Goal: Task Accomplishment & Management: Use online tool/utility

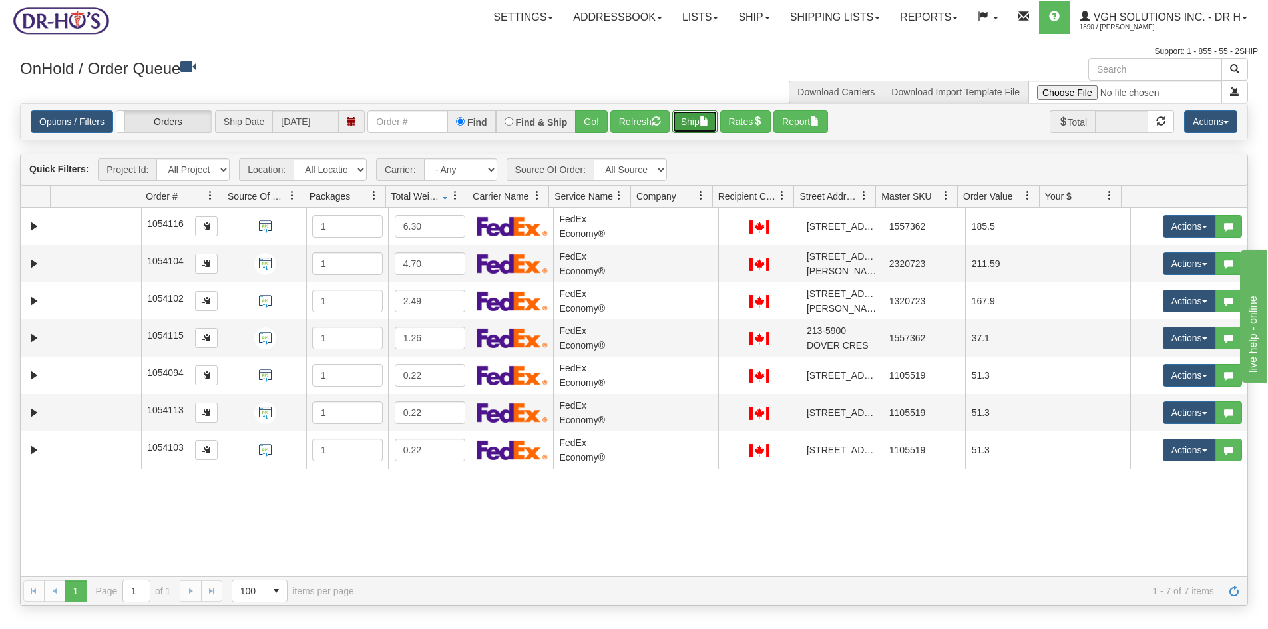
click at [692, 121] on button "Ship" at bounding box center [694, 122] width 45 height 23
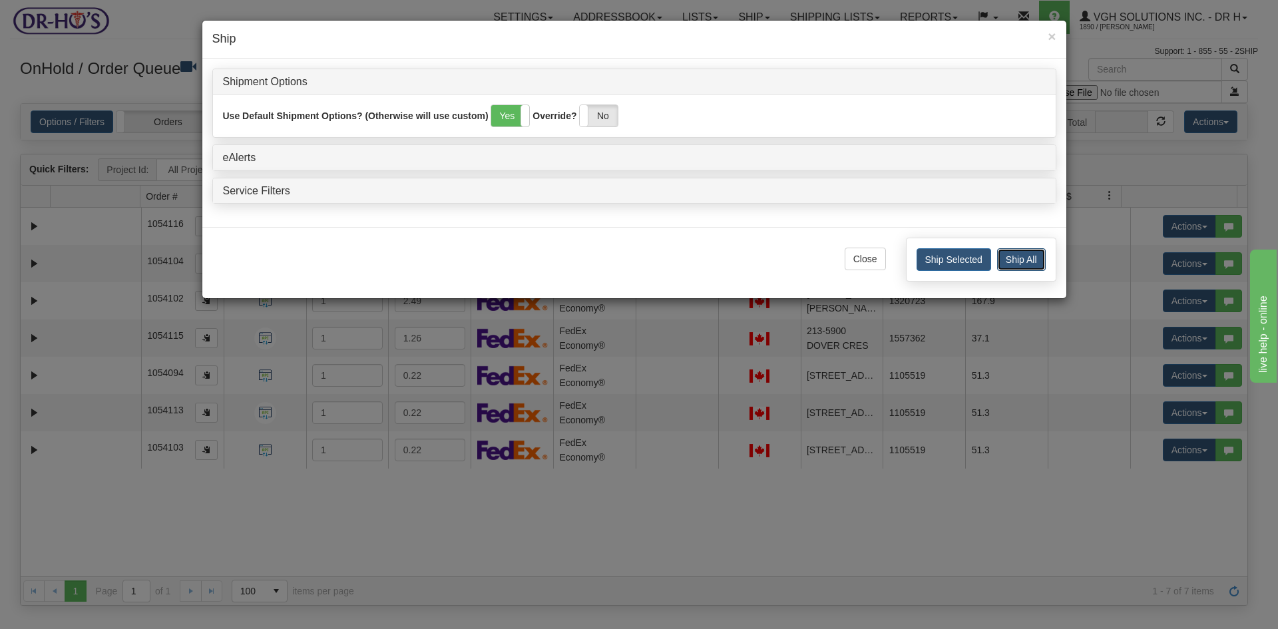
click at [1011, 258] on button "Ship All" at bounding box center [1021, 259] width 49 height 23
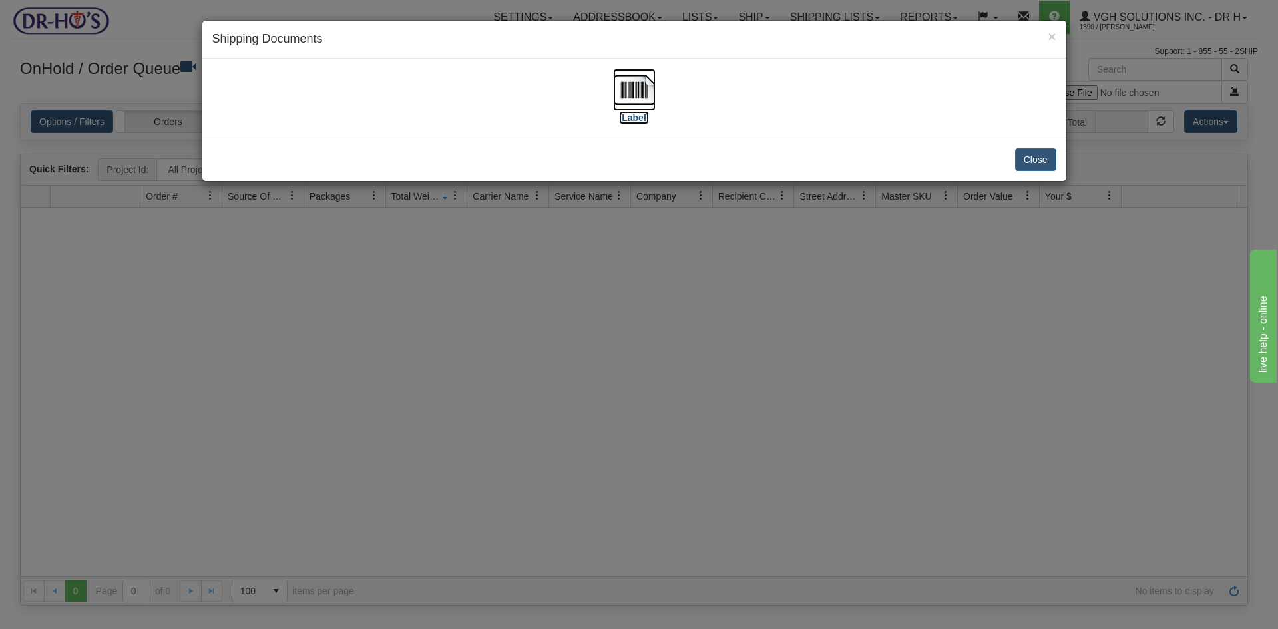
click at [621, 91] on img at bounding box center [634, 90] width 43 height 43
click at [1033, 160] on button "Close" at bounding box center [1035, 159] width 41 height 23
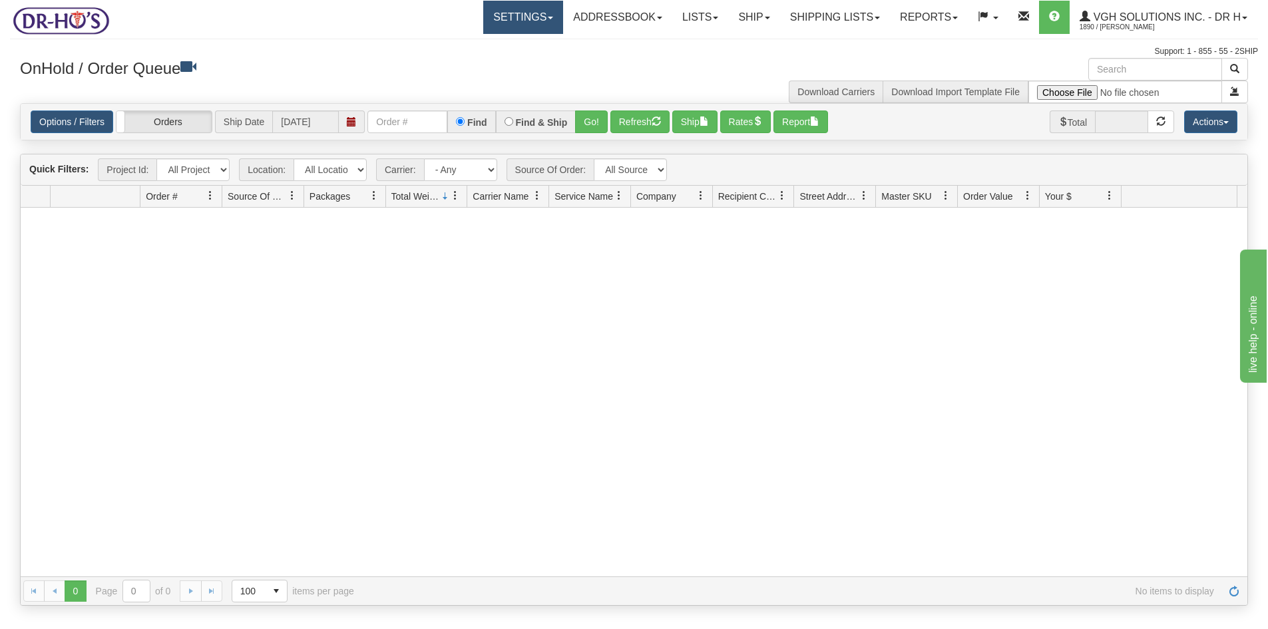
click at [501, 23] on link "Settings" at bounding box center [523, 17] width 80 height 33
click at [475, 43] on span "Shipping Preferences" at bounding box center [487, 46] width 89 height 11
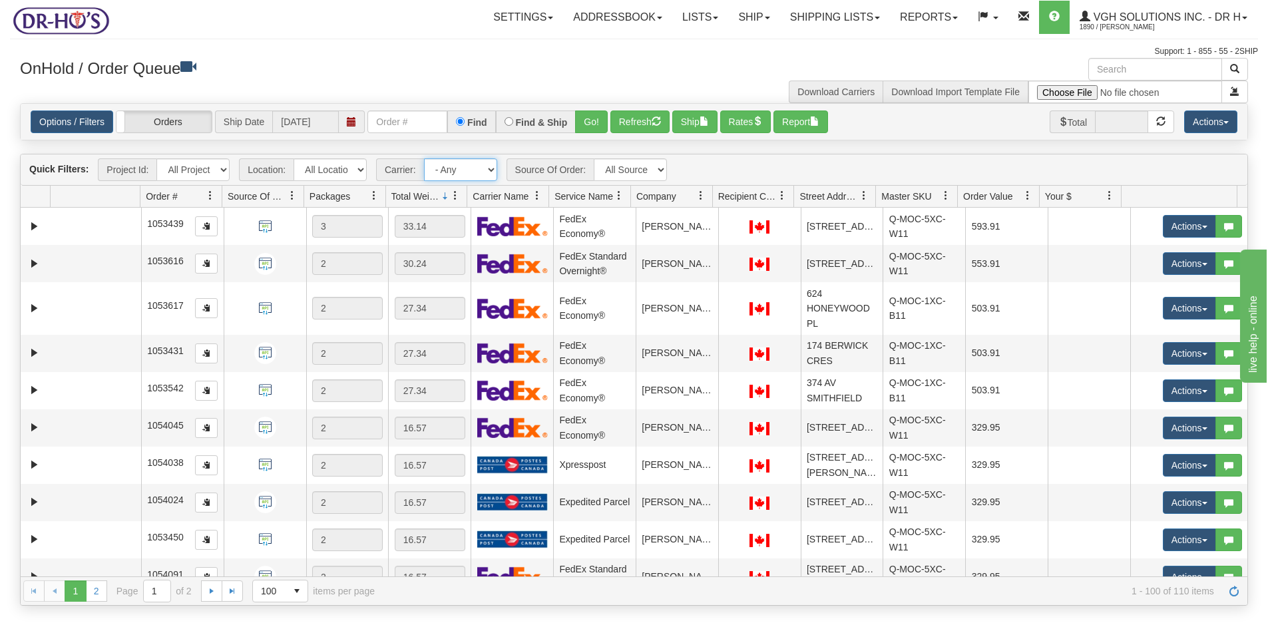
click at [493, 168] on select "- Any - Has NO carrier assigned - Has a carrier assigned FedEx Canada Post" at bounding box center [460, 169] width 73 height 23
select select "20"
click at [424, 158] on select "- Any - Has NO carrier assigned - Has a carrier assigned FedEx Canada Post" at bounding box center [460, 169] width 73 height 23
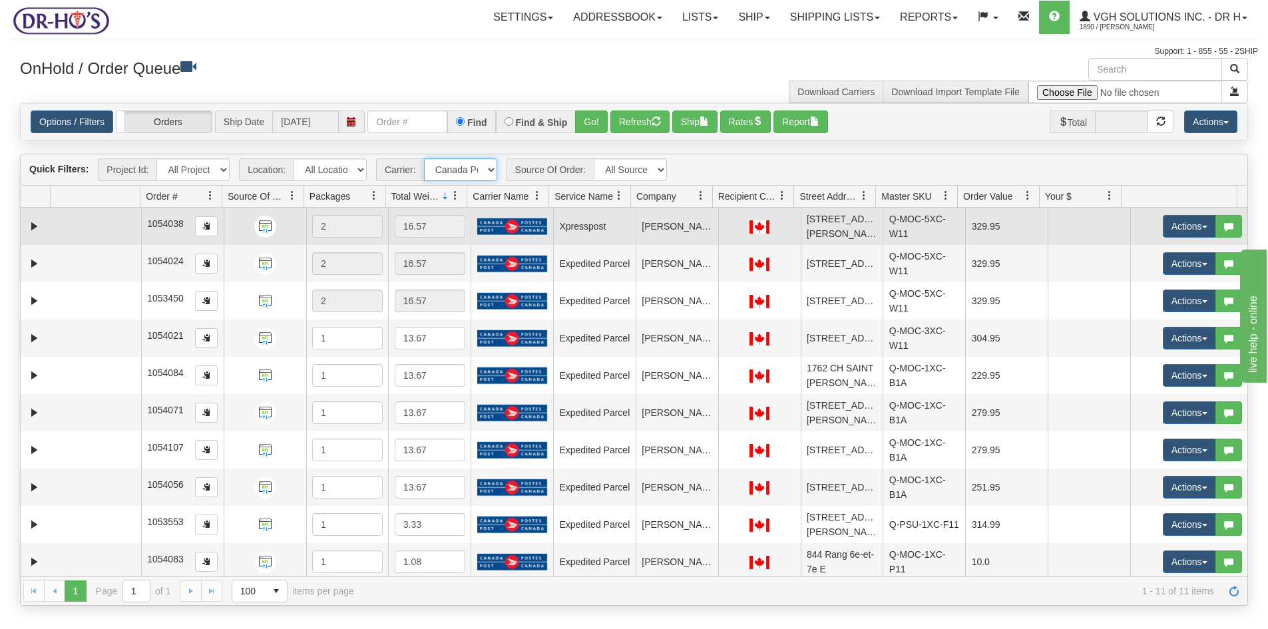
click at [88, 224] on td at bounding box center [96, 226] width 91 height 37
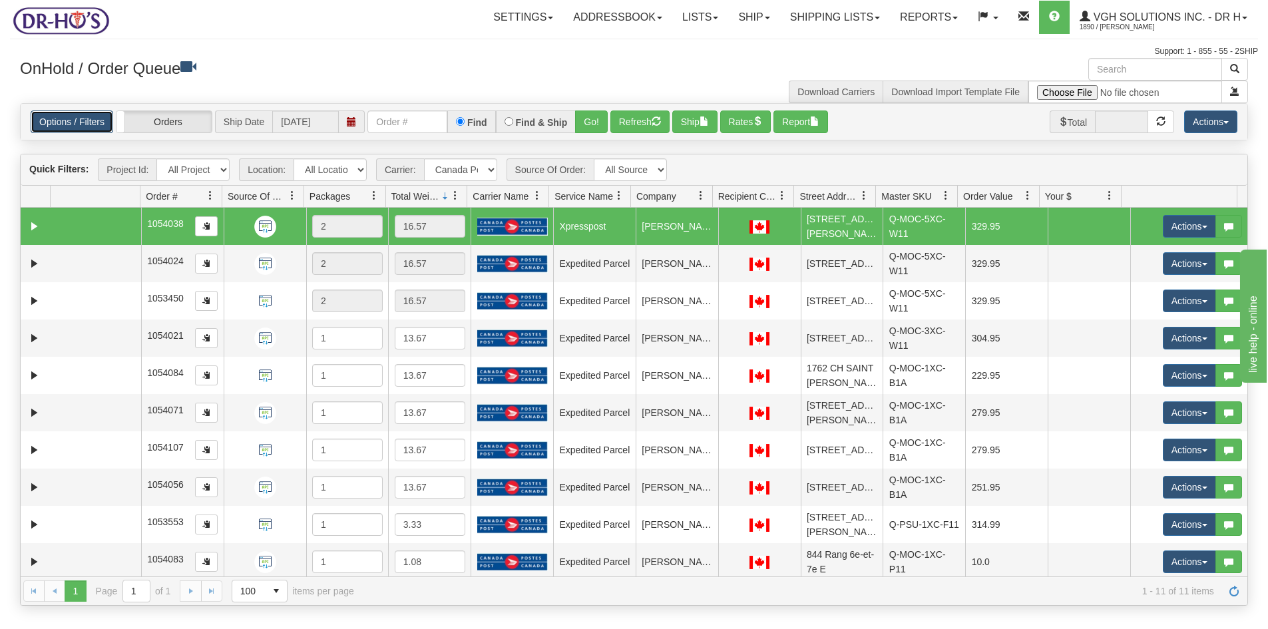
click at [67, 124] on link "Options / Filters" at bounding box center [72, 122] width 83 height 23
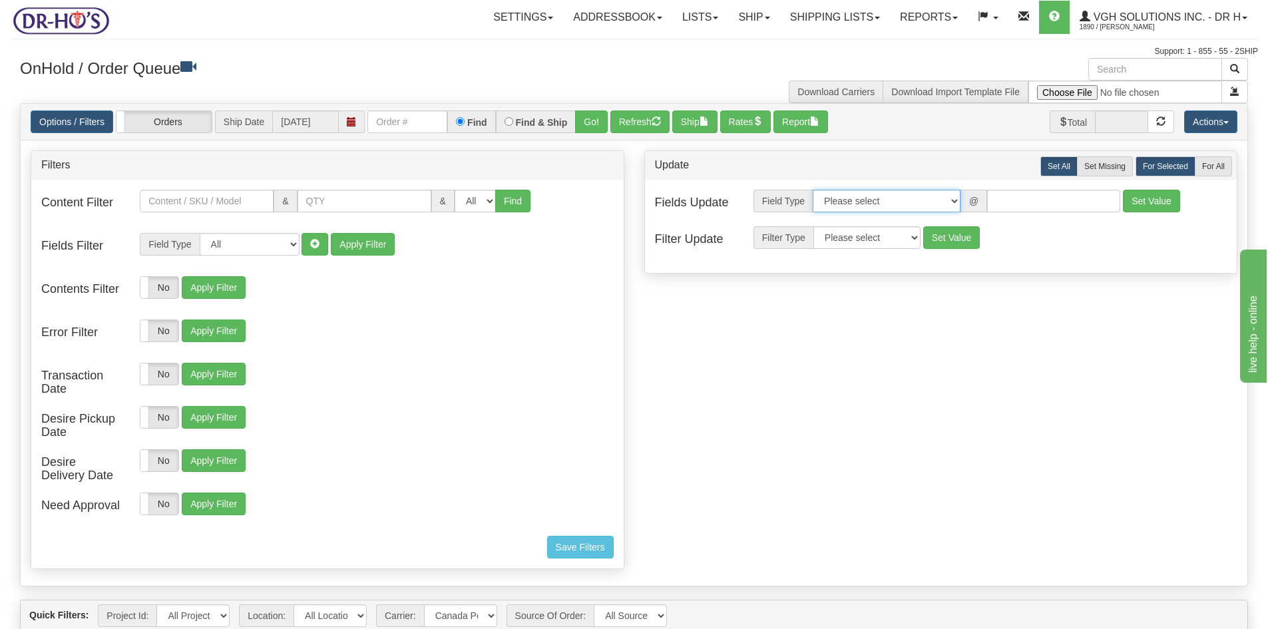
click at [949, 199] on select "Please select Contact Person Company Country Country & State/Province City Zip …" at bounding box center [887, 201] width 148 height 23
select select "94"
click at [813, 190] on select "Please select Contact Person Company Country Country & State/Province City Zip …" at bounding box center [887, 201] width 148 height 23
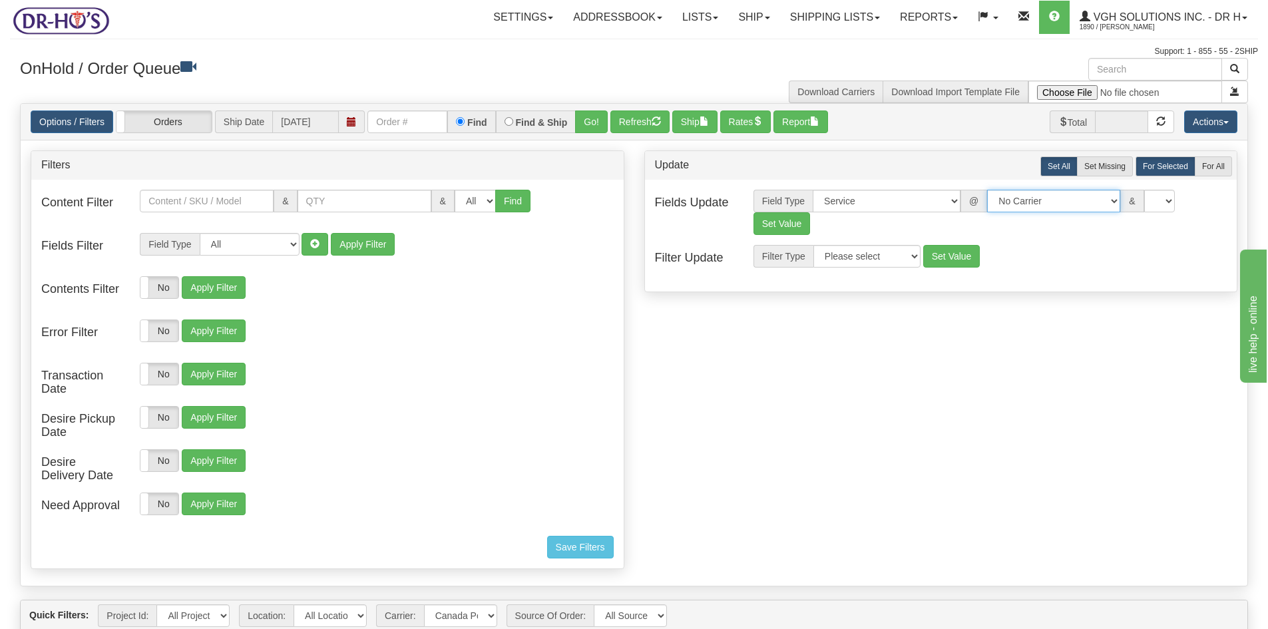
click at [1096, 201] on select "No Carrier FedEx UPS Purolator Canpar Canada Post BeSwyft Kindersley. Day & [PE…" at bounding box center [1053, 201] width 133 height 23
select select "2"
click at [987, 190] on select "No Carrier FedEx UPS Purolator Canpar Canada Post BeSwyft Kindersley. Day & [PE…" at bounding box center [1053, 201] width 133 height 23
click at [1220, 200] on select "US -> US - 70 - FedEx 1 Day® Freight US -> US - 03 - FedEx 2 Day® US -> US - 49…" at bounding box center [1160, 201] width 133 height 23
click at [1094, 190] on select "US -> US - 70 - FedEx 1 Day® Freight US -> US - 03 - FedEx 2 Day® US -> US - 49…" at bounding box center [1160, 201] width 133 height 23
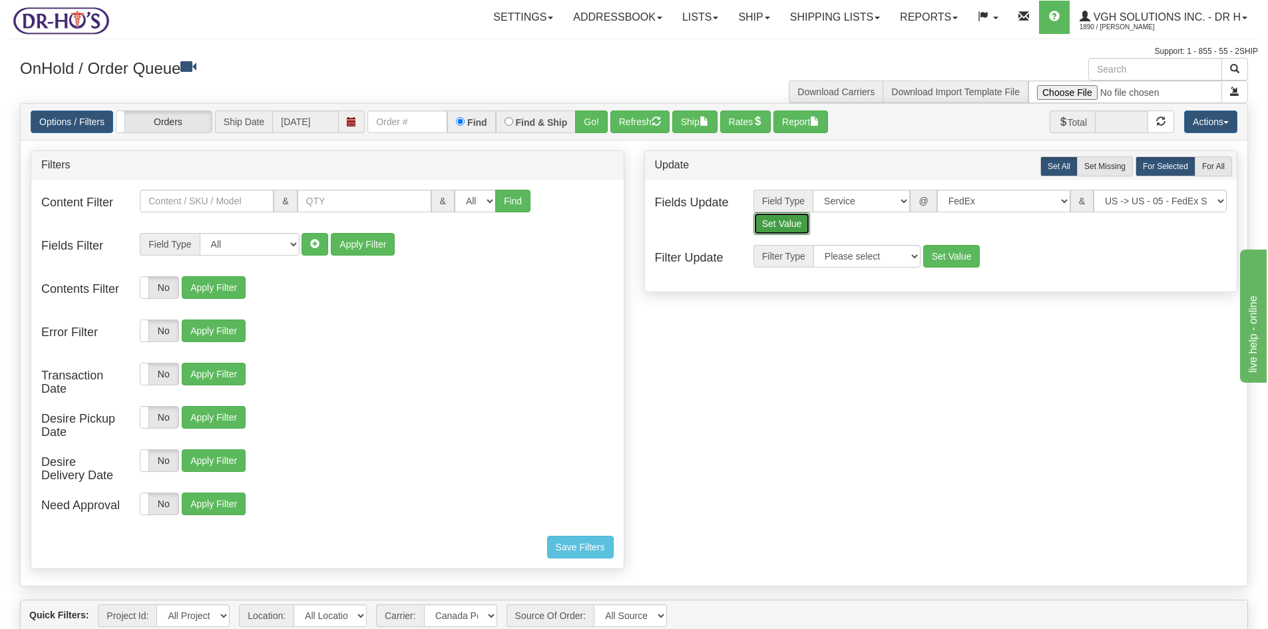
click at [779, 225] on button "Set Value" at bounding box center [782, 223] width 57 height 23
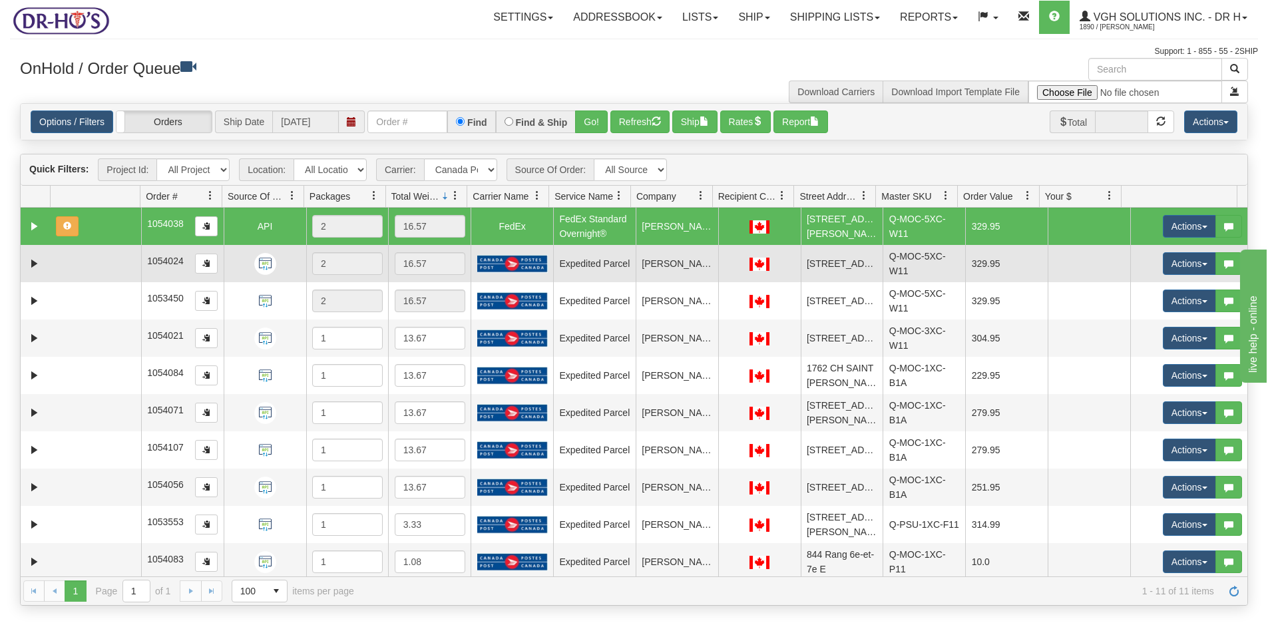
click at [95, 266] on td at bounding box center [96, 263] width 91 height 37
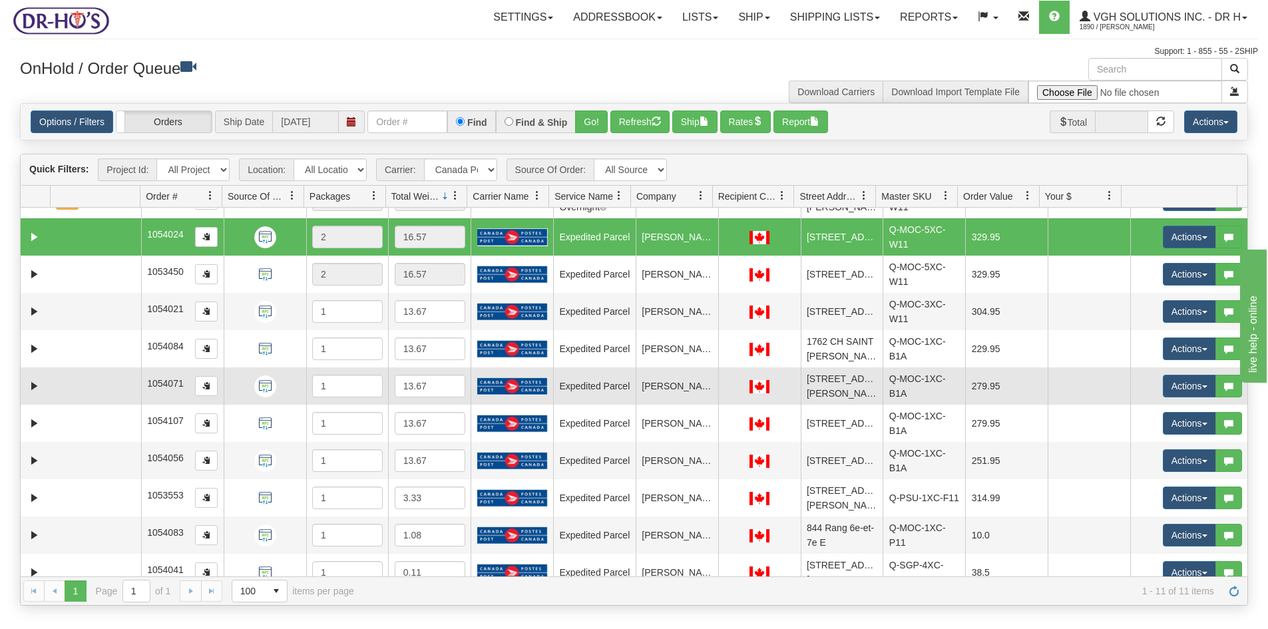
scroll to position [41, 0]
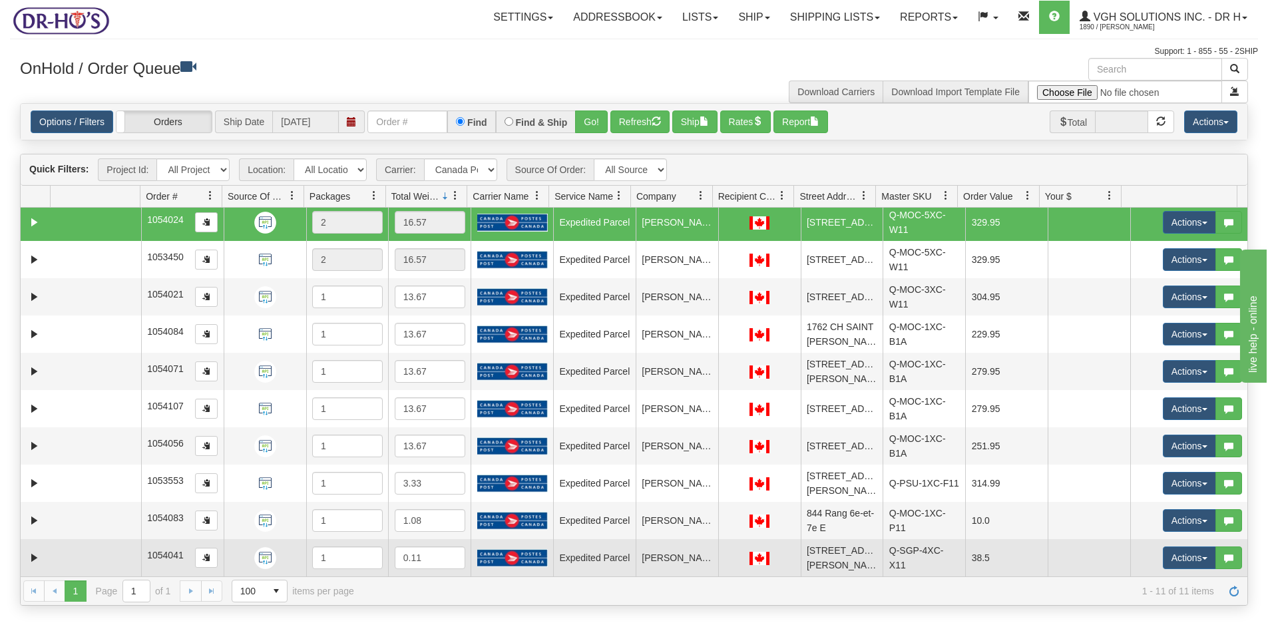
click at [119, 557] on td at bounding box center [96, 557] width 91 height 37
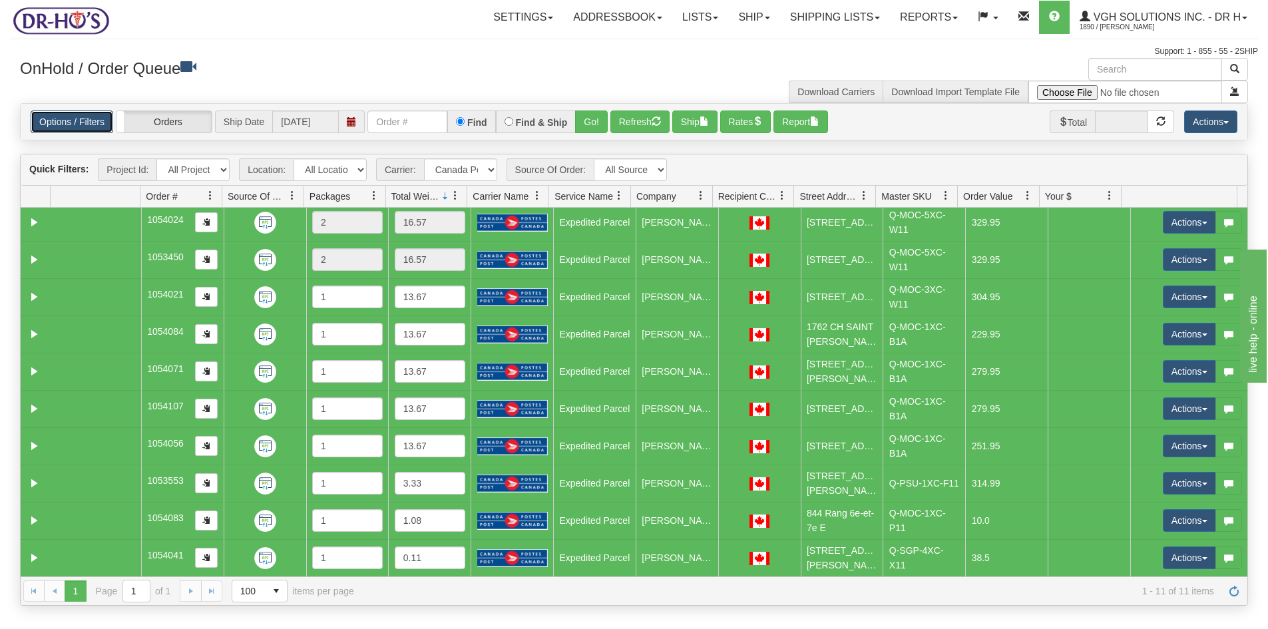
click at [55, 128] on link "Options / Filters" at bounding box center [72, 122] width 83 height 23
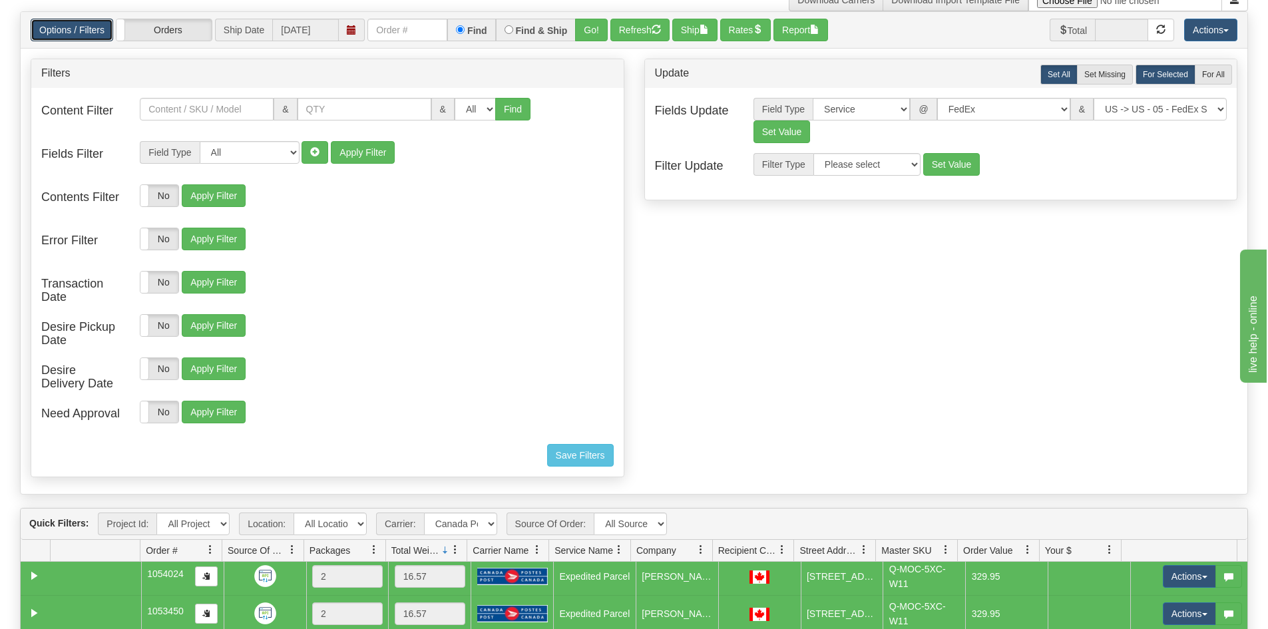
scroll to position [67, 0]
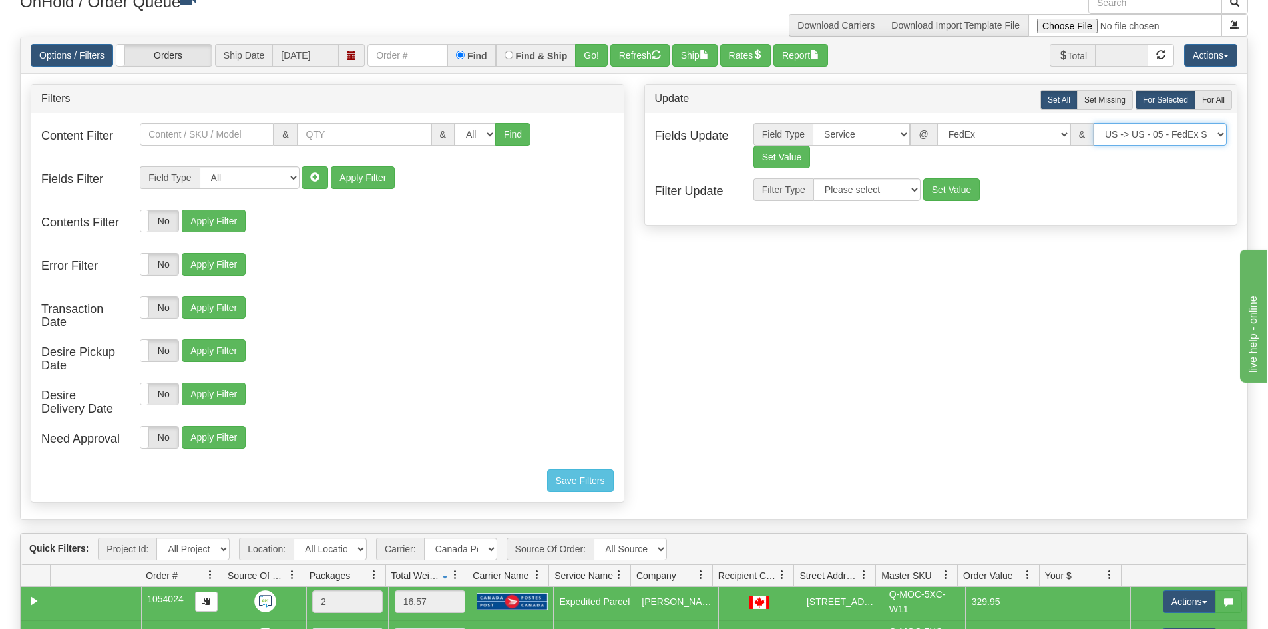
click at [1200, 135] on select "US -> US - 70 - FedEx 1 Day® Freight US -> US - 03 - FedEx 2 Day® US -> US - 49…" at bounding box center [1160, 134] width 133 height 23
select select "20"
click at [1094, 123] on select "US -> US - 70 - FedEx 1 Day® Freight US -> US - 03 - FedEx 2 Day® US -> US - 49…" at bounding box center [1160, 134] width 133 height 23
click at [774, 152] on button "Set Value" at bounding box center [782, 157] width 57 height 23
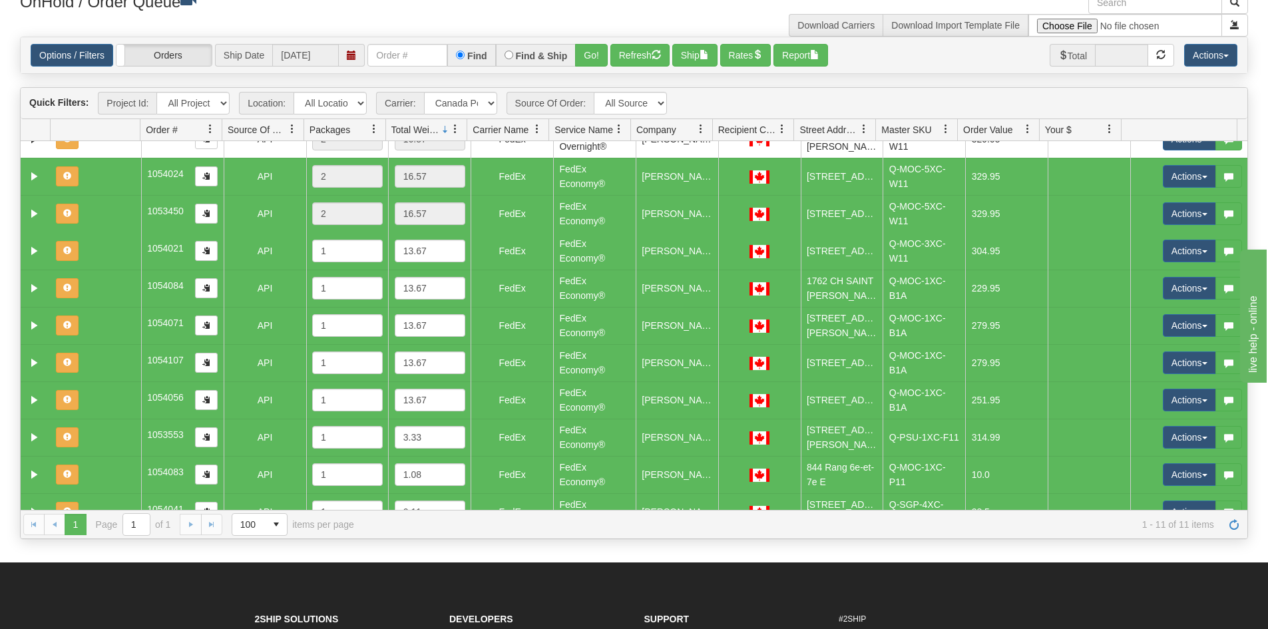
scroll to position [0, 0]
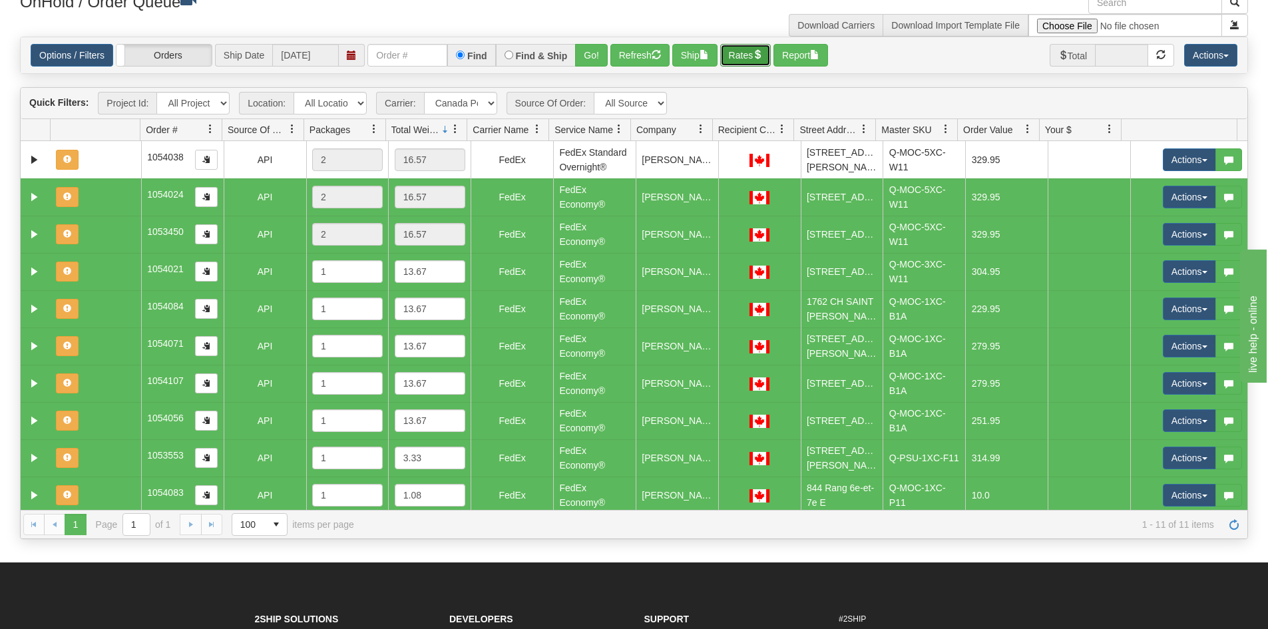
click at [736, 60] on button "Rates" at bounding box center [745, 55] width 51 height 23
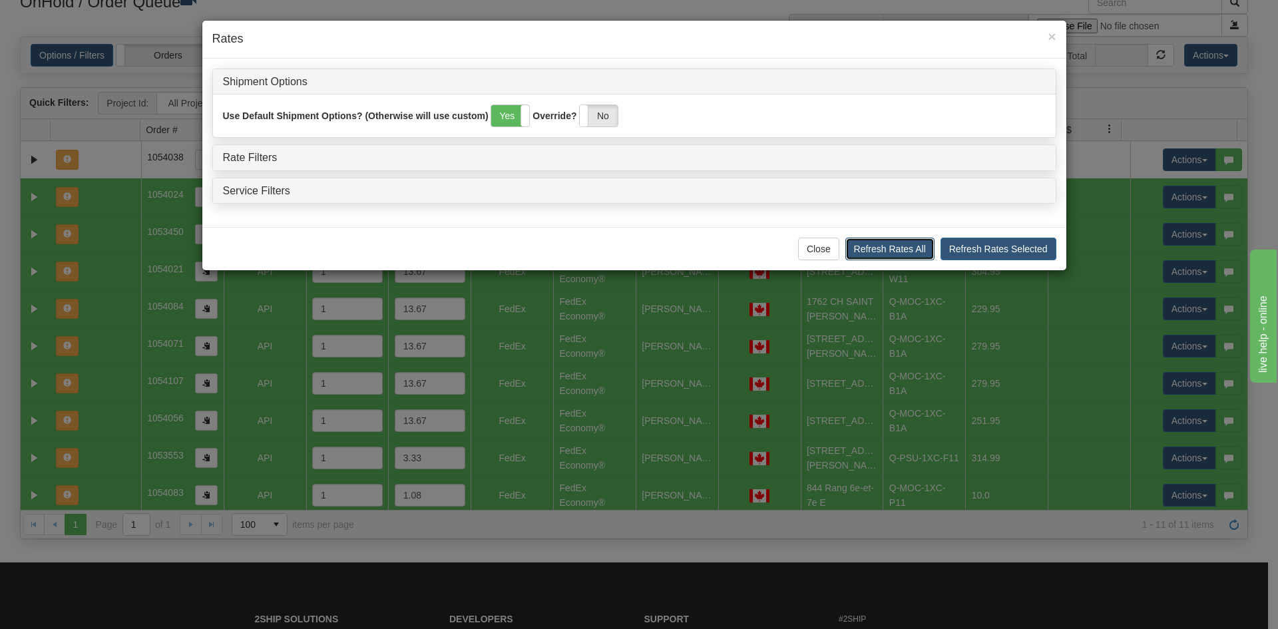
click at [919, 252] on button "Refresh Rates All" at bounding box center [889, 249] width 89 height 23
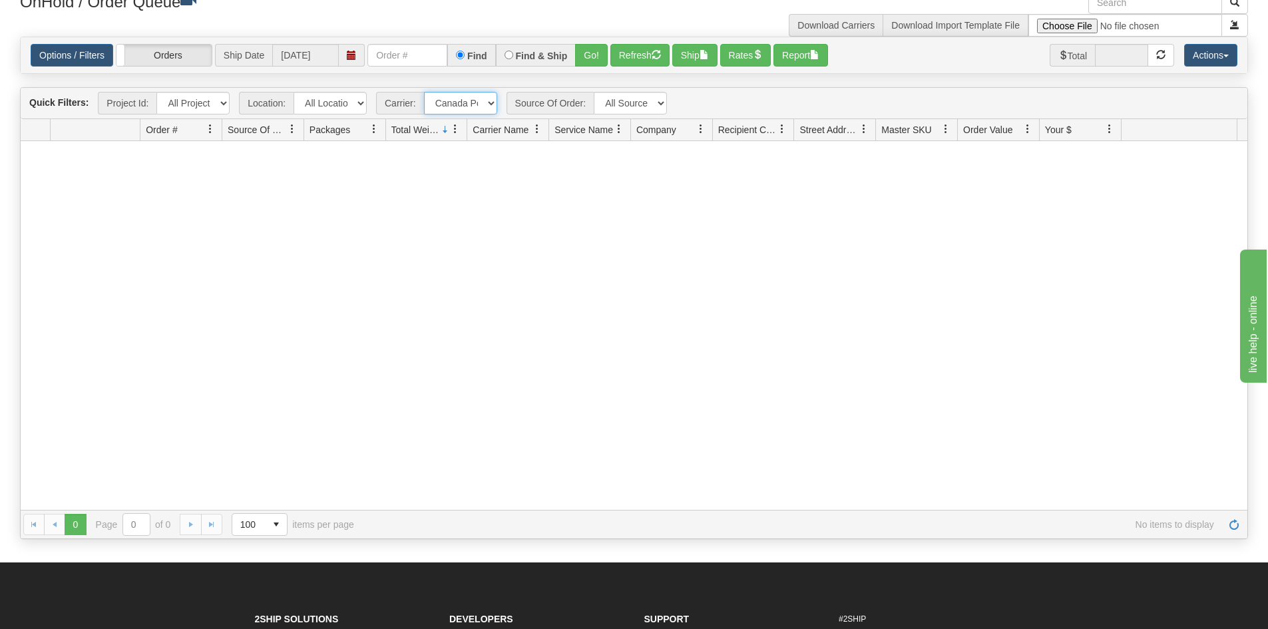
click at [492, 103] on select "- Any - Has NO carrier assigned - Has a carrier assigned FedEx Canada Post" at bounding box center [460, 103] width 73 height 23
select select "grid toolbar"
click at [424, 92] on select "- Any - Has NO carrier assigned - Has a carrier assigned FedEx Canada Post" at bounding box center [460, 103] width 73 height 23
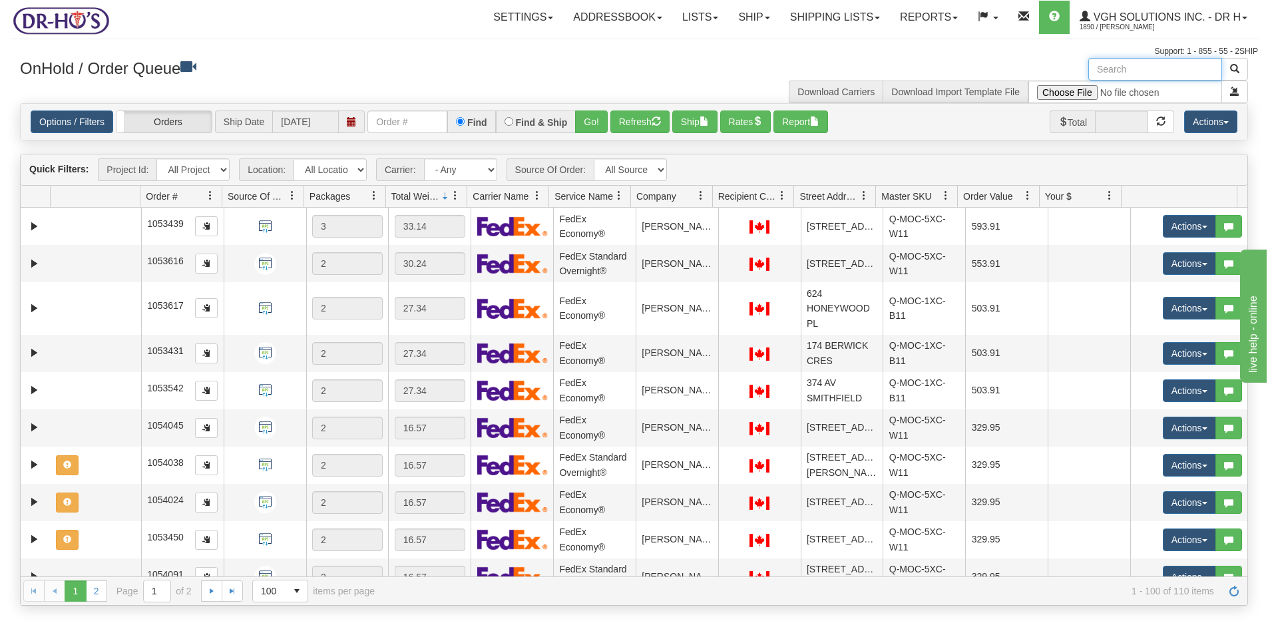
click at [1140, 71] on input "text" at bounding box center [1155, 69] width 134 height 23
type input "box"
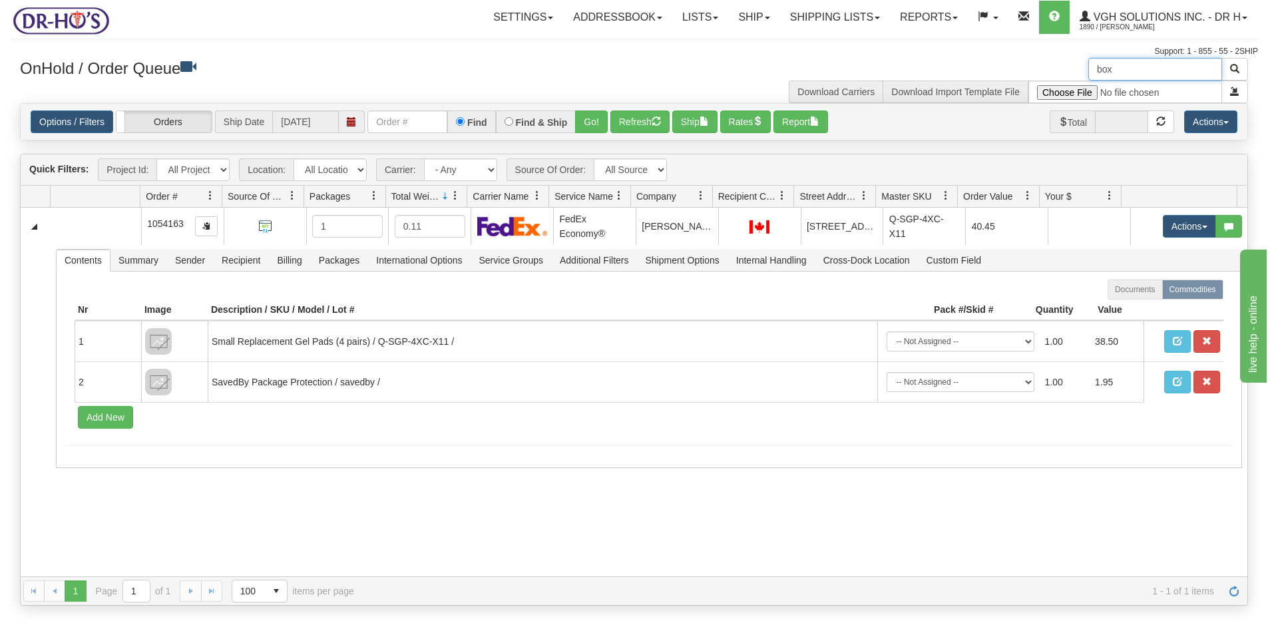
drag, startPoint x: 1137, startPoint y: 73, endPoint x: 1049, endPoint y: 71, distance: 88.6
click at [1049, 71] on div "box Download Carriers Download Import Template File" at bounding box center [946, 80] width 624 height 45
click at [648, 114] on button "Refresh" at bounding box center [639, 122] width 59 height 23
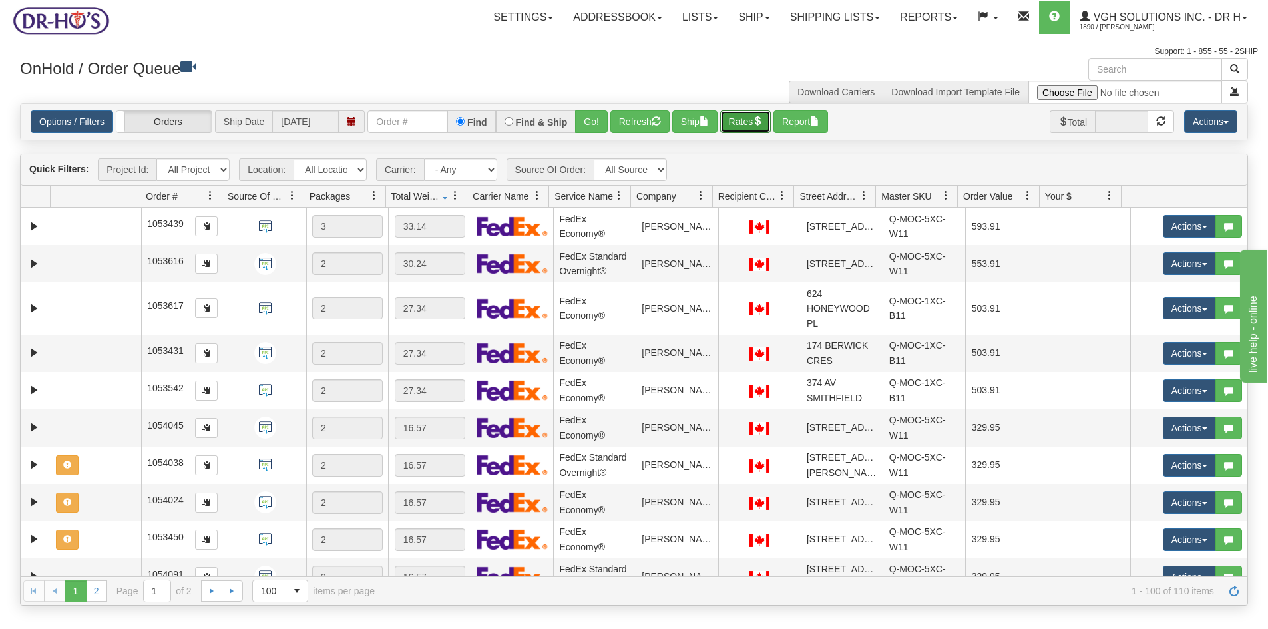
click at [750, 124] on button "Rates" at bounding box center [745, 122] width 51 height 23
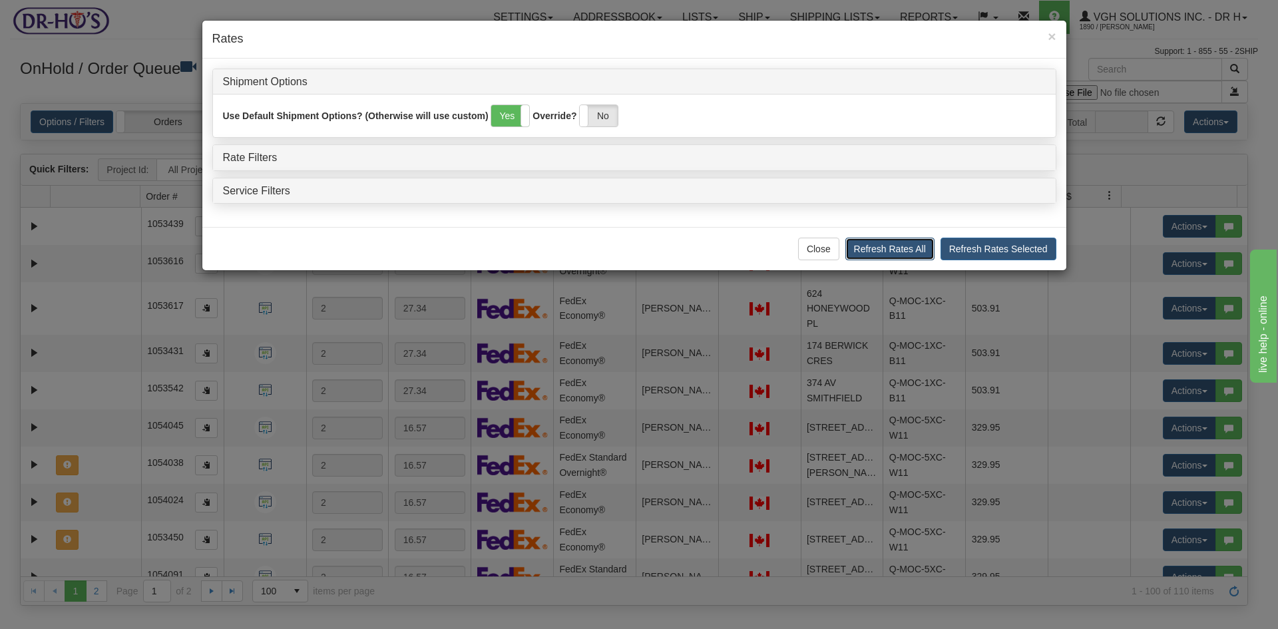
click at [903, 247] on button "Refresh Rates All" at bounding box center [889, 249] width 89 height 23
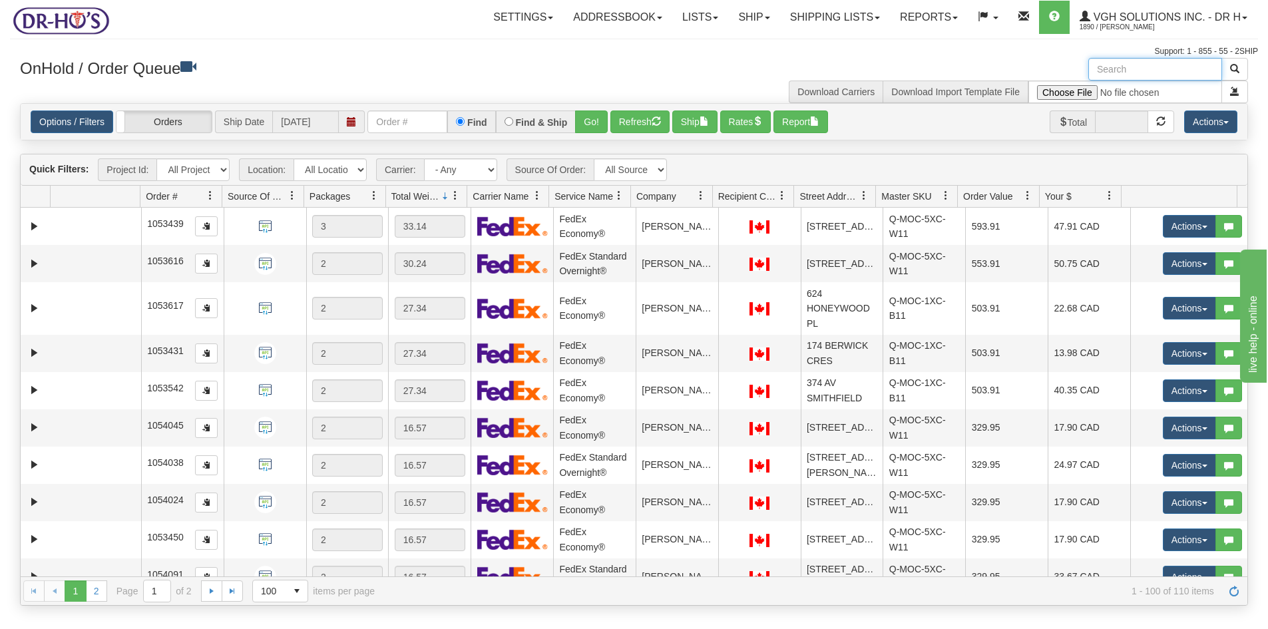
click at [1133, 75] on input "text" at bounding box center [1155, 69] width 134 height 23
paste input "1210294"
type input "1210294"
click at [1234, 67] on span "button" at bounding box center [1234, 68] width 9 height 9
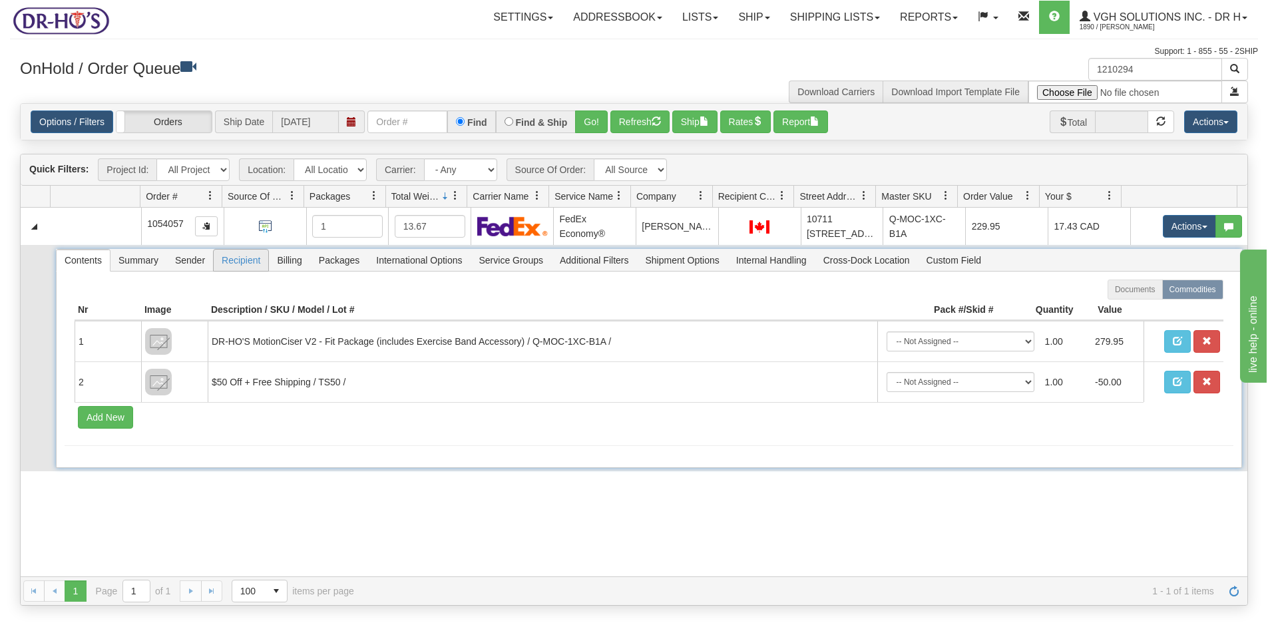
click at [240, 271] on span "Recipient" at bounding box center [241, 260] width 55 height 21
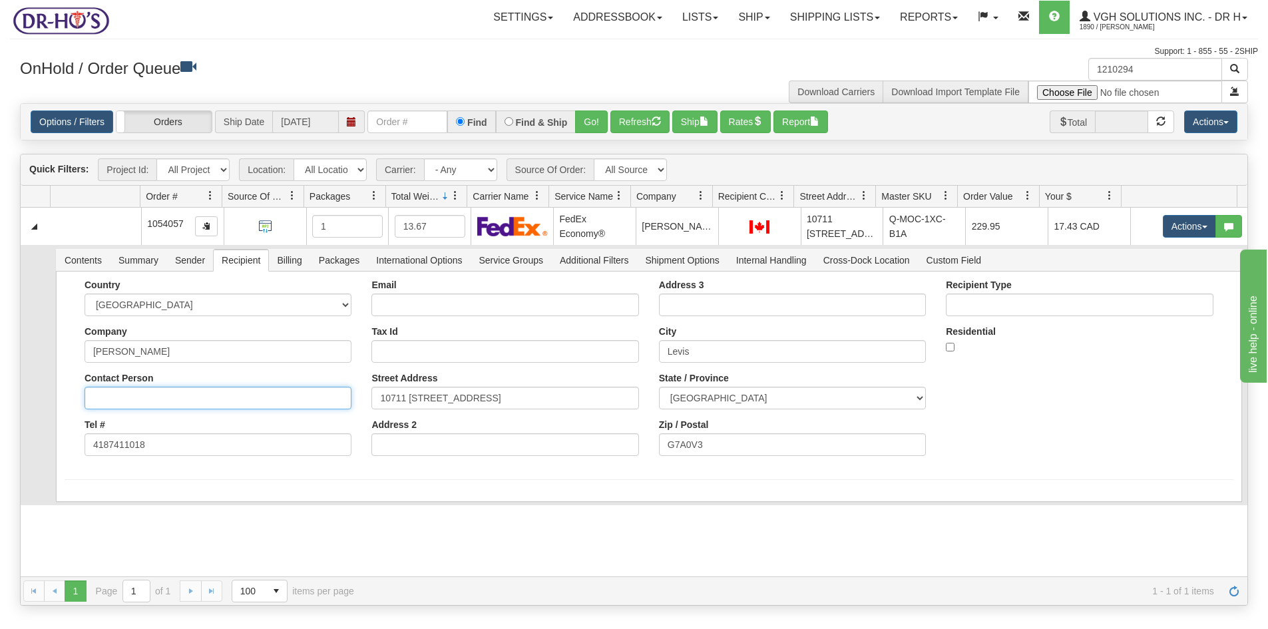
click at [134, 409] on input "Contact Person" at bounding box center [218, 398] width 267 height 23
paste input "[GEOGRAPHIC_DATA] residence"
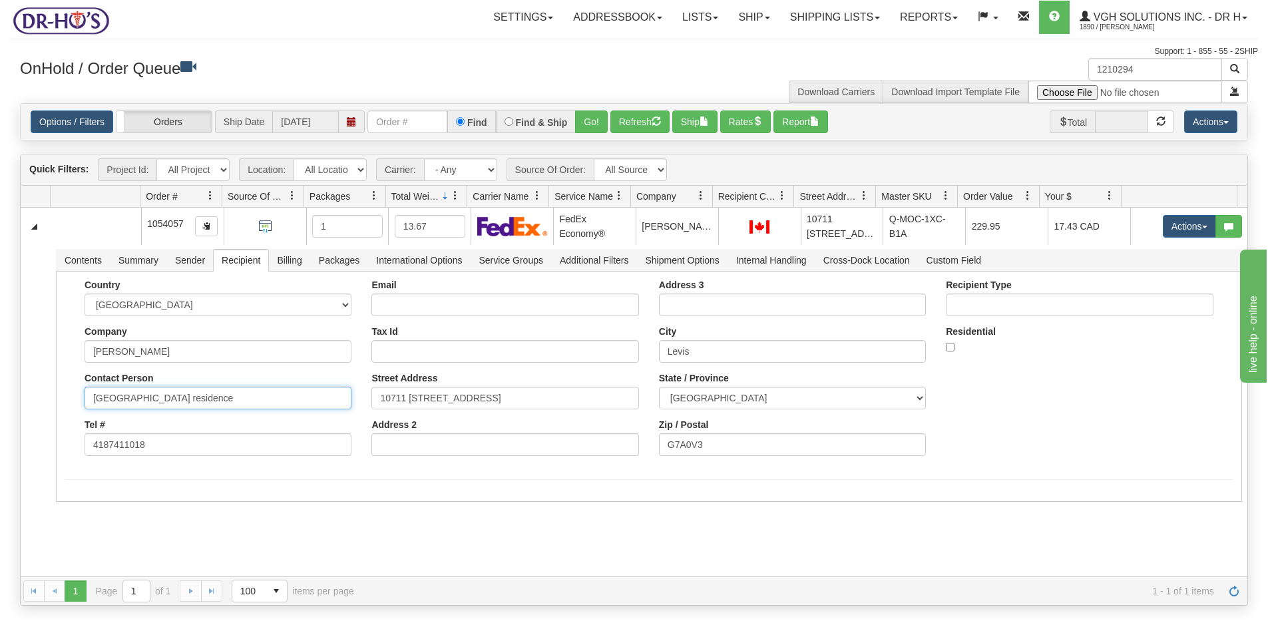
type input "[GEOGRAPHIC_DATA] residence"
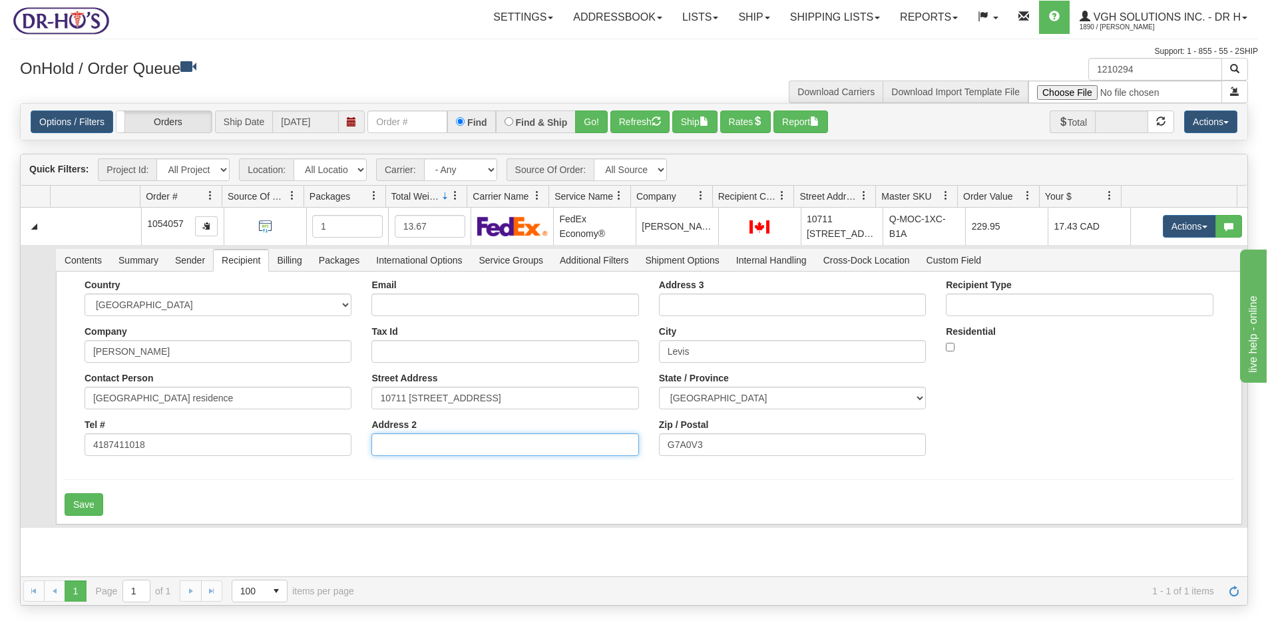
click at [393, 456] on input "Address 2" at bounding box center [504, 444] width 267 height 23
paste input "opens from 9 a.m. to 4 p.m."
type input "opens from 9 a.m. to 4 p.m."
click at [690, 271] on span "Shipment Options" at bounding box center [682, 260] width 90 height 21
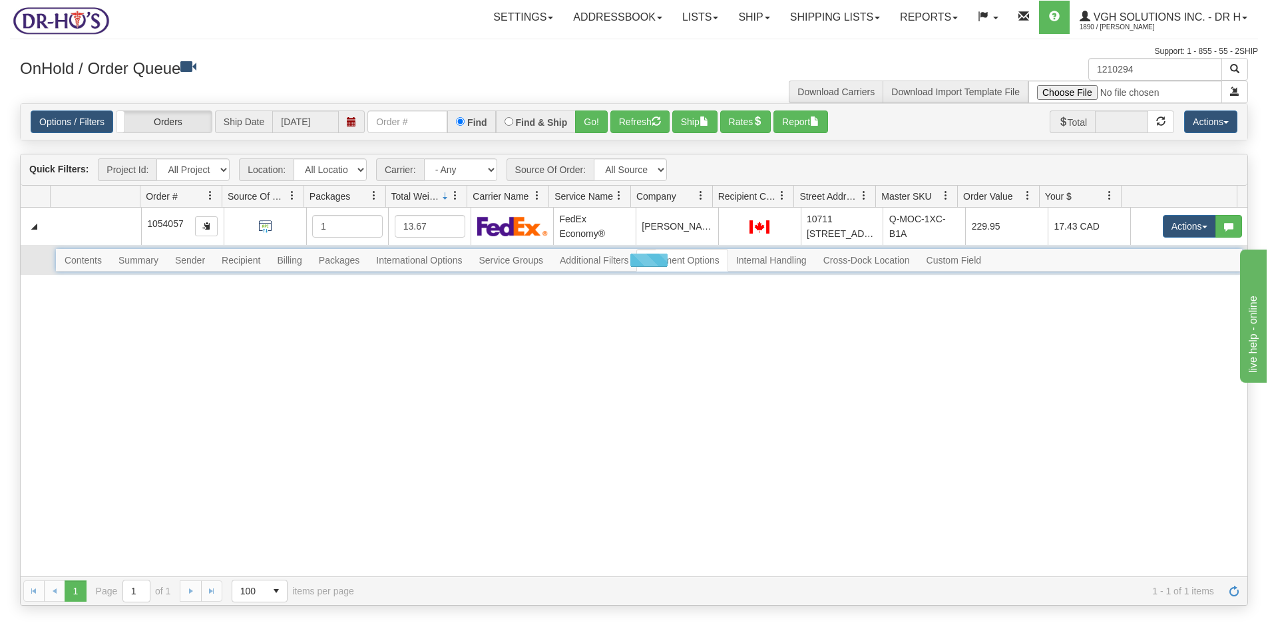
click at [228, 272] on div at bounding box center [649, 260] width 1186 height 23
click at [250, 272] on div at bounding box center [649, 260] width 1186 height 23
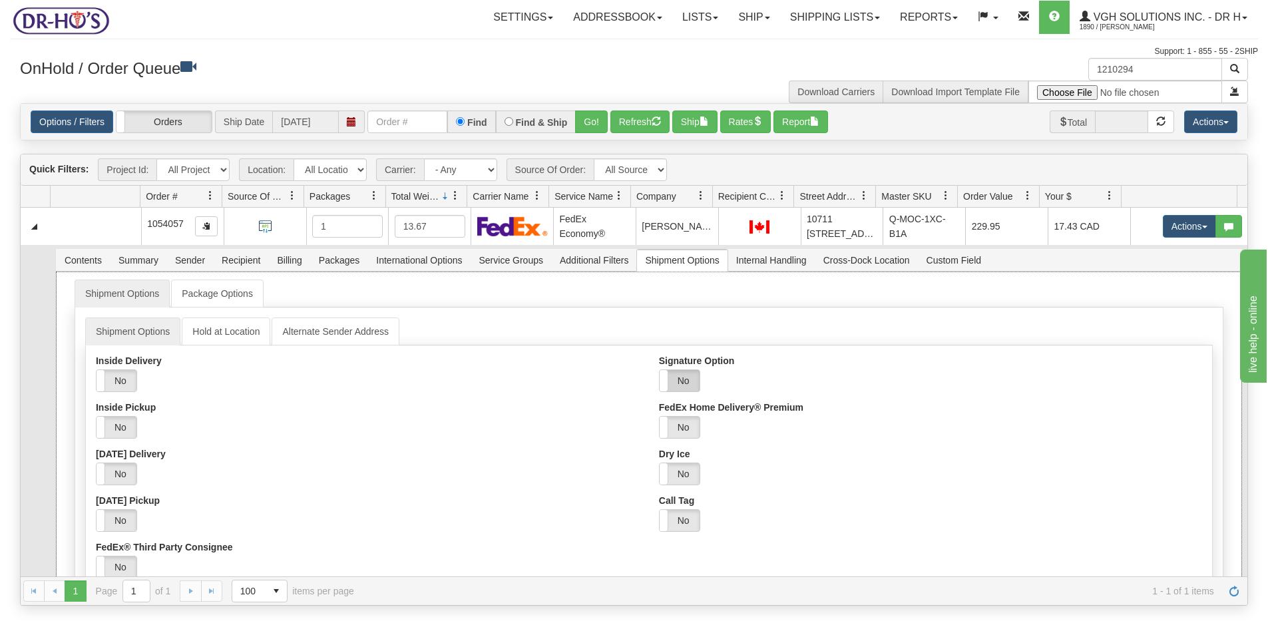
click at [684, 390] on label "No" at bounding box center [680, 380] width 40 height 21
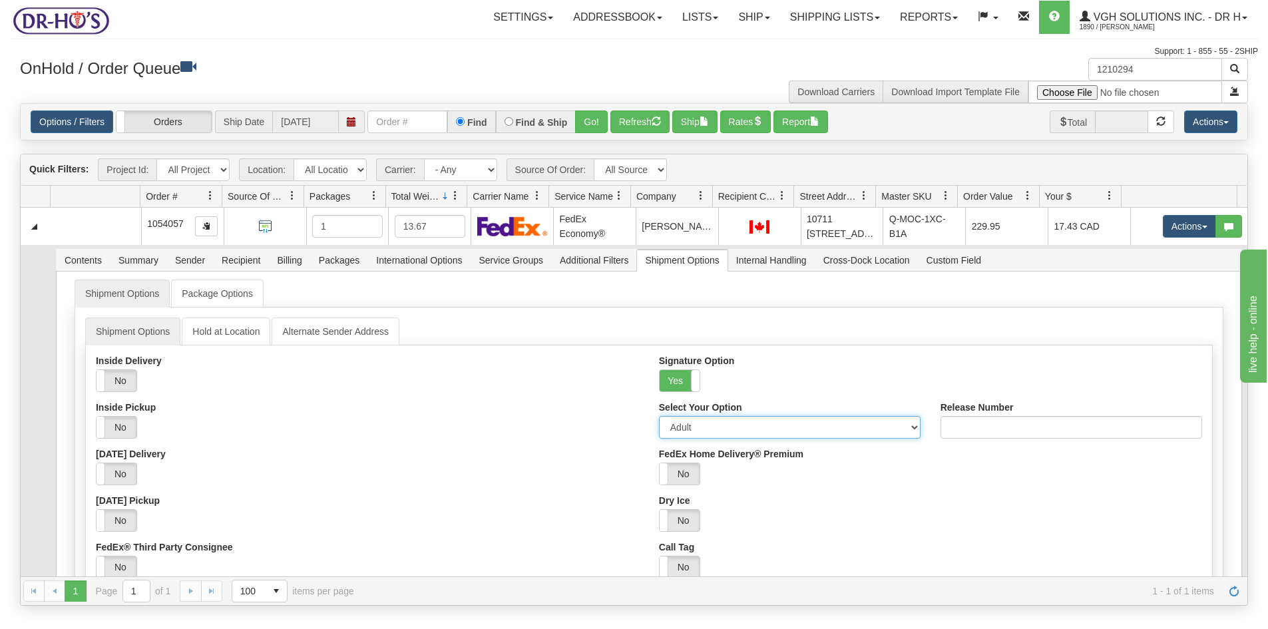
click at [704, 439] on select "Adult Direct Indirect No Signature Required Service Default" at bounding box center [790, 427] width 262 height 23
select select "2"
click at [659, 431] on select "Adult Direct Indirect No Signature Required Service Default" at bounding box center [790, 427] width 262 height 23
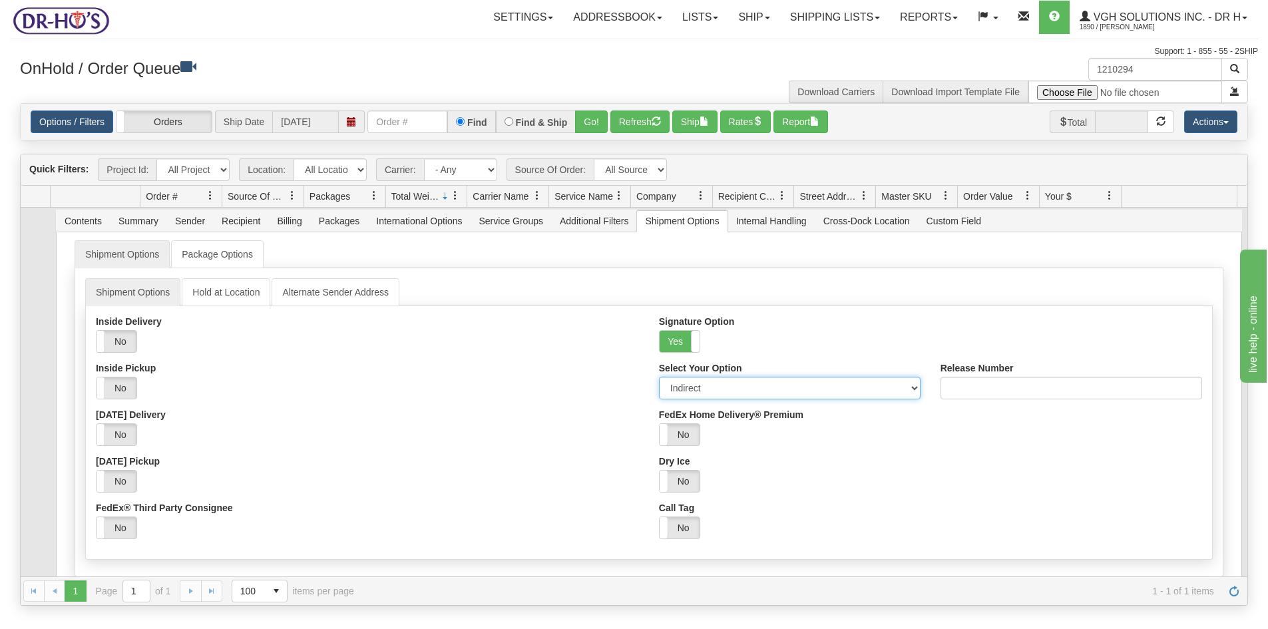
scroll to position [124, 0]
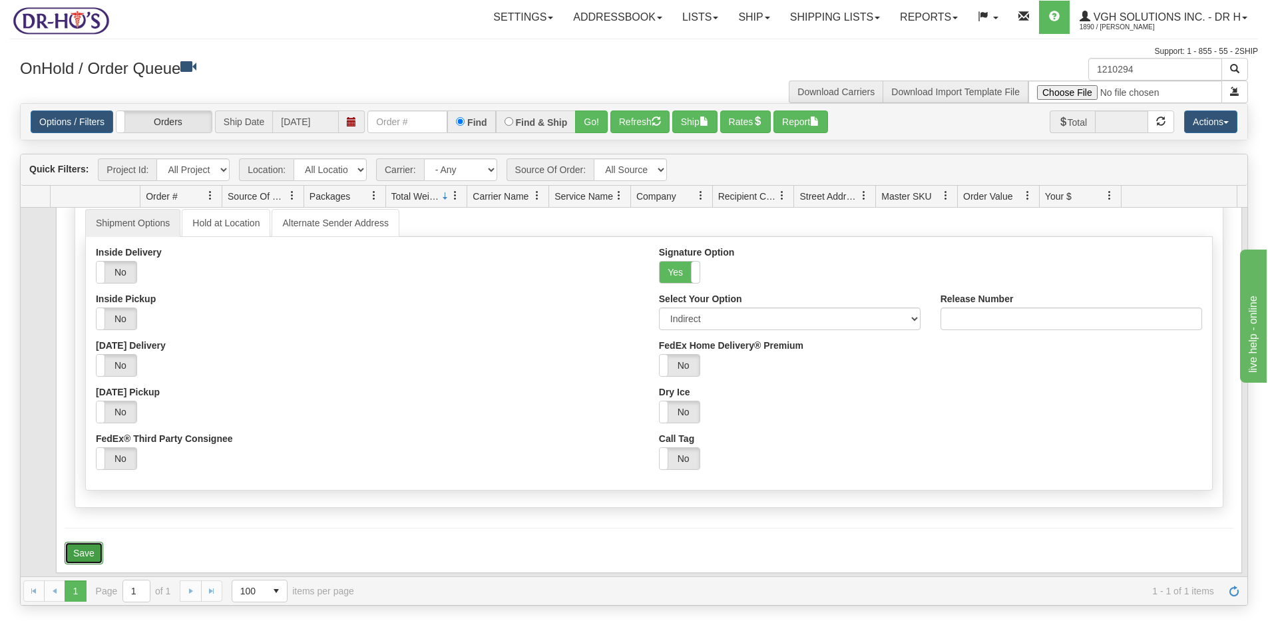
click at [77, 551] on button "Save" at bounding box center [84, 553] width 39 height 23
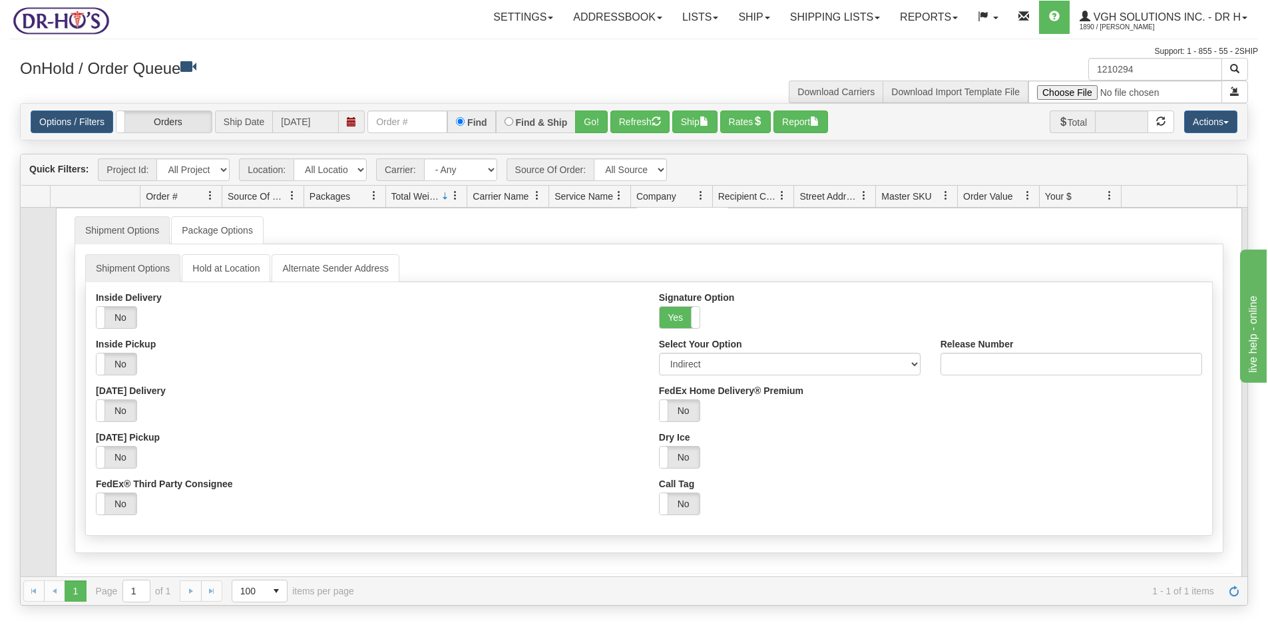
scroll to position [0, 0]
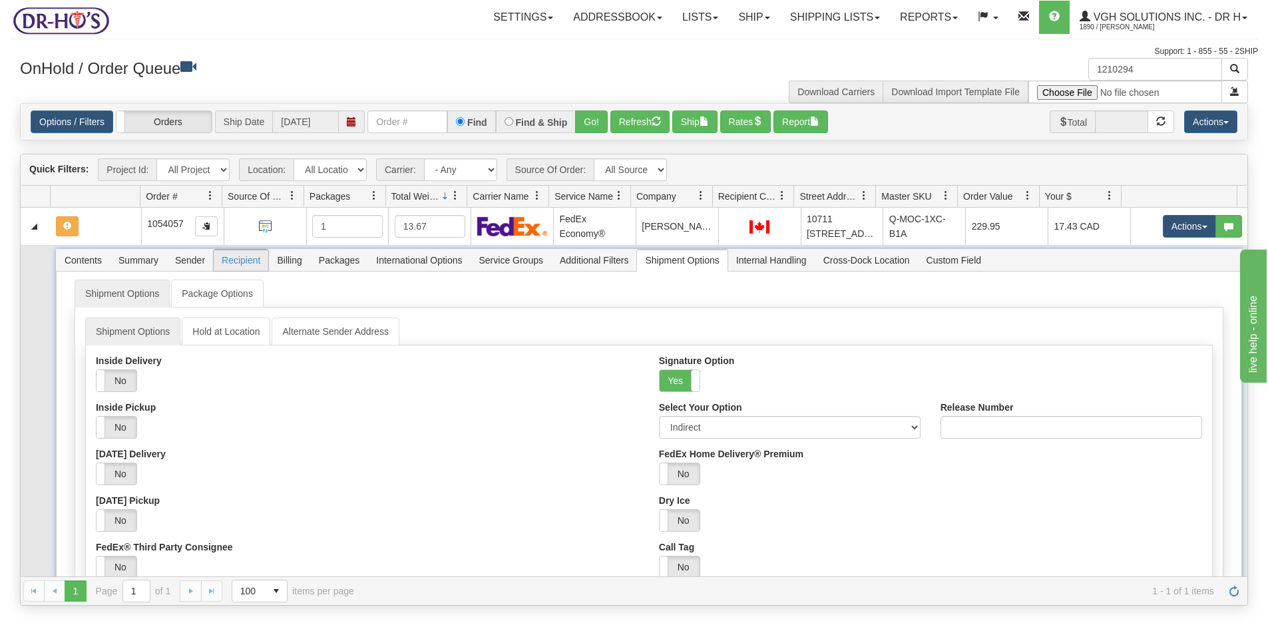
click at [226, 271] on span "Recipient" at bounding box center [241, 260] width 55 height 21
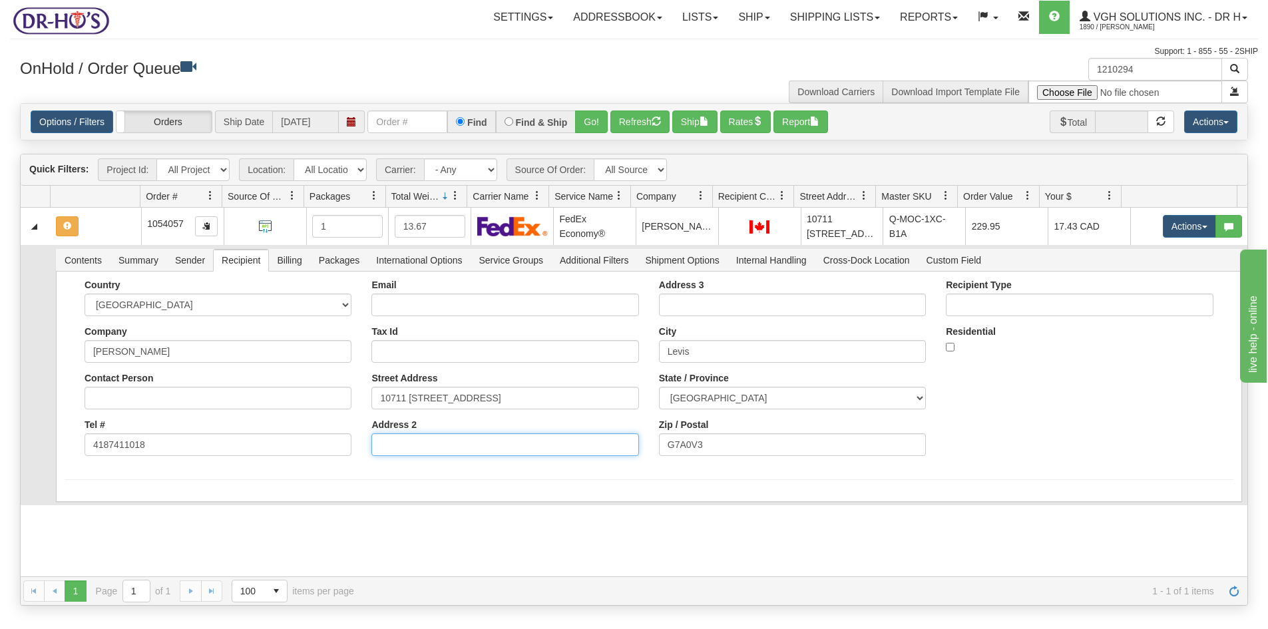
click at [413, 456] on input "Address 2" at bounding box center [504, 444] width 267 height 23
paste input "opens from 9 a.m. to 4 p.m."
type input "opens from 9 a.m. to 4 p.m."
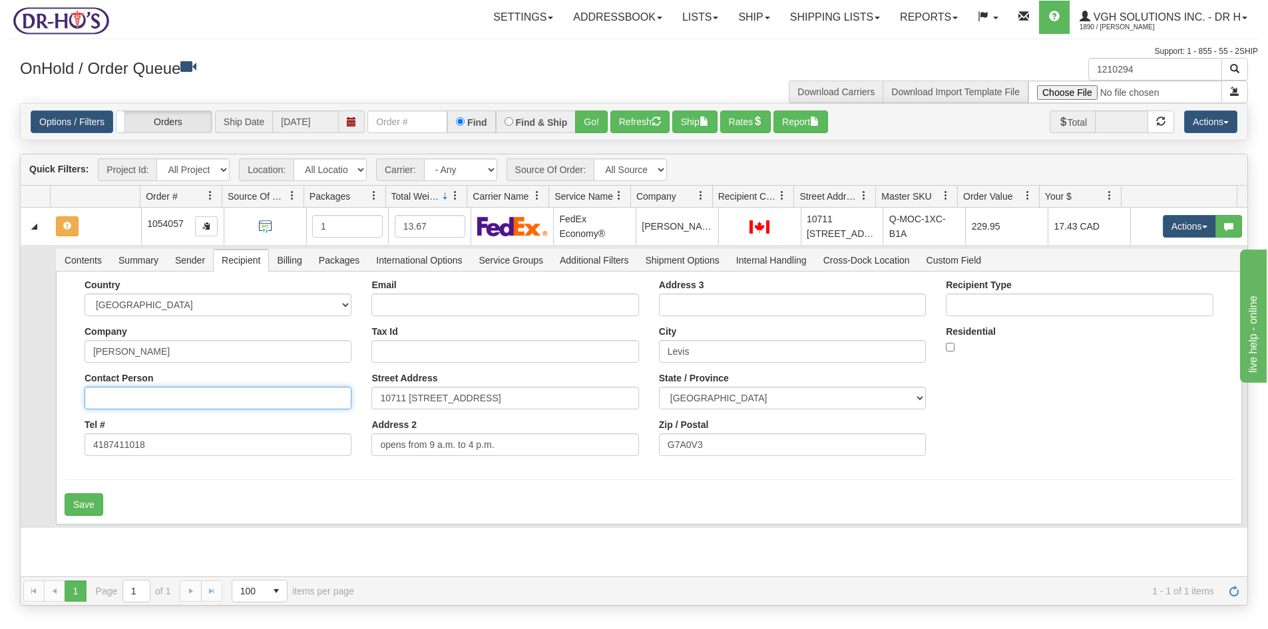
click at [101, 409] on input "Contact Person" at bounding box center [218, 398] width 267 height 23
paste input "[GEOGRAPHIC_DATA] residence"
type input "[GEOGRAPHIC_DATA] residence"
click at [75, 516] on button "Save" at bounding box center [84, 504] width 39 height 23
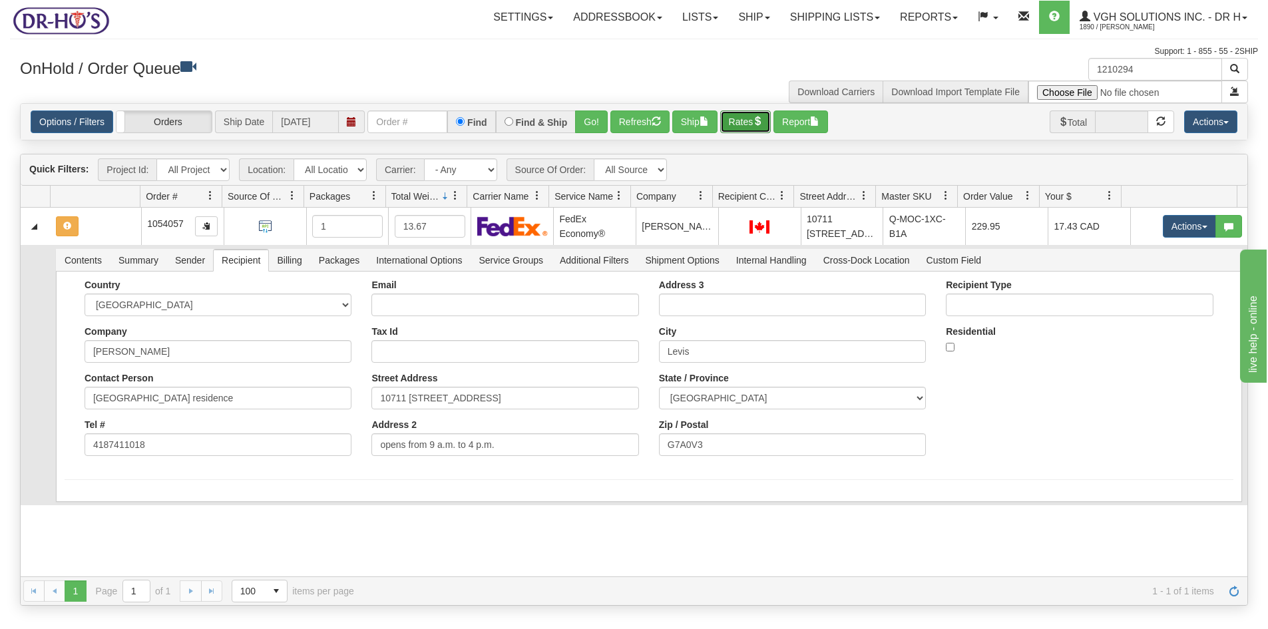
click at [738, 124] on button "Rates" at bounding box center [745, 122] width 51 height 23
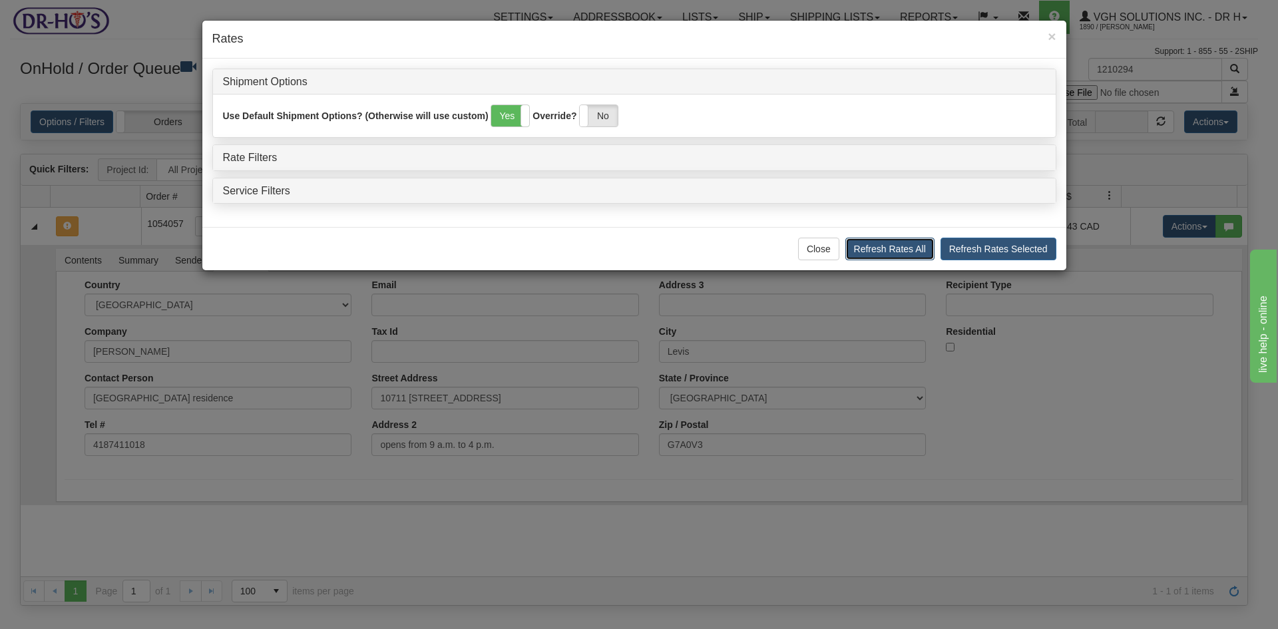
click at [903, 248] on button "Refresh Rates All" at bounding box center [889, 249] width 89 height 23
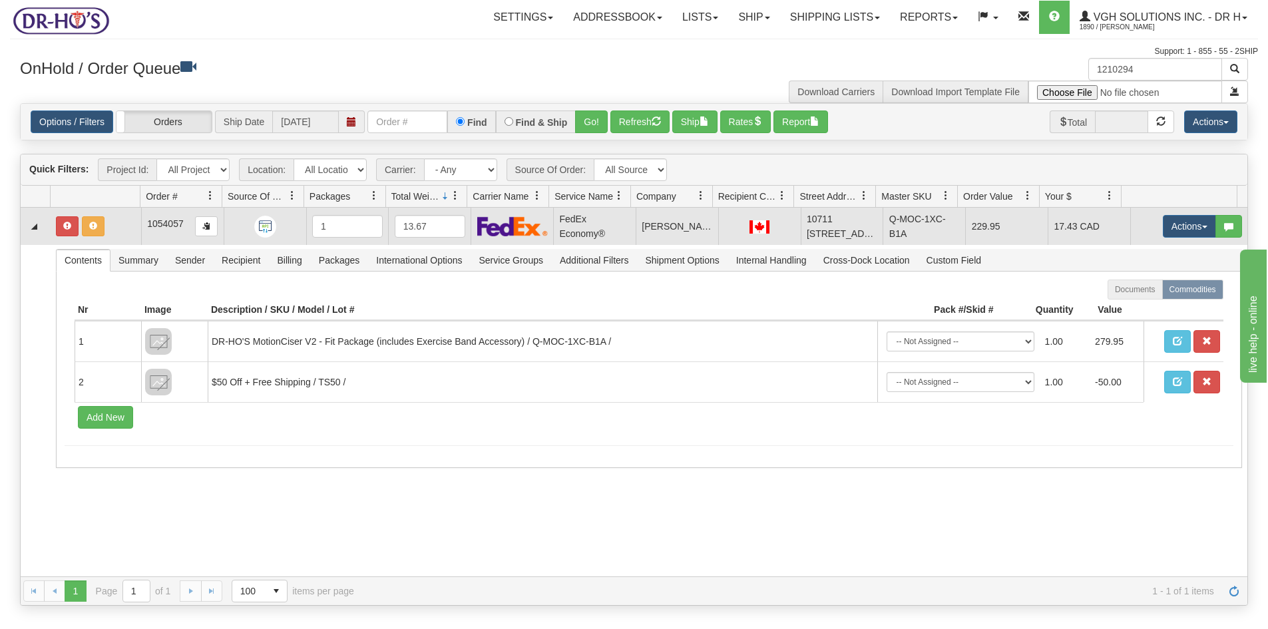
click at [118, 242] on td at bounding box center [96, 226] width 91 height 37
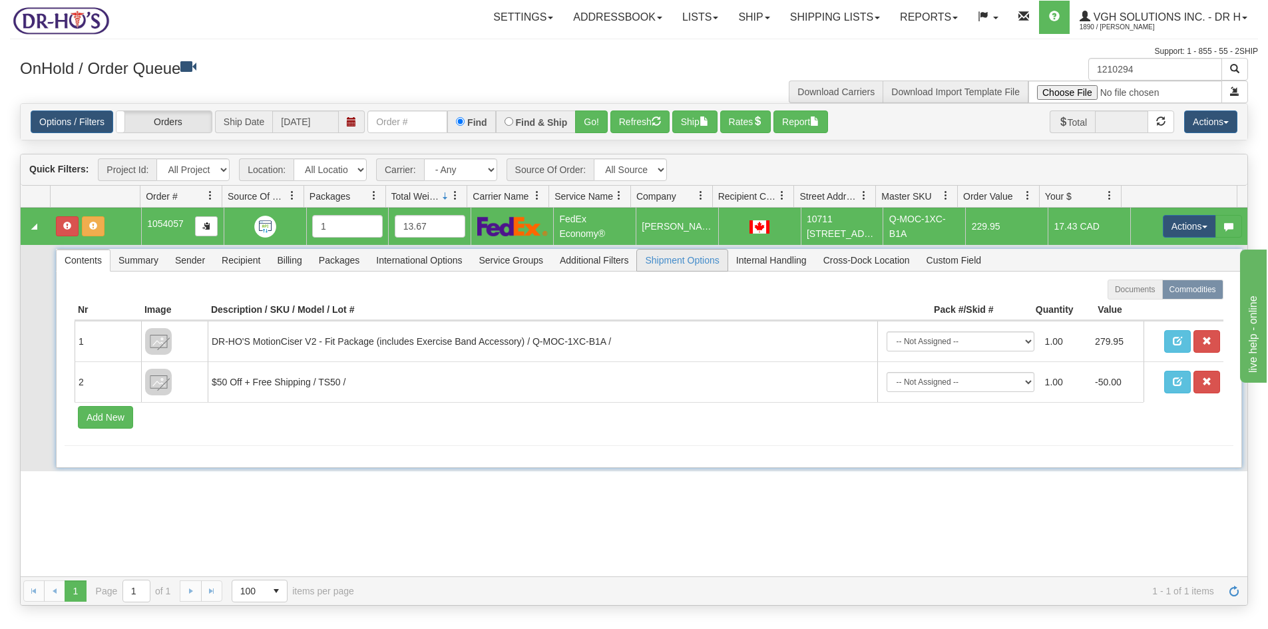
click at [690, 271] on span "Shipment Options" at bounding box center [682, 260] width 90 height 21
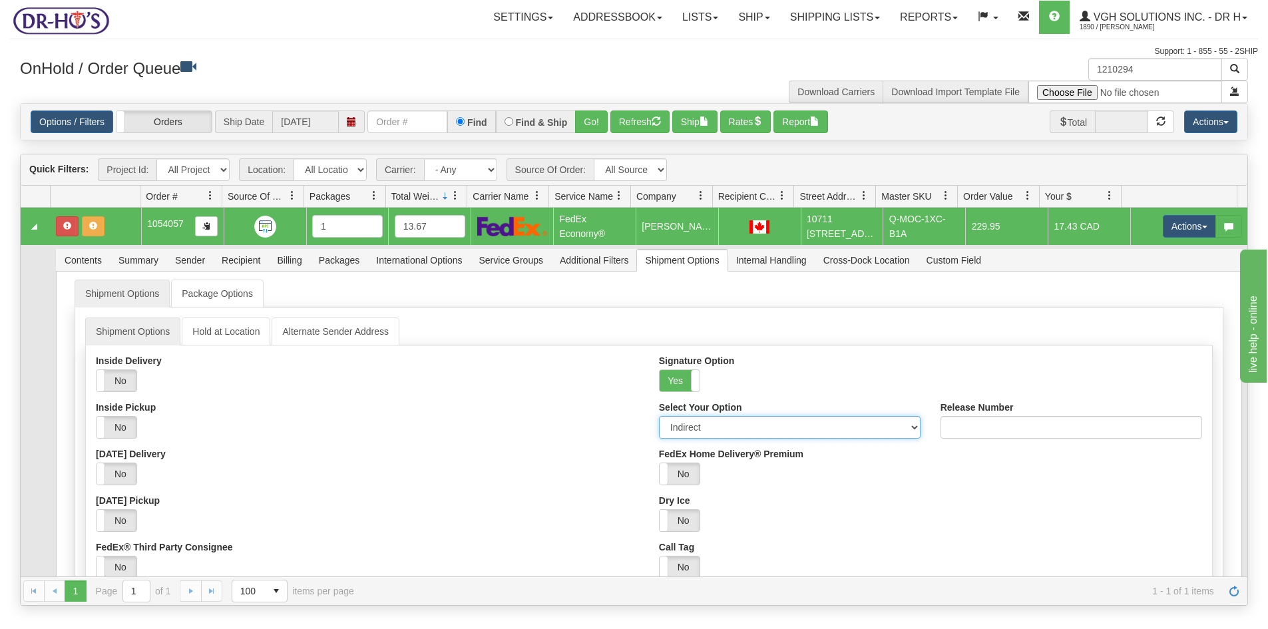
click at [692, 439] on select "Adult Direct Indirect No Signature Required Service Default" at bounding box center [790, 427] width 262 height 23
select select "0"
click at [659, 431] on select "Adult Direct Indirect No Signature Required Service Default" at bounding box center [790, 427] width 262 height 23
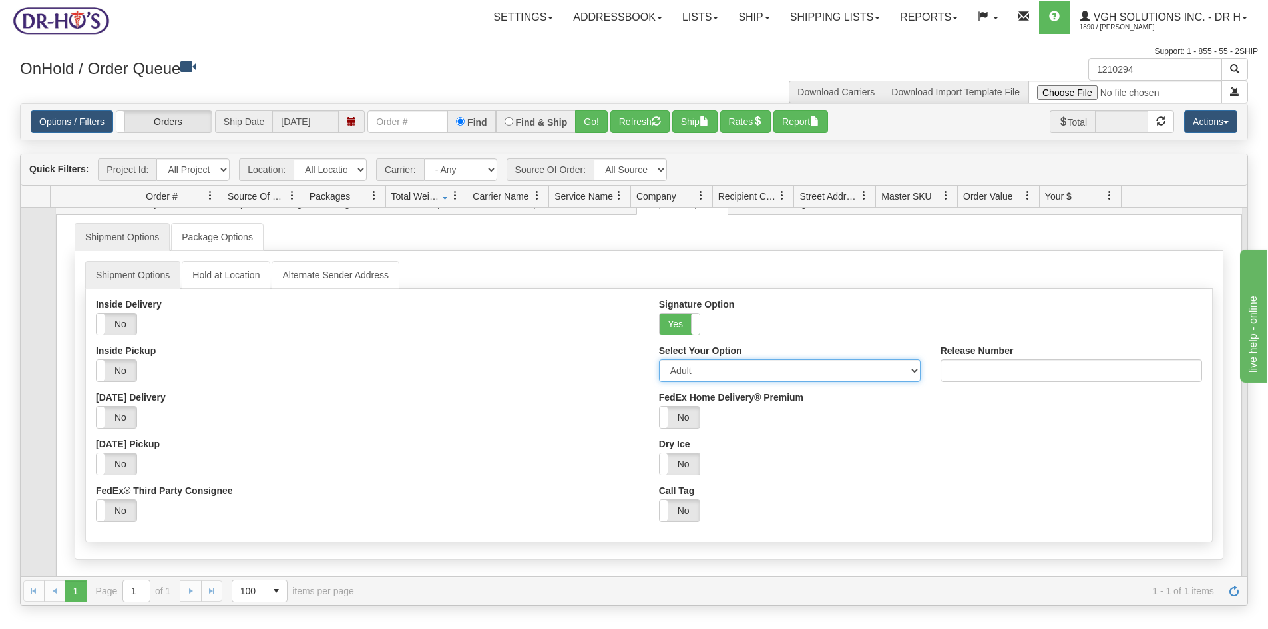
scroll to position [124, 0]
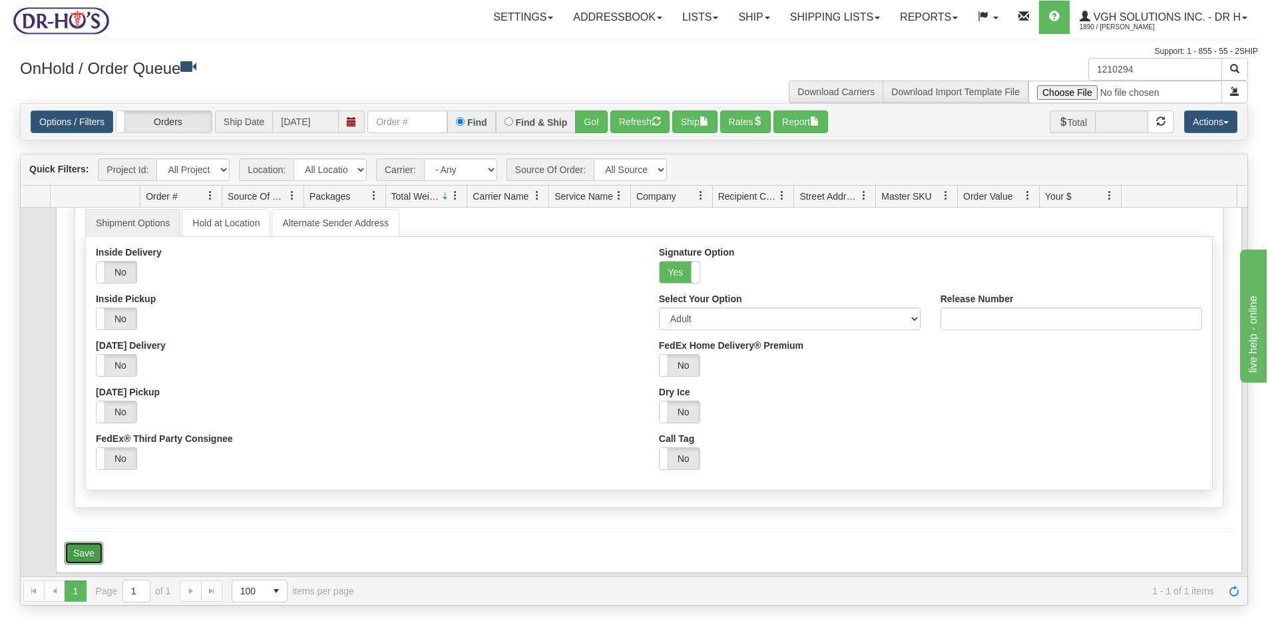
click at [81, 557] on button "Save" at bounding box center [84, 553] width 39 height 23
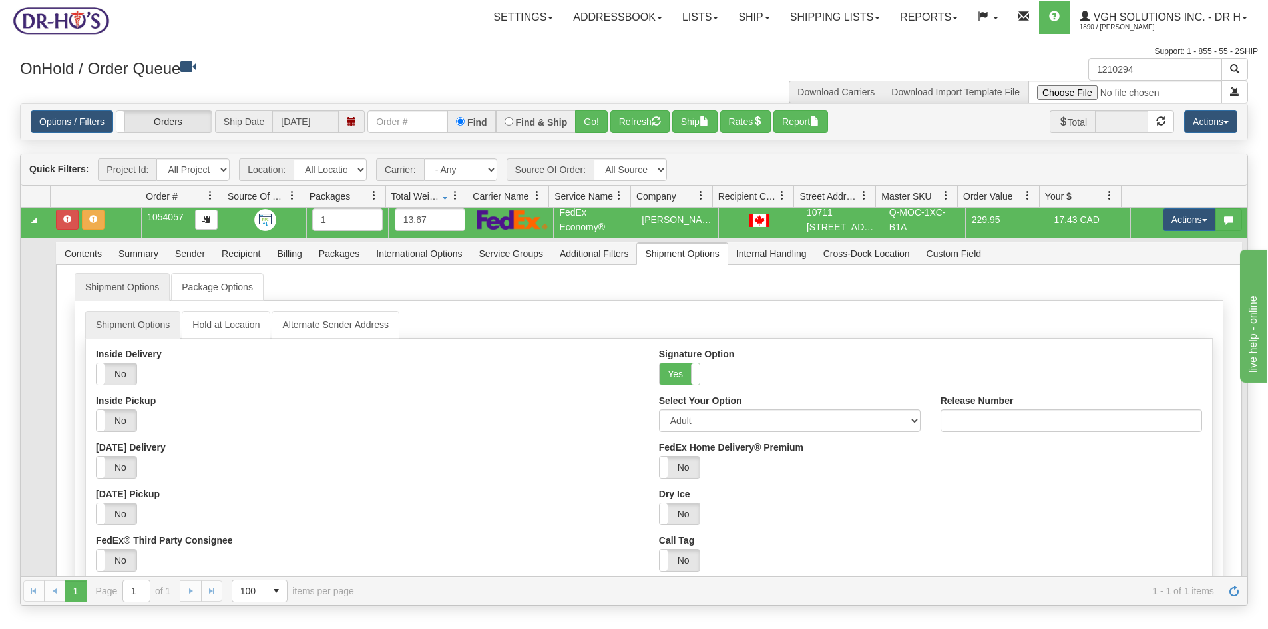
scroll to position [0, 0]
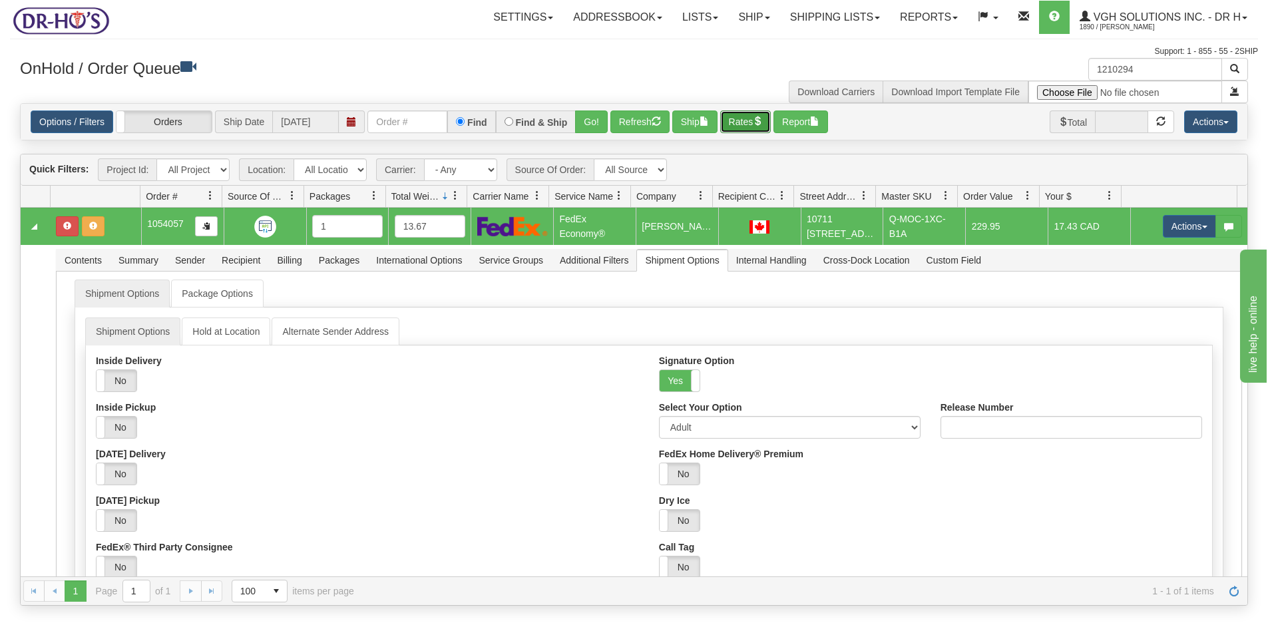
click at [737, 123] on button "Rates" at bounding box center [745, 122] width 51 height 23
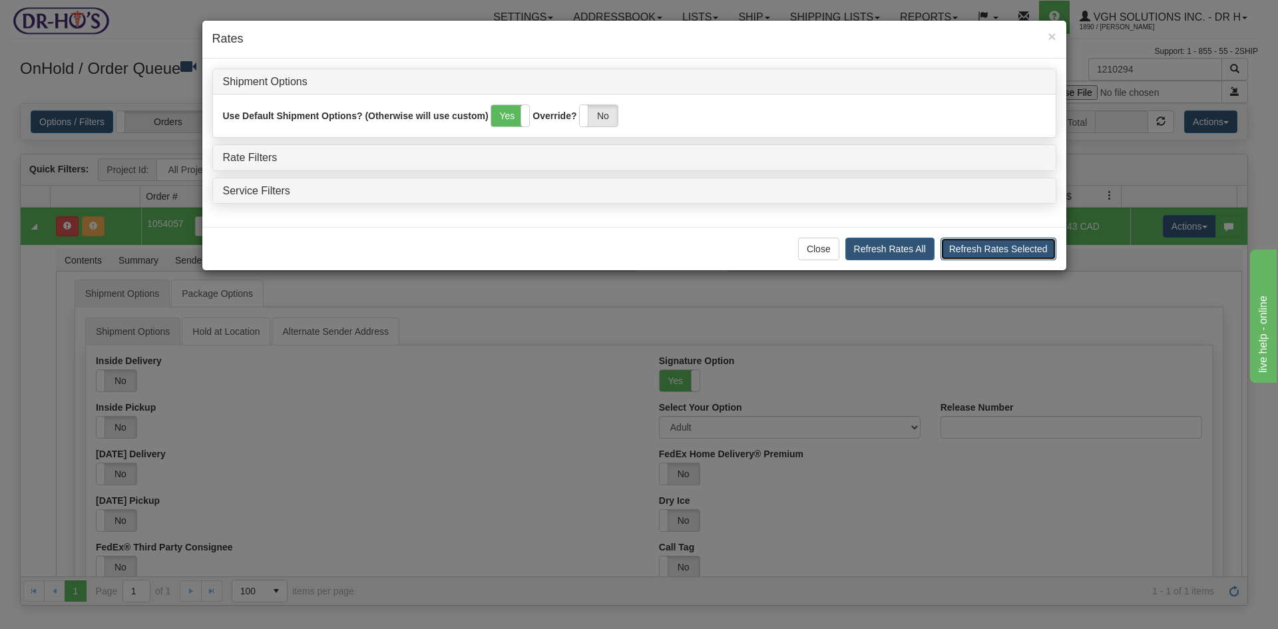
click at [1000, 252] on button "Refresh Rates Selected" at bounding box center [999, 249] width 116 height 23
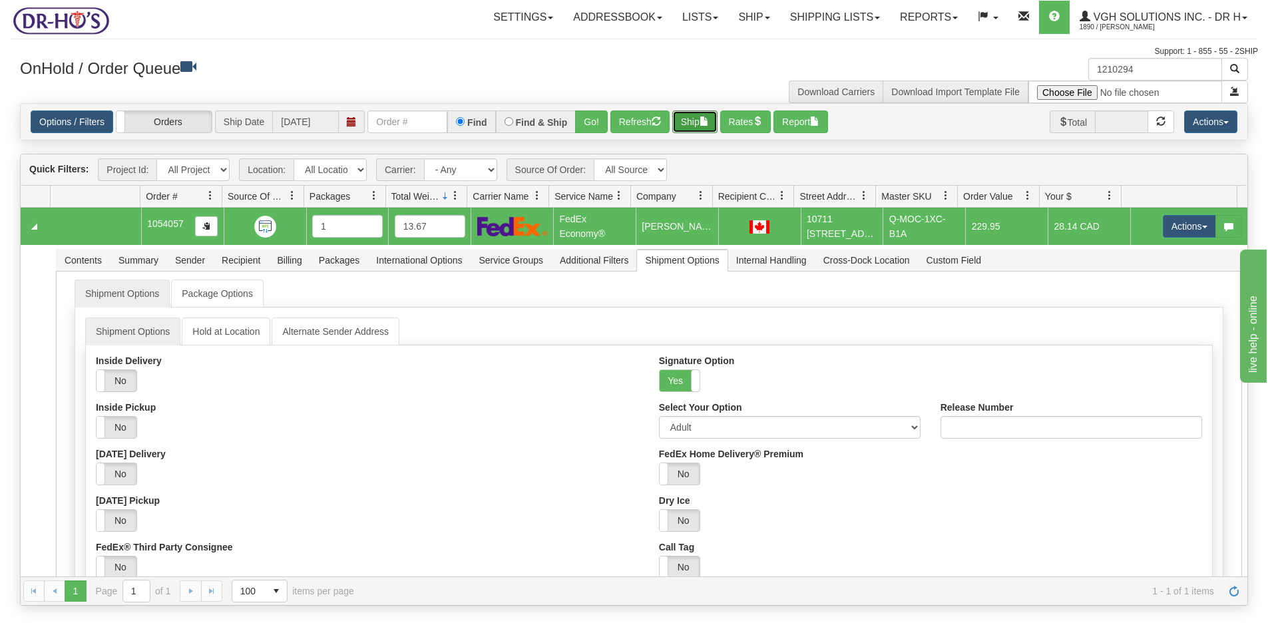
click at [693, 119] on button "Ship" at bounding box center [694, 122] width 45 height 23
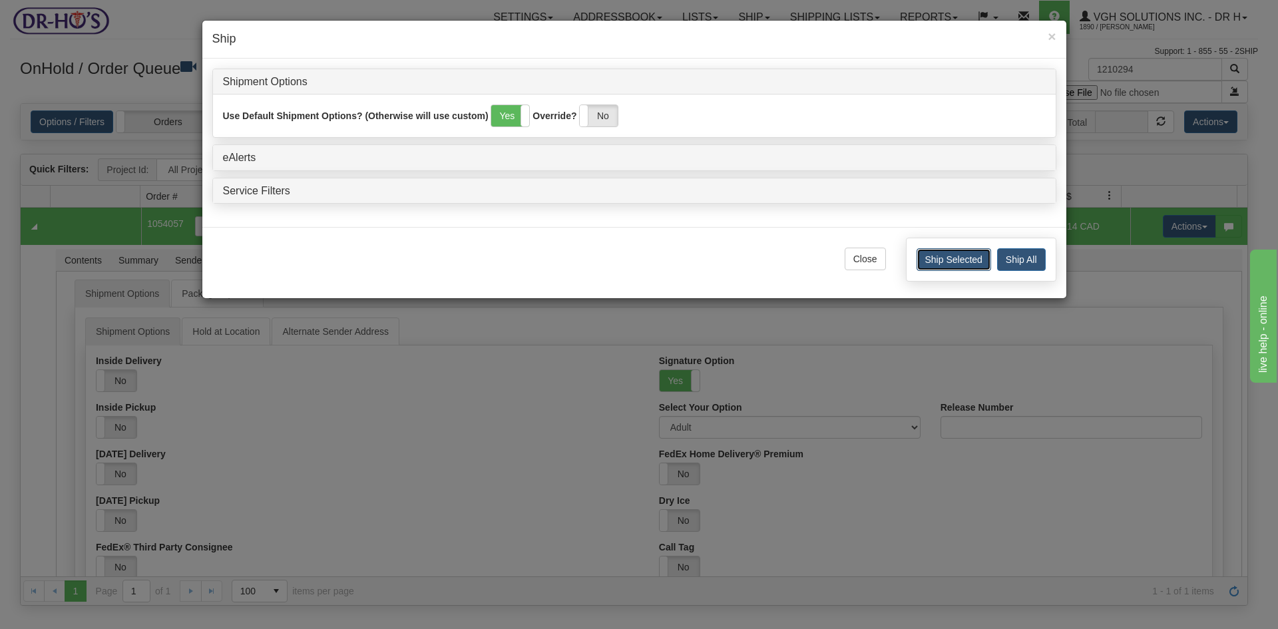
click at [972, 258] on button "Ship Selected" at bounding box center [954, 259] width 75 height 23
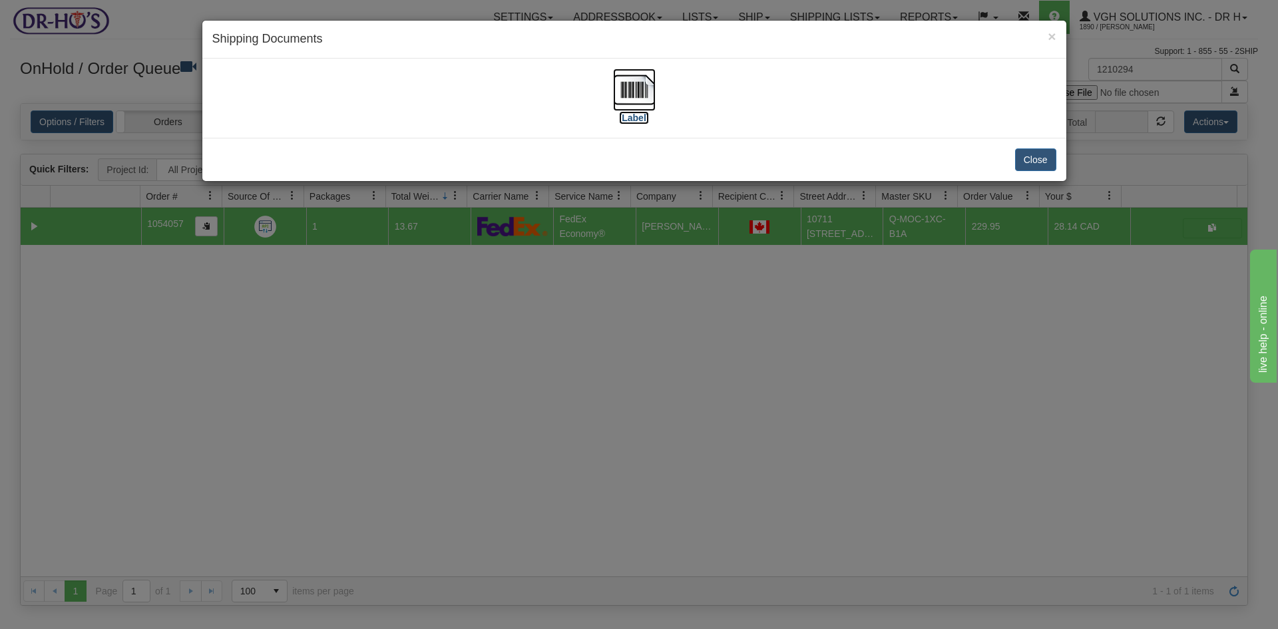
click at [644, 87] on img at bounding box center [634, 90] width 43 height 43
drag, startPoint x: 1031, startPoint y: 165, endPoint x: 1045, endPoint y: 158, distance: 15.8
click at [1033, 166] on button "Close" at bounding box center [1035, 159] width 41 height 23
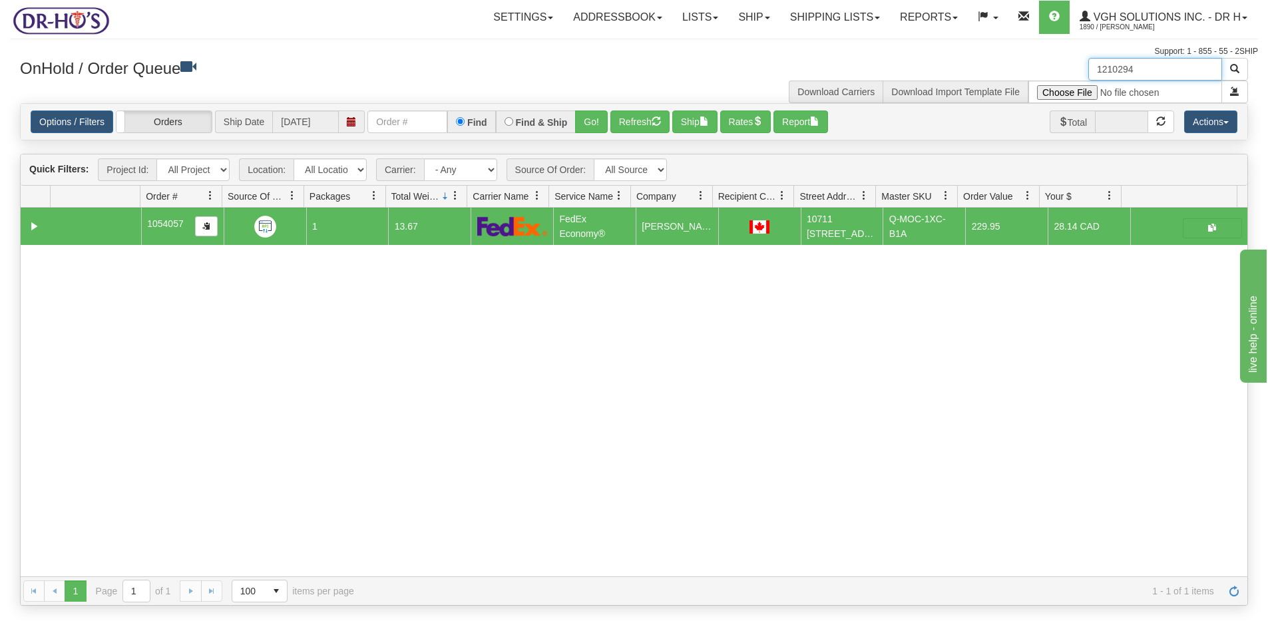
drag, startPoint x: 1150, startPoint y: 71, endPoint x: 1037, endPoint y: 76, distance: 114.0
click at [1037, 76] on div "1210294 Download Carriers Download Import Template File" at bounding box center [946, 80] width 624 height 45
click at [620, 125] on button "Refresh" at bounding box center [639, 122] width 59 height 23
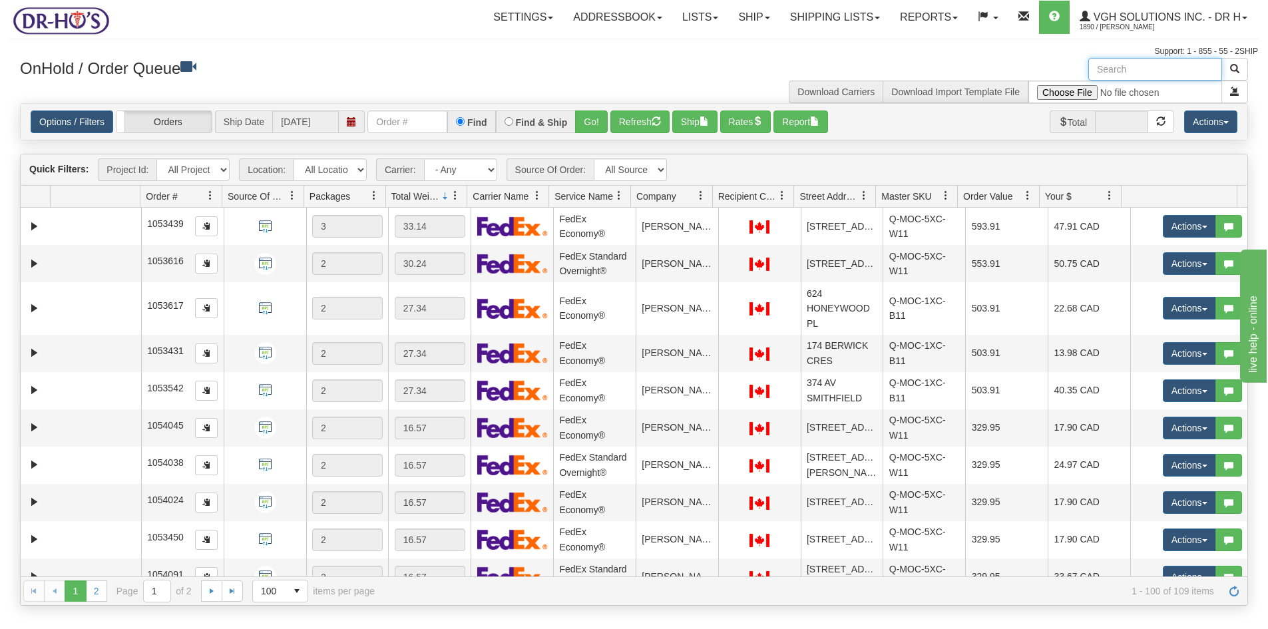
click at [1132, 61] on input "text" at bounding box center [1155, 69] width 134 height 23
paste input "1209846"
type input "1209846"
click at [1238, 68] on span "button" at bounding box center [1234, 68] width 9 height 9
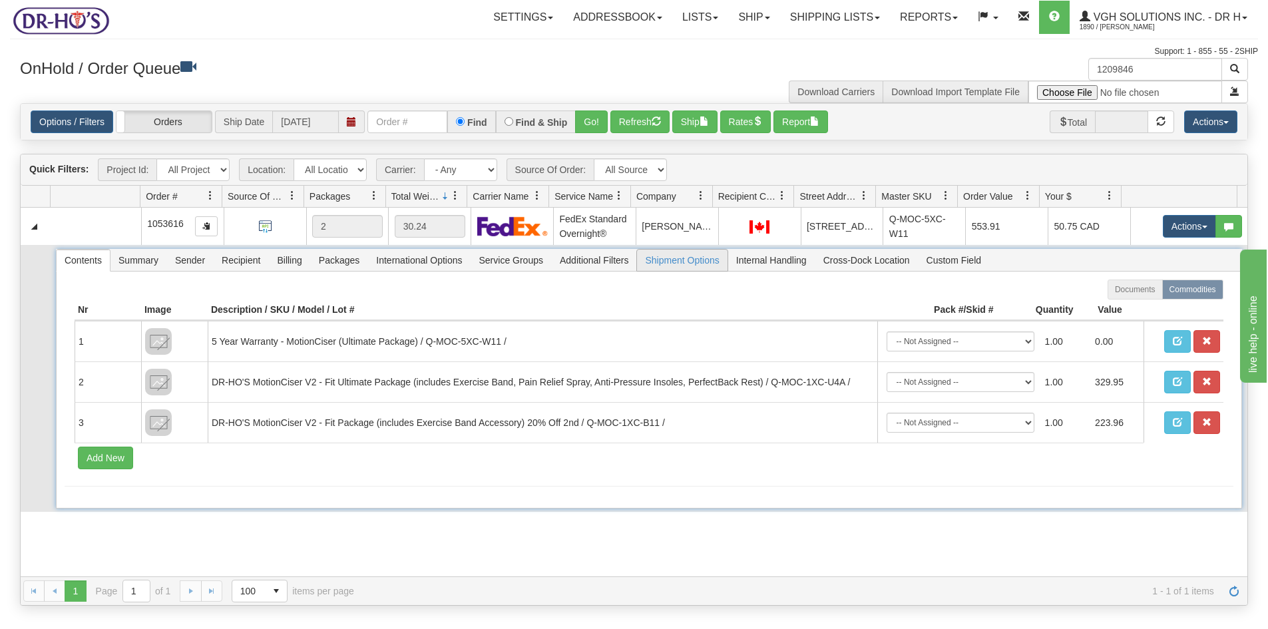
click at [694, 266] on span "Shipment Options" at bounding box center [682, 260] width 90 height 21
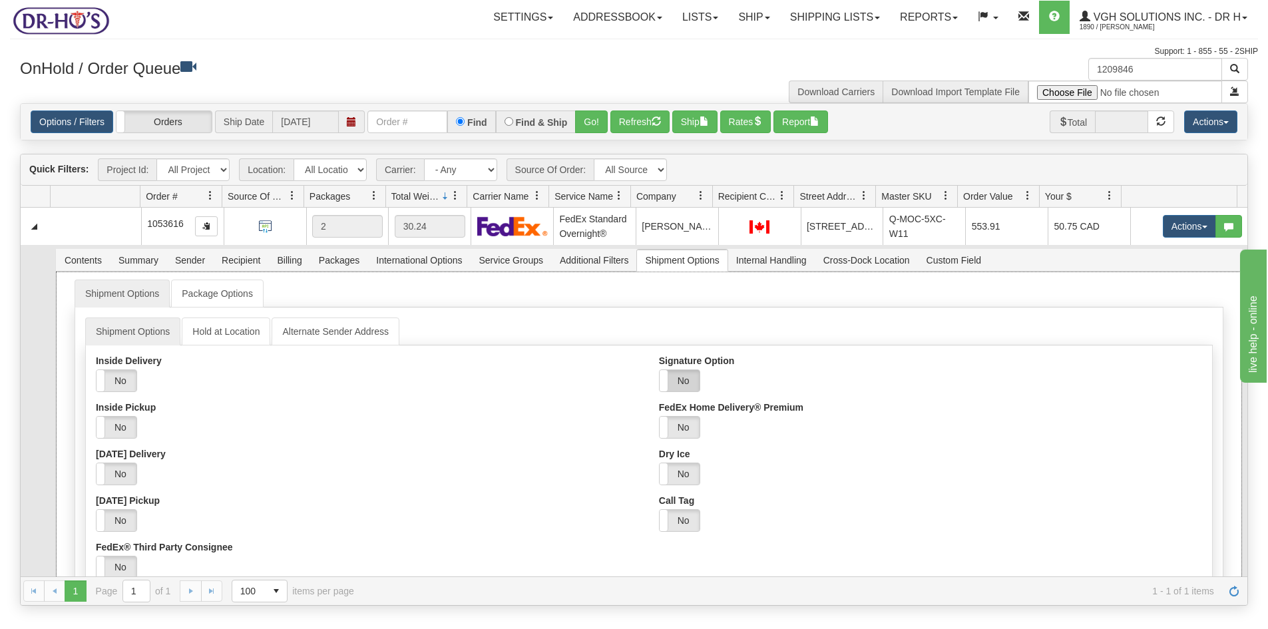
click at [686, 386] on label "No" at bounding box center [680, 380] width 40 height 21
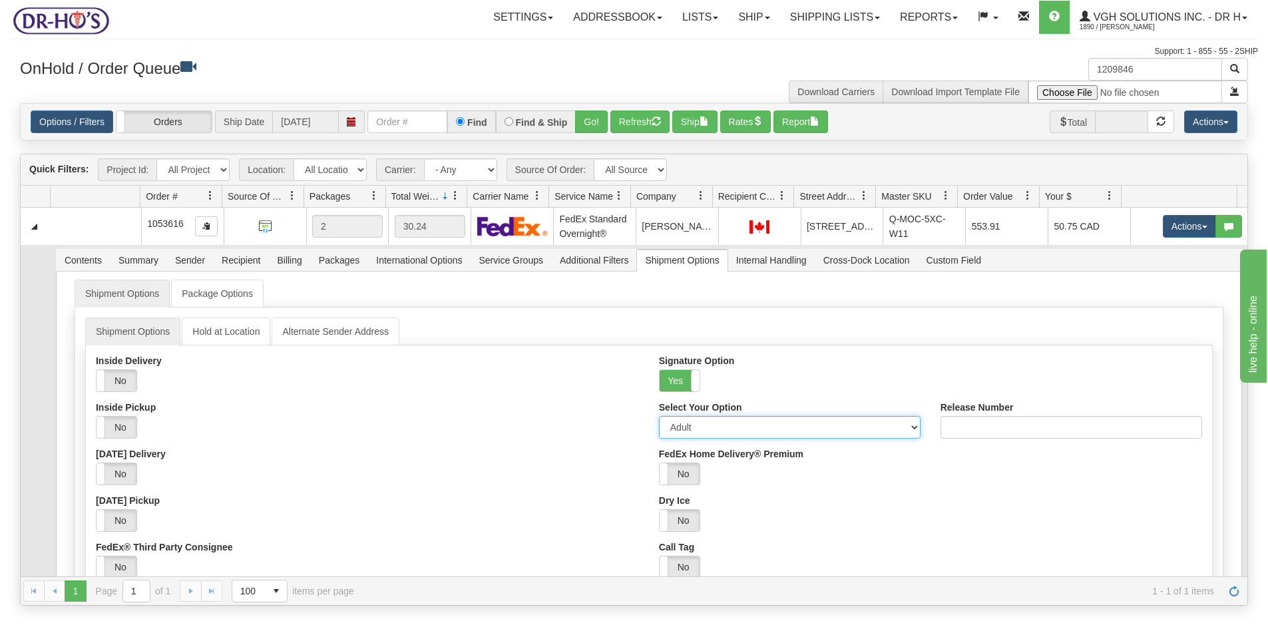
drag, startPoint x: 681, startPoint y: 424, endPoint x: 687, endPoint y: 430, distance: 8.5
click at [681, 424] on select "Adult Direct Indirect No Signature Required Service Default" at bounding box center [790, 427] width 262 height 23
select select "2"
click at [659, 416] on select "Adult Direct Indirect No Signature Required Service Default" at bounding box center [790, 427] width 262 height 23
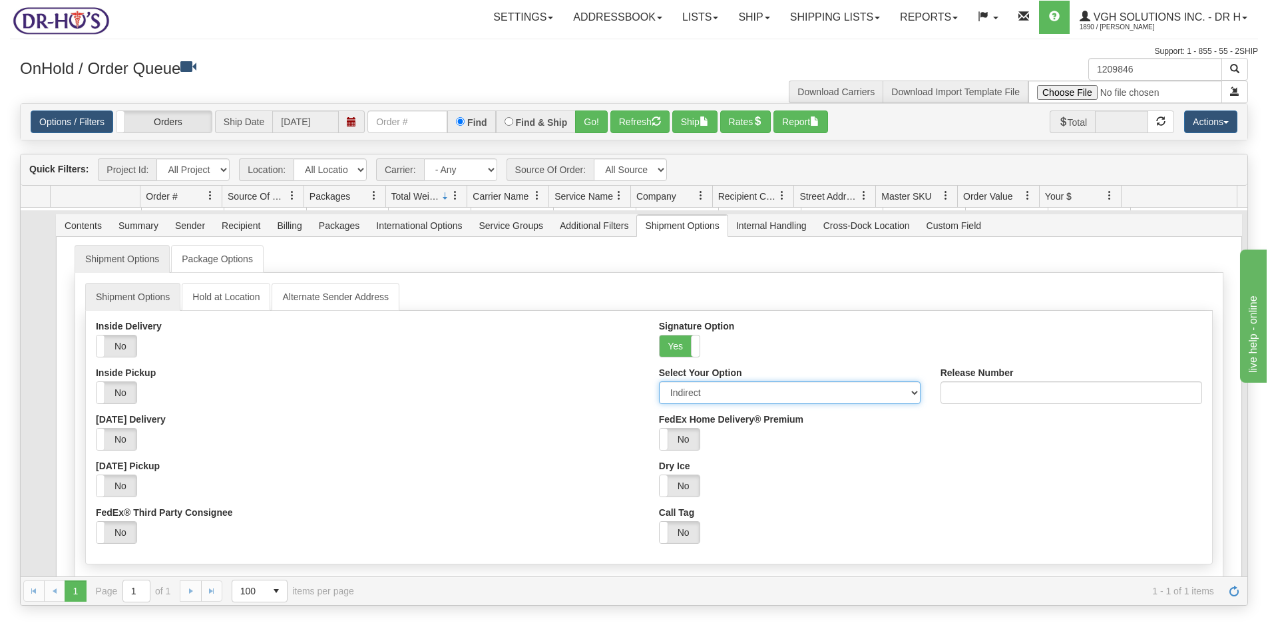
scroll to position [109, 0]
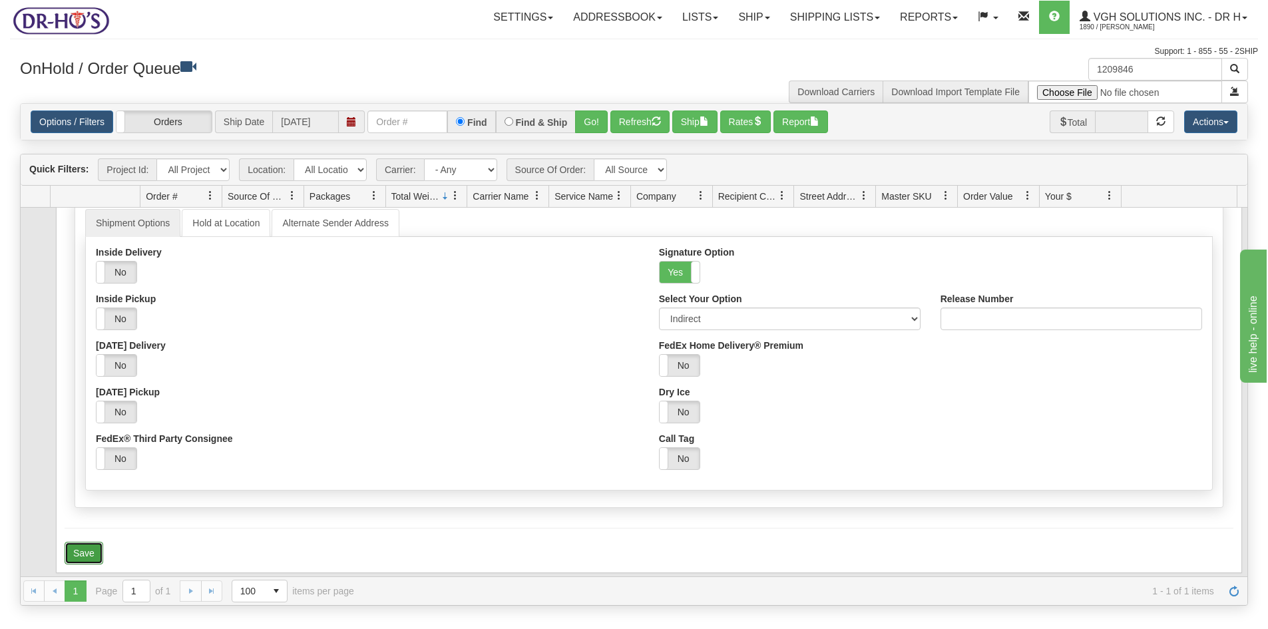
click at [84, 554] on button "Save" at bounding box center [84, 553] width 39 height 23
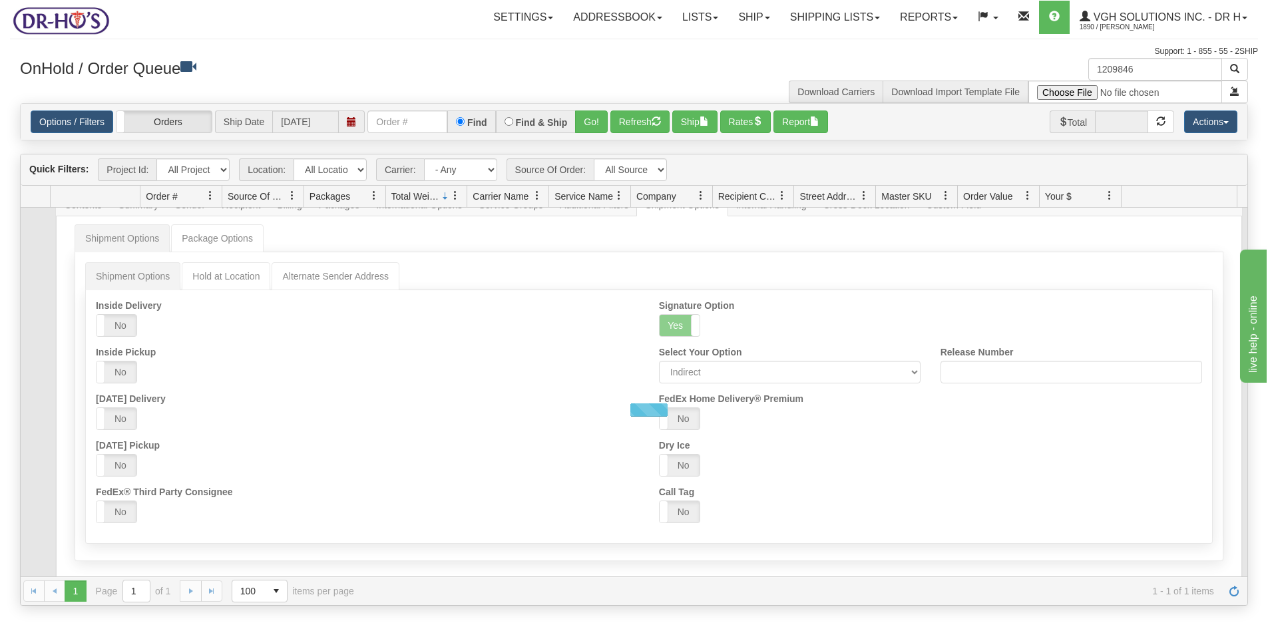
scroll to position [0, 0]
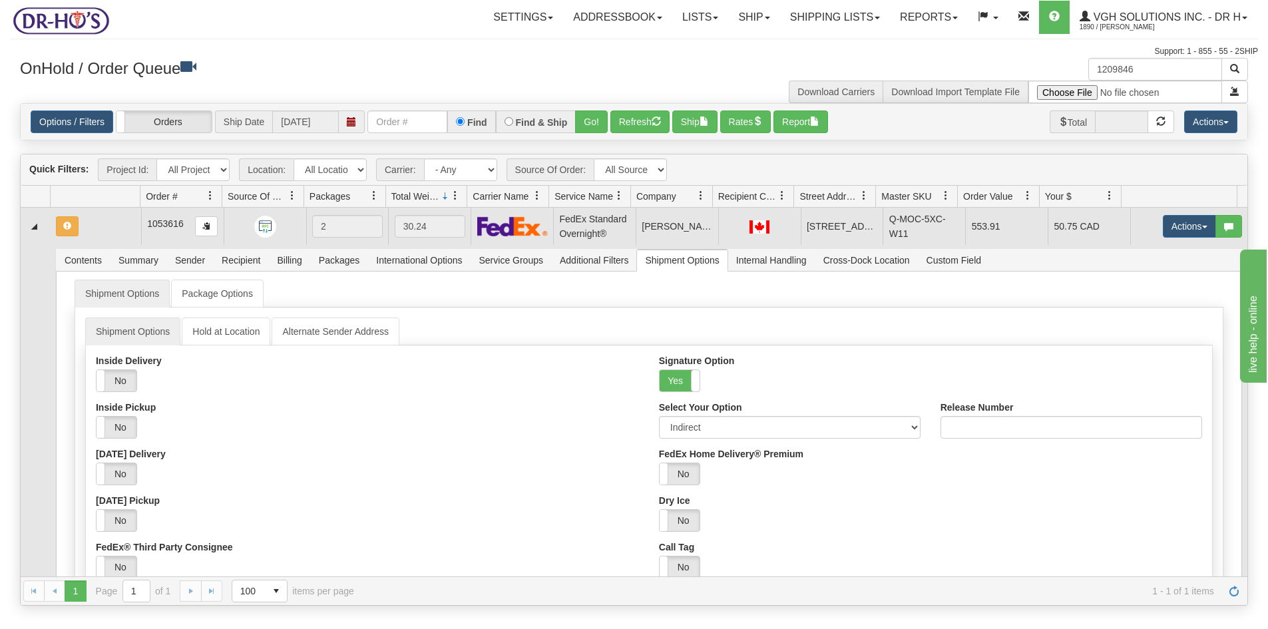
click at [113, 229] on td at bounding box center [96, 226] width 91 height 37
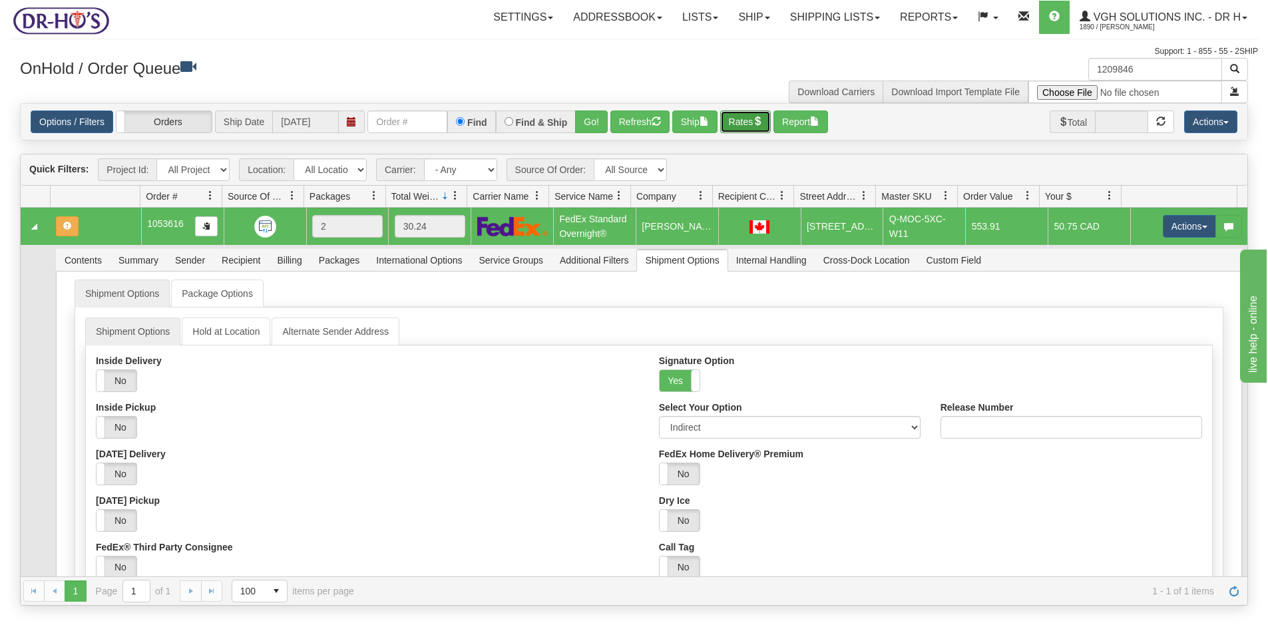
click at [752, 126] on button "Rates" at bounding box center [745, 122] width 51 height 23
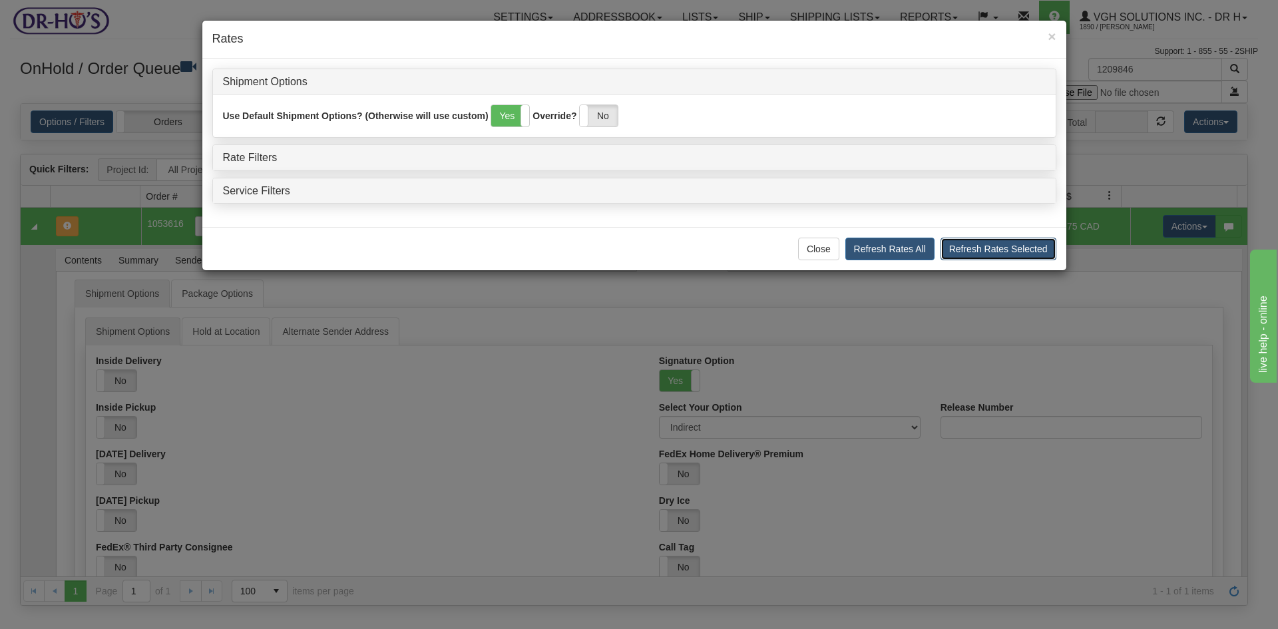
click at [1033, 246] on button "Refresh Rates Selected" at bounding box center [999, 249] width 116 height 23
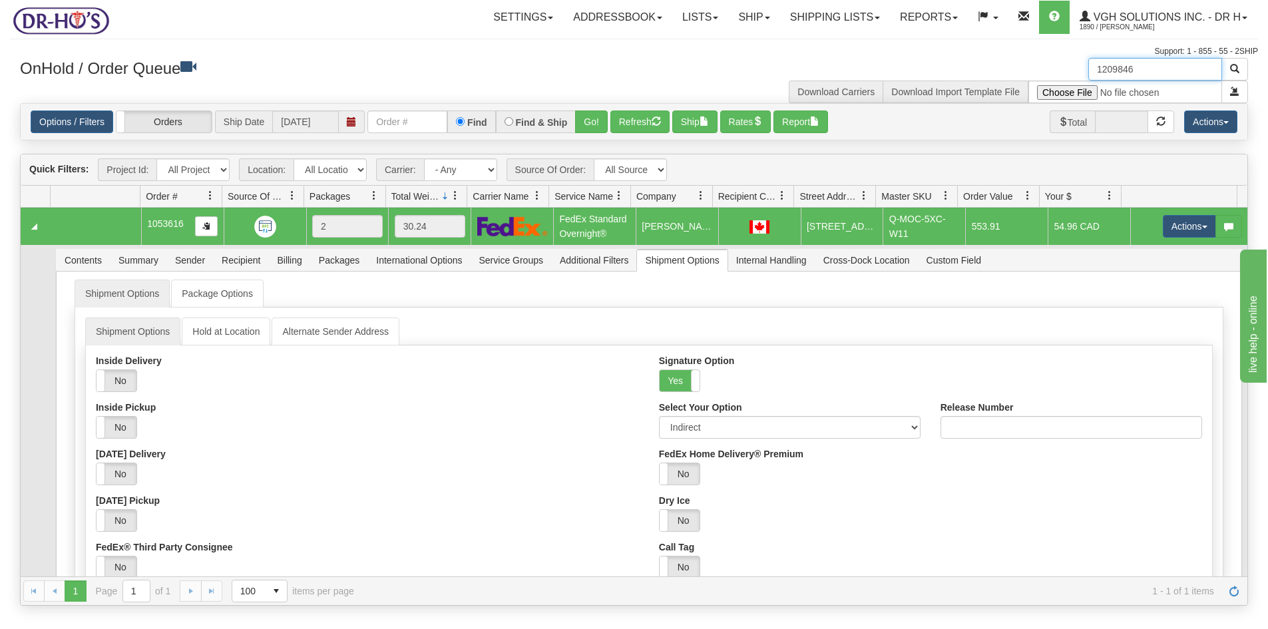
drag, startPoint x: 1131, startPoint y: 71, endPoint x: 1030, endPoint y: 86, distance: 102.2
click at [1031, 85] on div "1209846 Download Carriers Download Import Template File" at bounding box center [946, 80] width 624 height 45
click at [638, 121] on button "Refresh" at bounding box center [639, 122] width 59 height 23
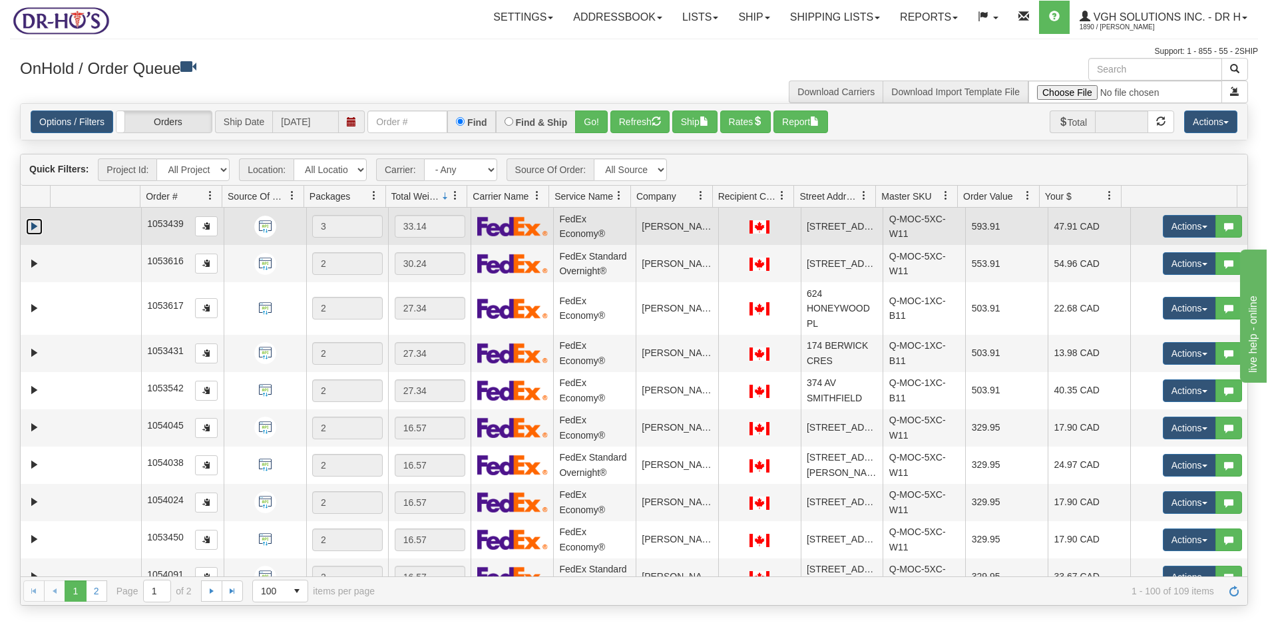
click at [34, 224] on link "Expand" at bounding box center [34, 226] width 17 height 17
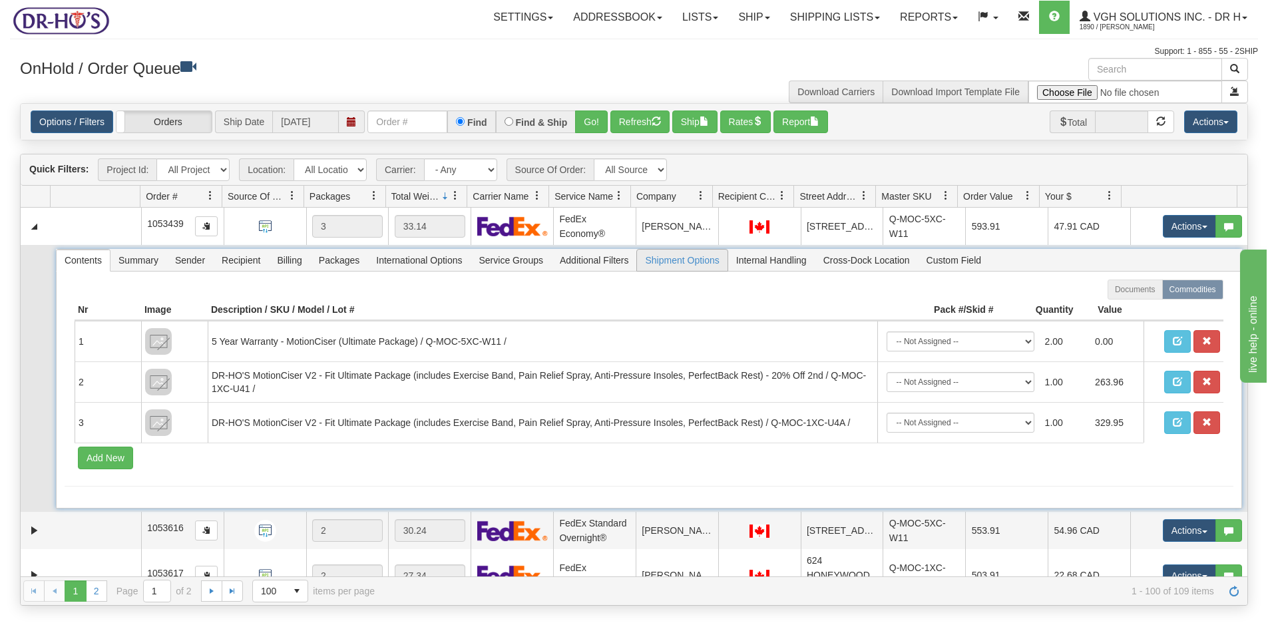
click at [686, 264] on span "Shipment Options" at bounding box center [682, 260] width 90 height 21
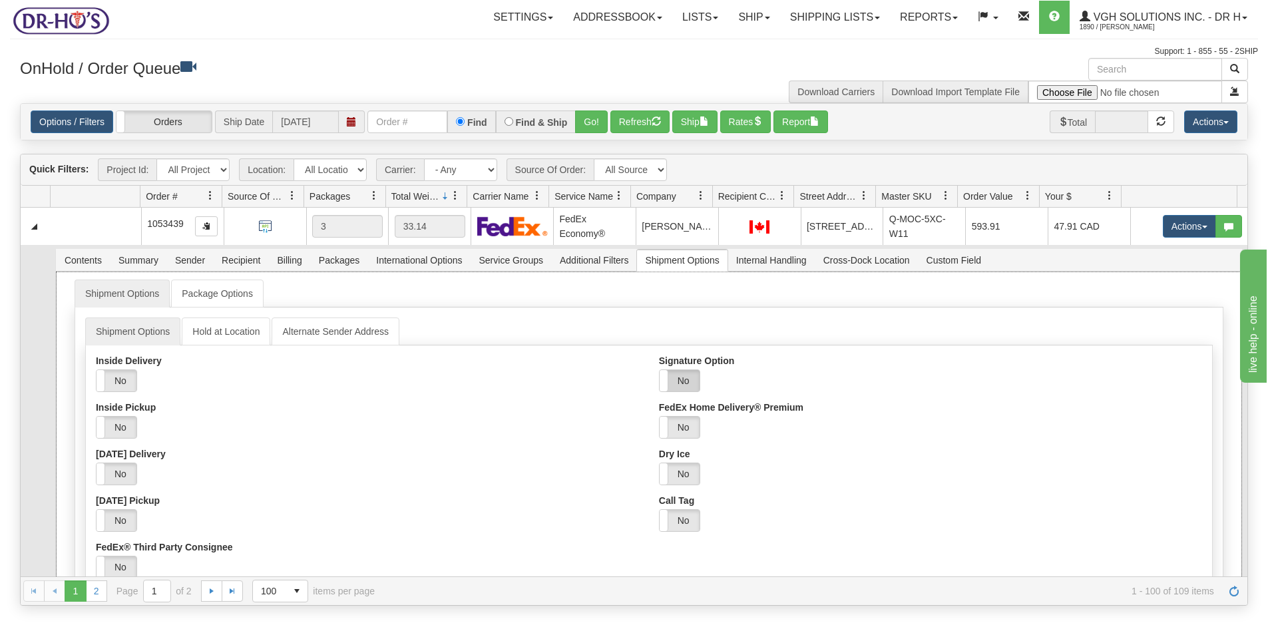
click at [676, 379] on label "No" at bounding box center [680, 380] width 40 height 21
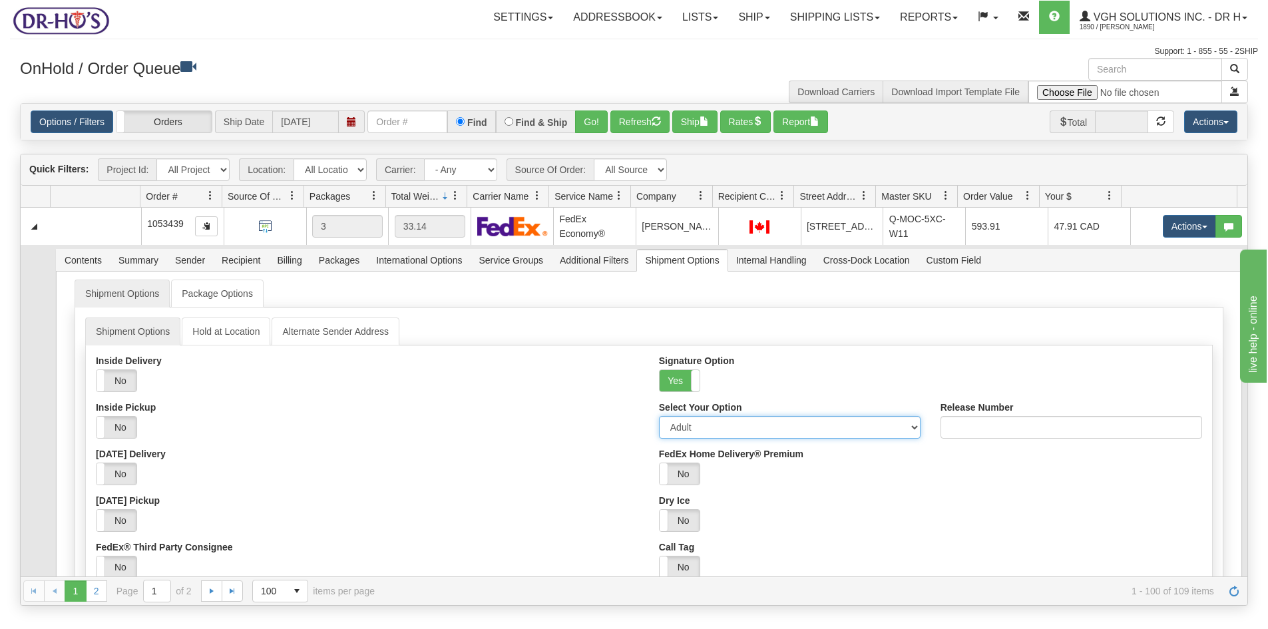
click at [698, 432] on select "Adult Direct Indirect No Signature Required Service Default" at bounding box center [790, 427] width 262 height 23
select select "2"
click at [659, 416] on select "Adult Direct Indirect No Signature Required Service Default" at bounding box center [790, 427] width 262 height 23
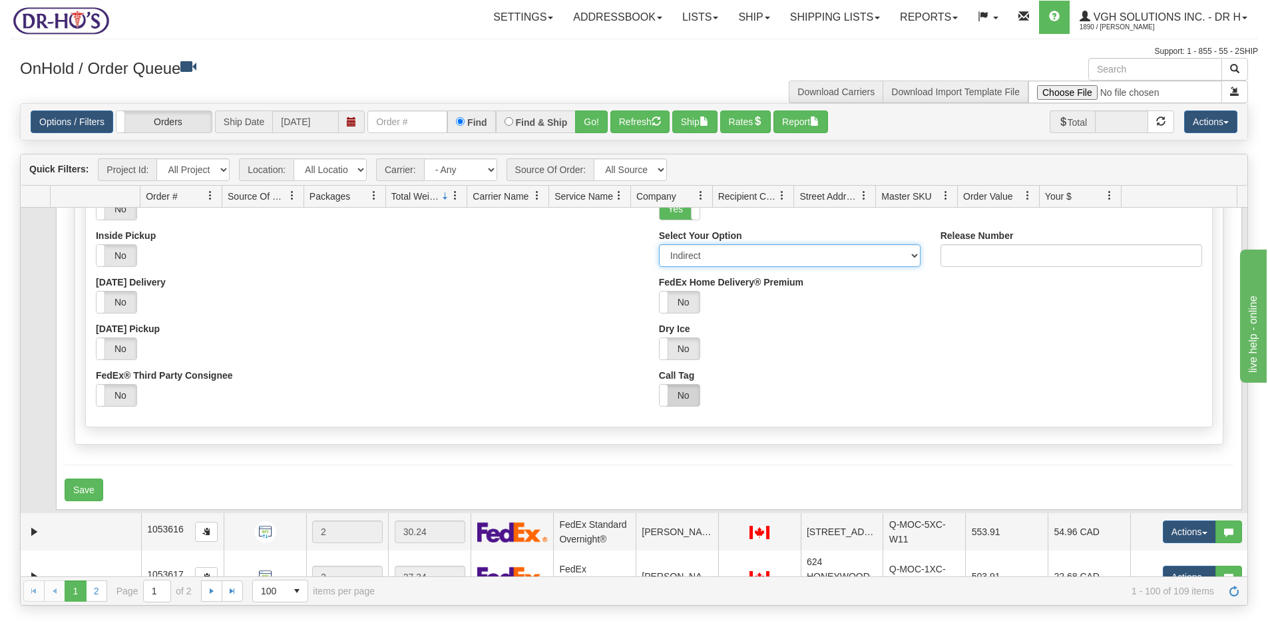
scroll to position [266, 0]
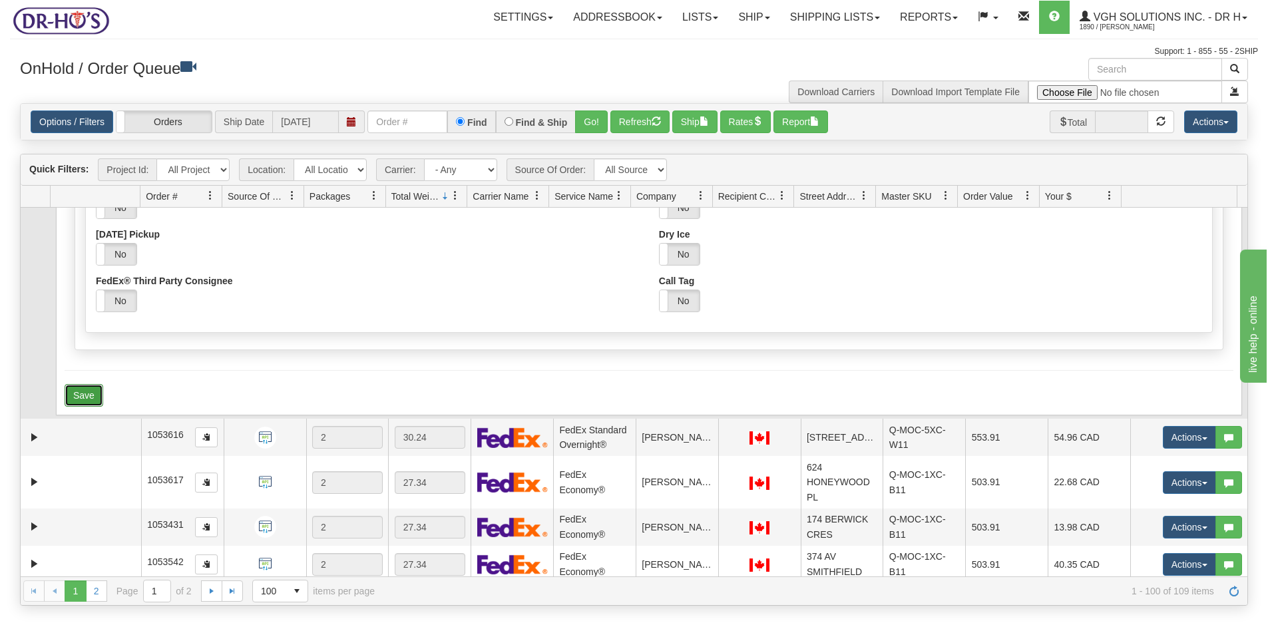
click at [76, 399] on button "Save" at bounding box center [84, 395] width 39 height 23
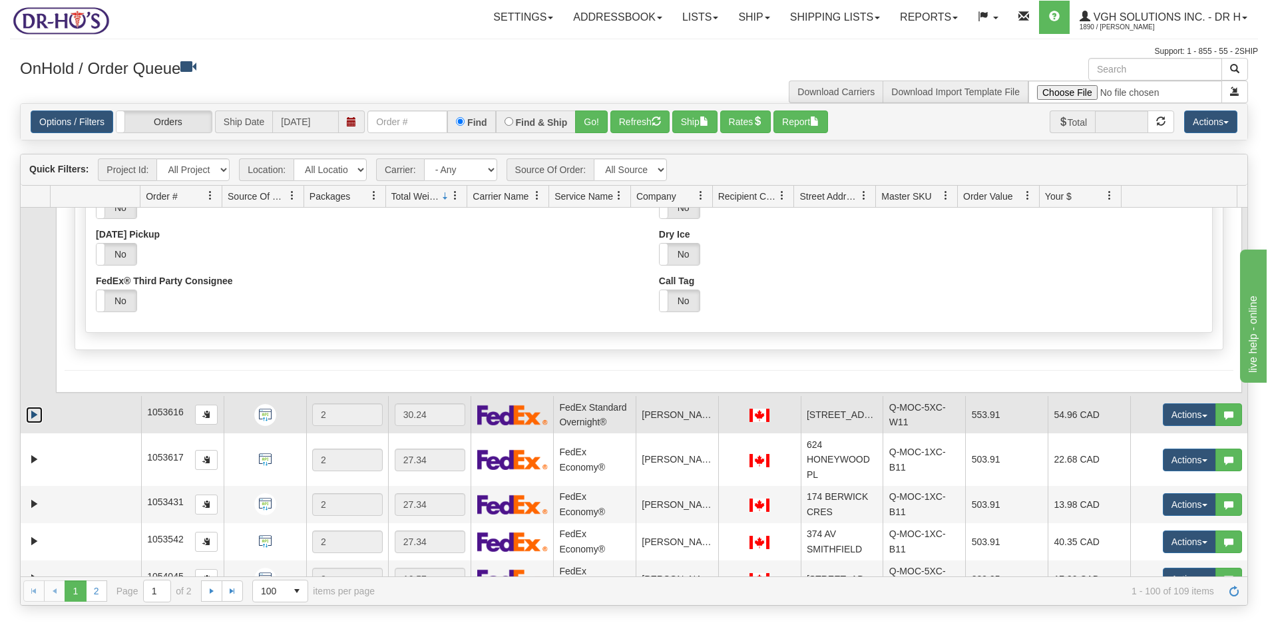
click at [33, 415] on link "Expand" at bounding box center [34, 415] width 17 height 17
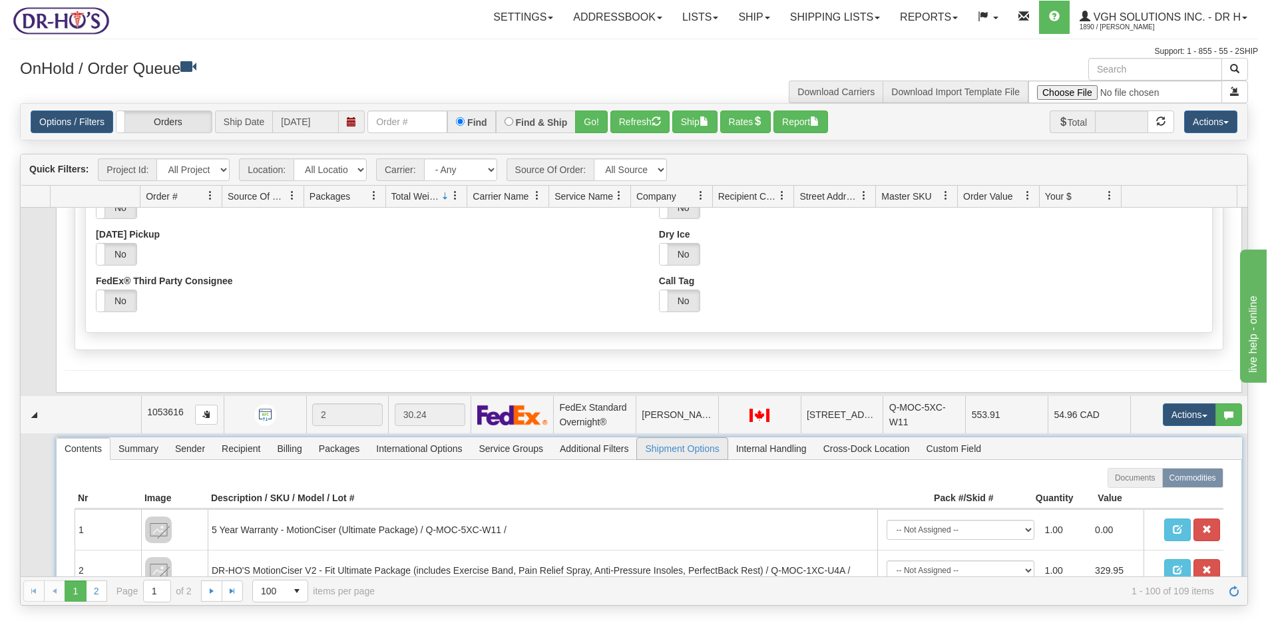
click at [687, 453] on span "Shipment Options" at bounding box center [682, 448] width 90 height 21
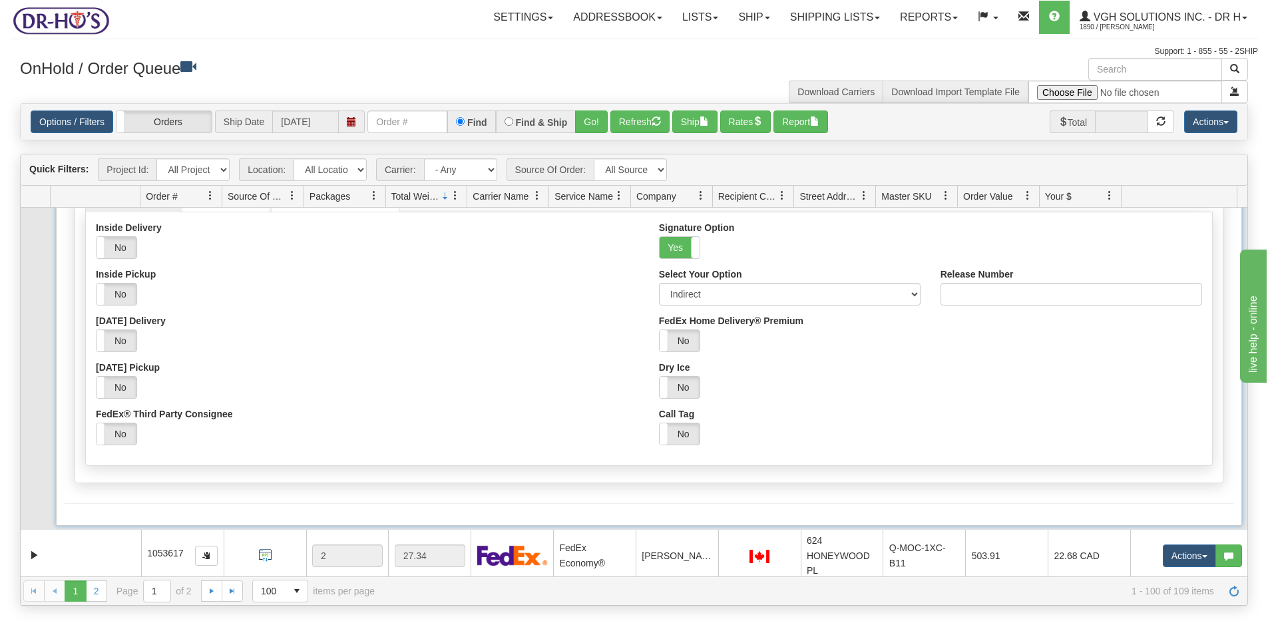
scroll to position [666, 0]
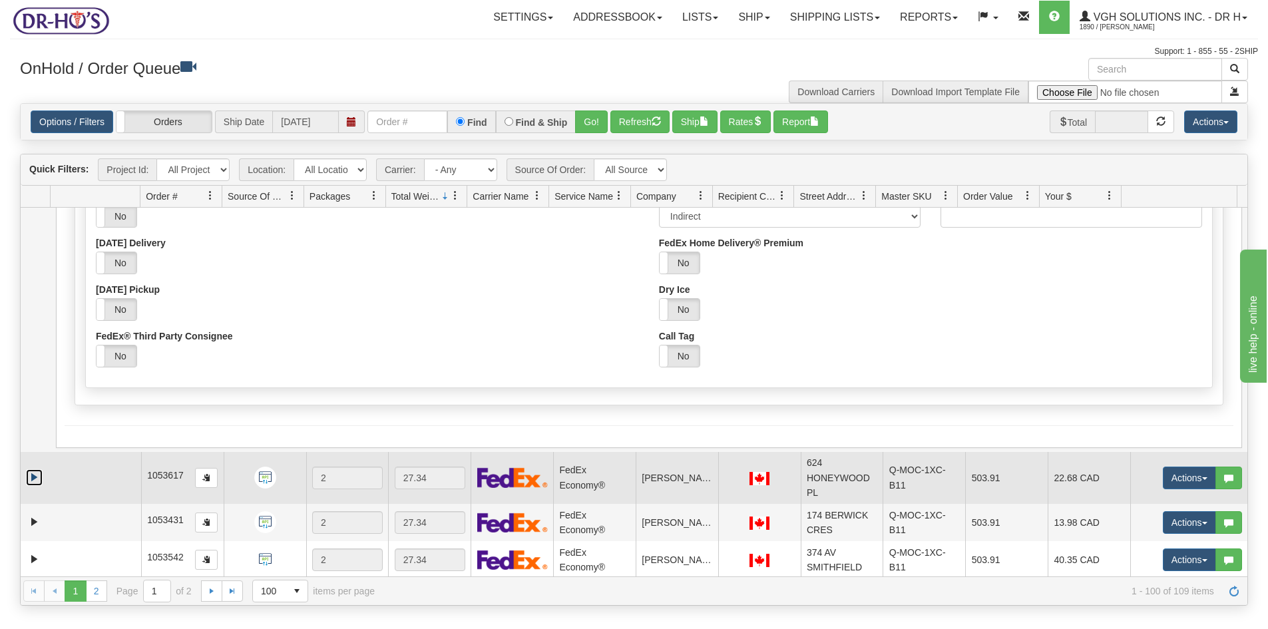
click at [39, 481] on link "Expand" at bounding box center [34, 477] width 17 height 17
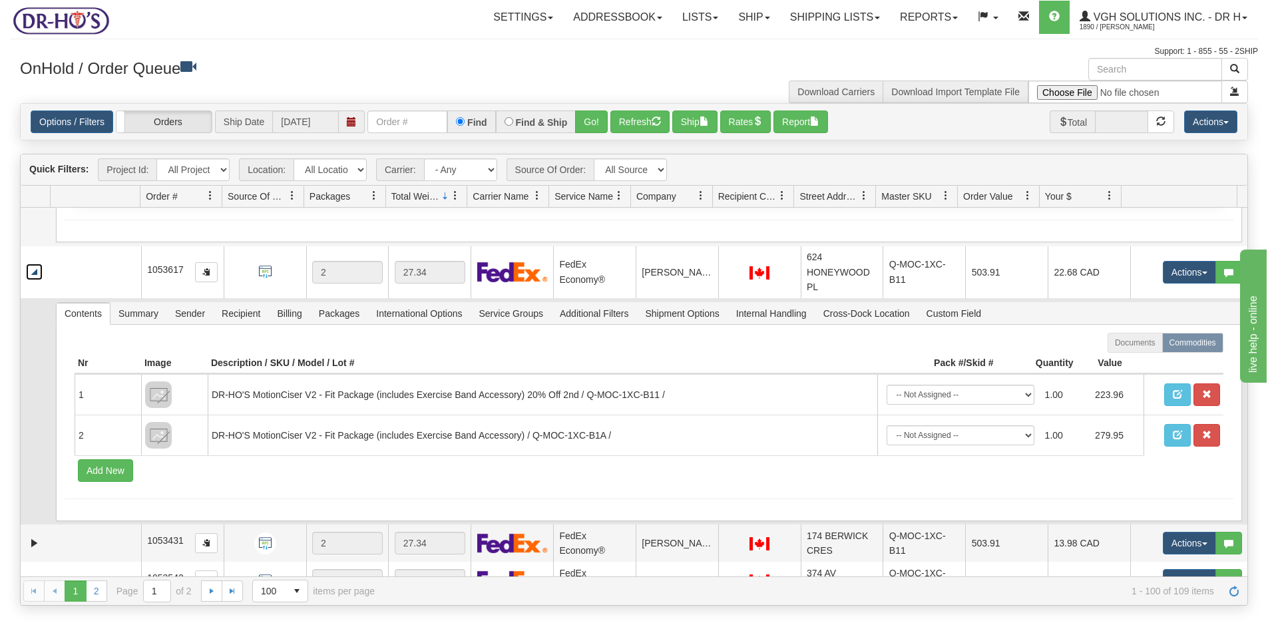
scroll to position [932, 0]
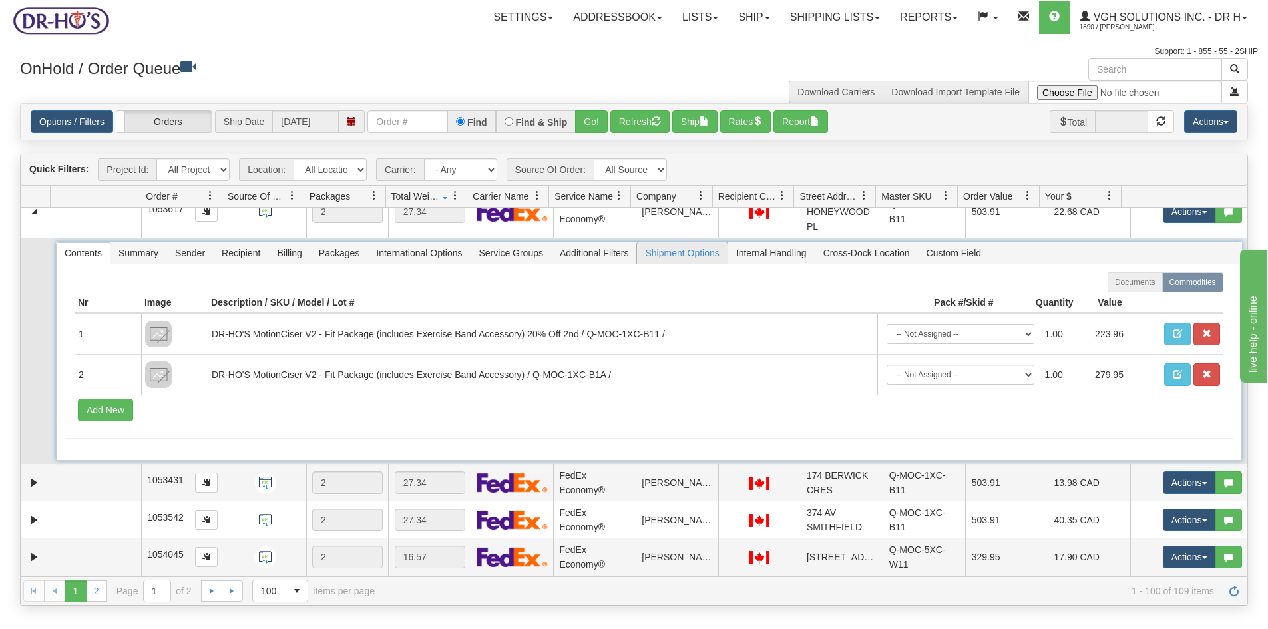
click at [684, 258] on span "Shipment Options" at bounding box center [682, 252] width 90 height 21
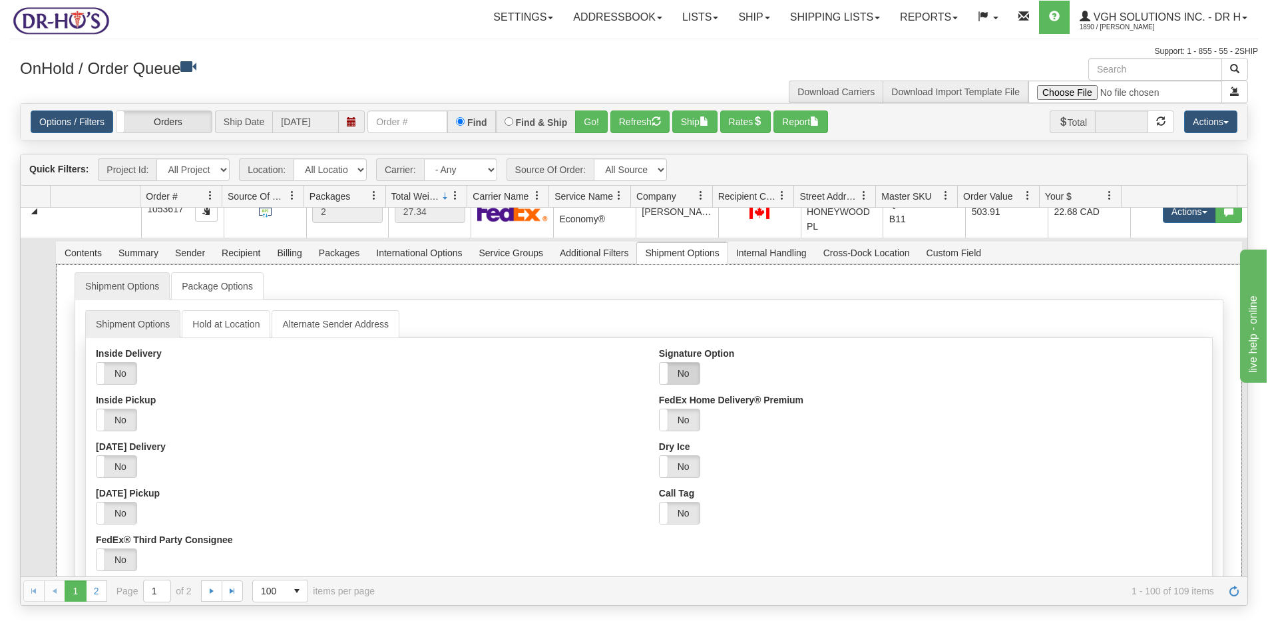
click at [678, 367] on label "No" at bounding box center [680, 373] width 40 height 21
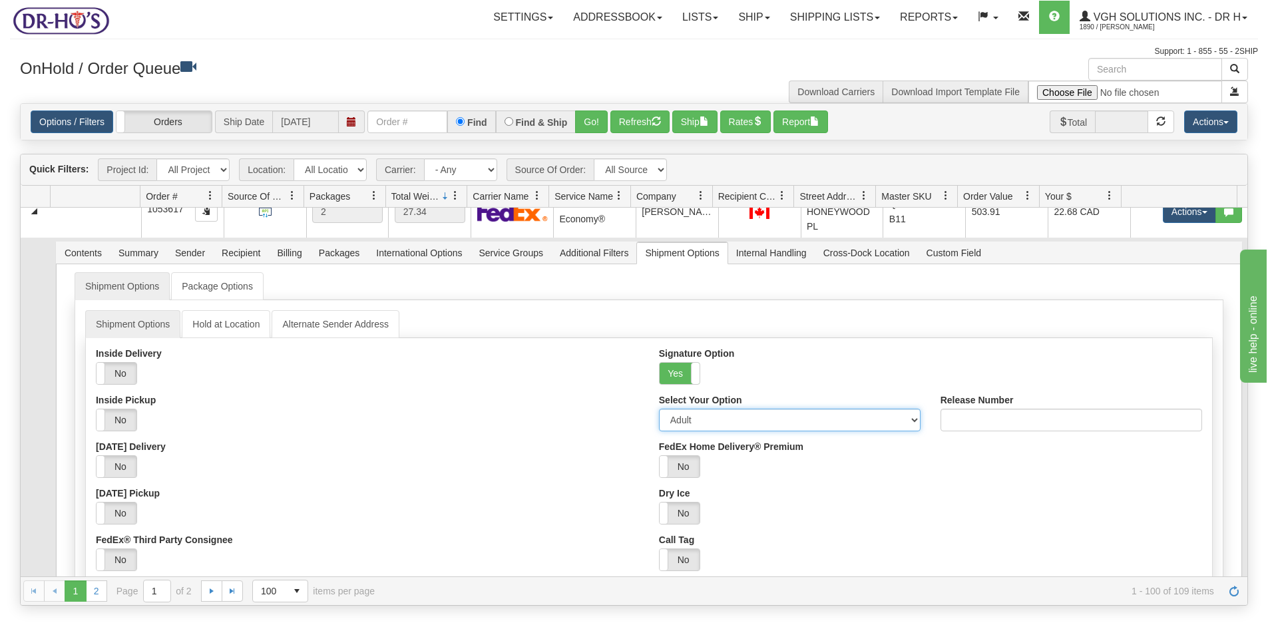
click at [686, 414] on select "Adult Direct Indirect No Signature Required Service Default" at bounding box center [790, 420] width 262 height 23
select select "2"
click at [659, 409] on select "Adult Direct Indirect No Signature Required Service Default" at bounding box center [790, 420] width 262 height 23
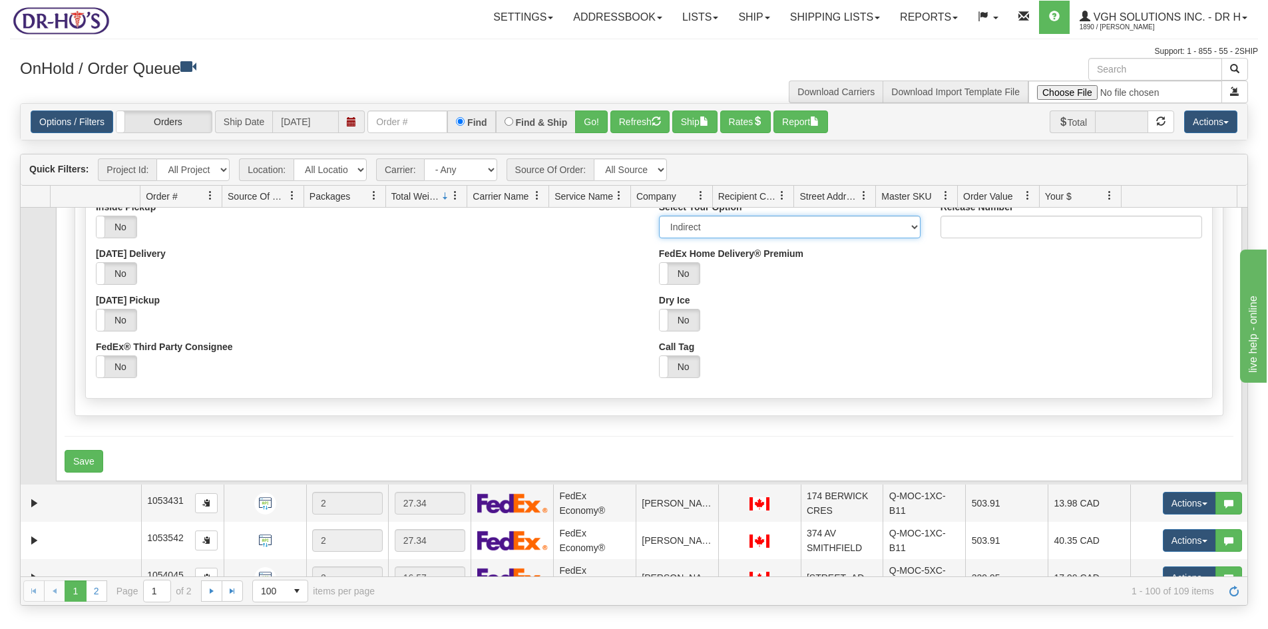
scroll to position [1132, 0]
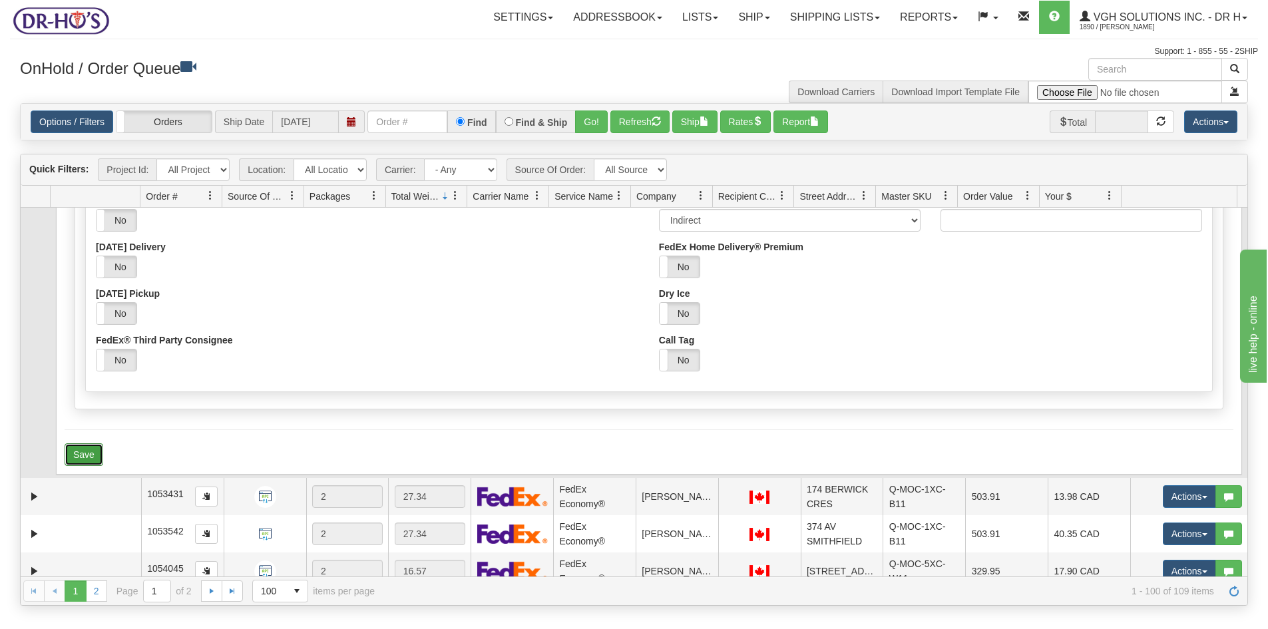
click at [89, 453] on button "Save" at bounding box center [84, 454] width 39 height 23
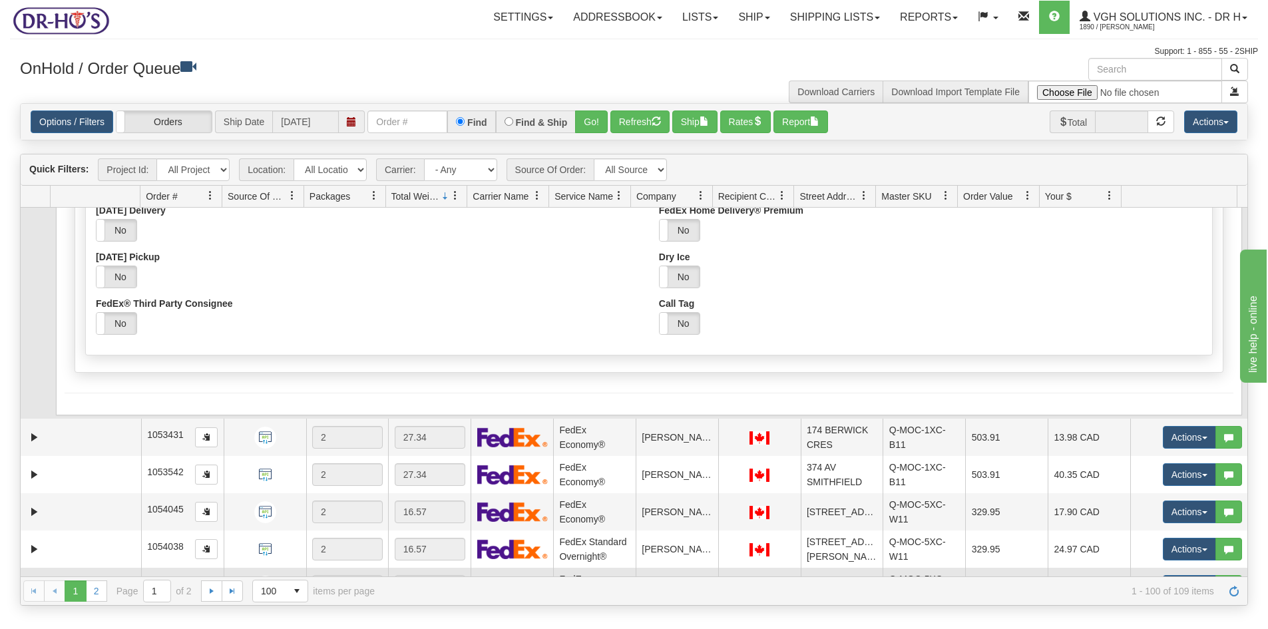
scroll to position [1331, 0]
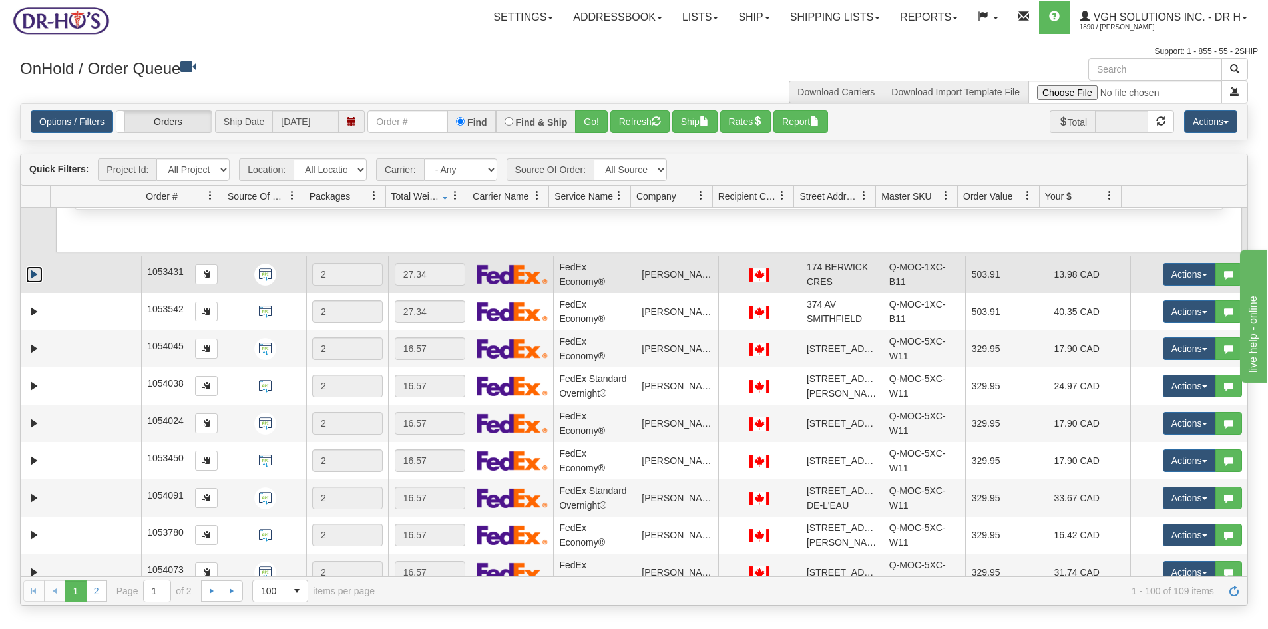
click at [31, 276] on link "Expand" at bounding box center [34, 274] width 17 height 17
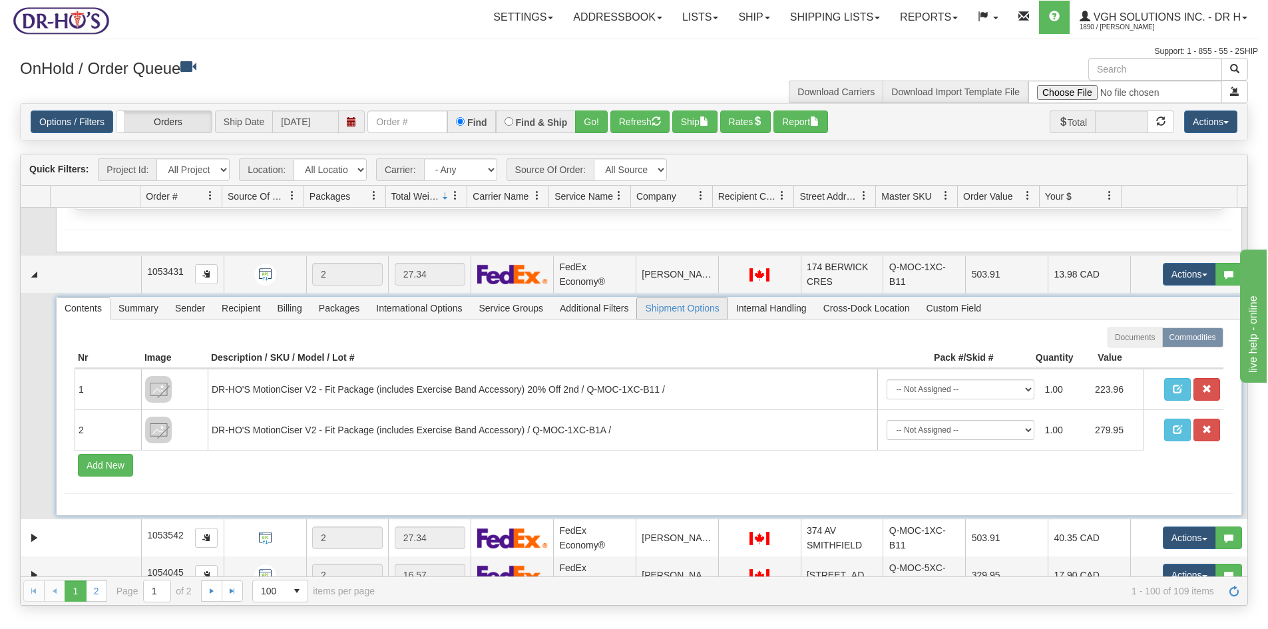
click at [684, 310] on span "Shipment Options" at bounding box center [682, 308] width 90 height 21
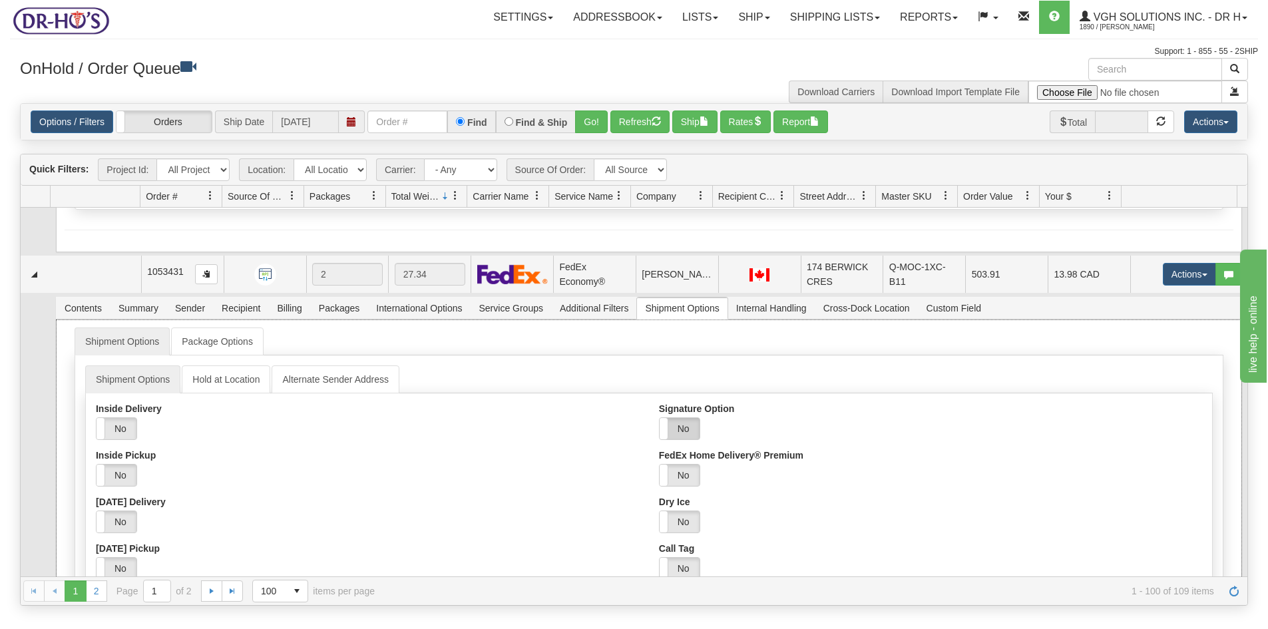
click at [678, 427] on label "No" at bounding box center [680, 428] width 40 height 21
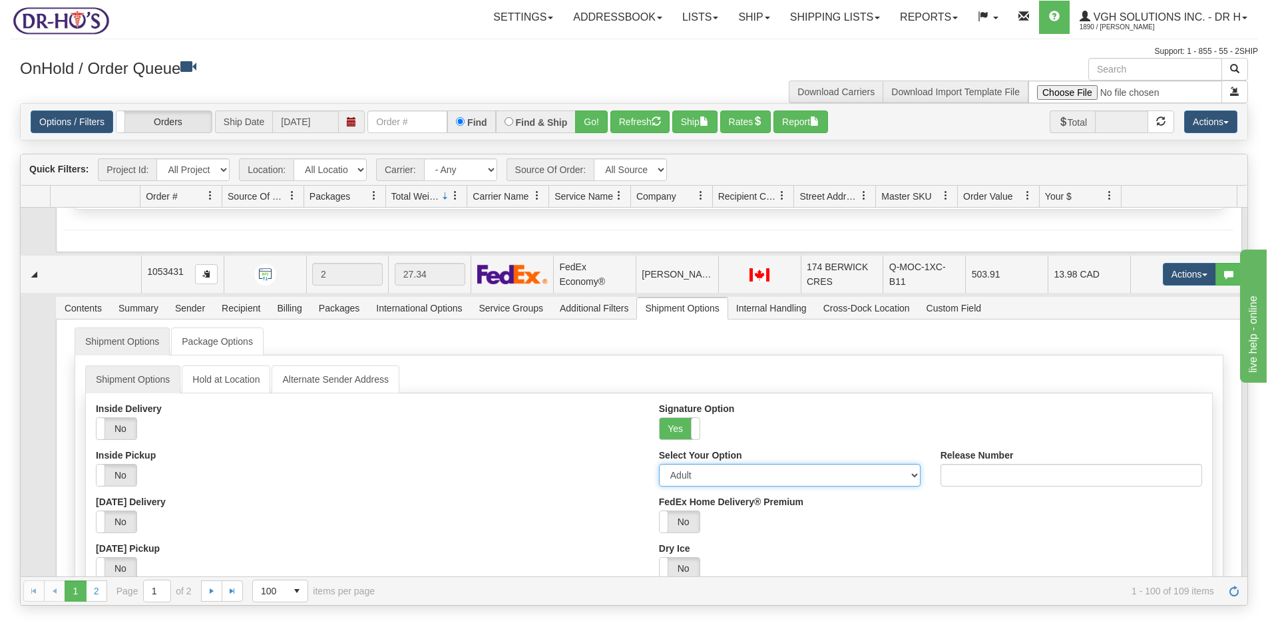
click at [679, 473] on select "Adult Direct Indirect No Signature Required Service Default" at bounding box center [790, 475] width 262 height 23
select select "2"
click at [659, 464] on select "Adult Direct Indirect No Signature Required Service Default" at bounding box center [790, 475] width 262 height 23
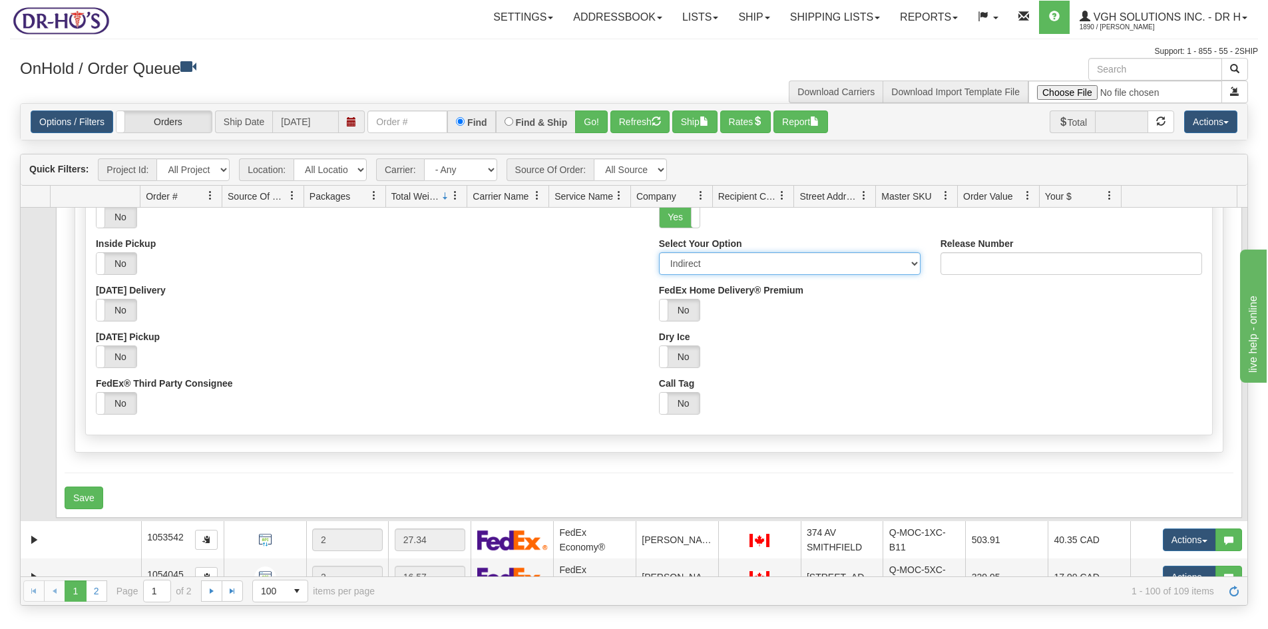
scroll to position [1598, 0]
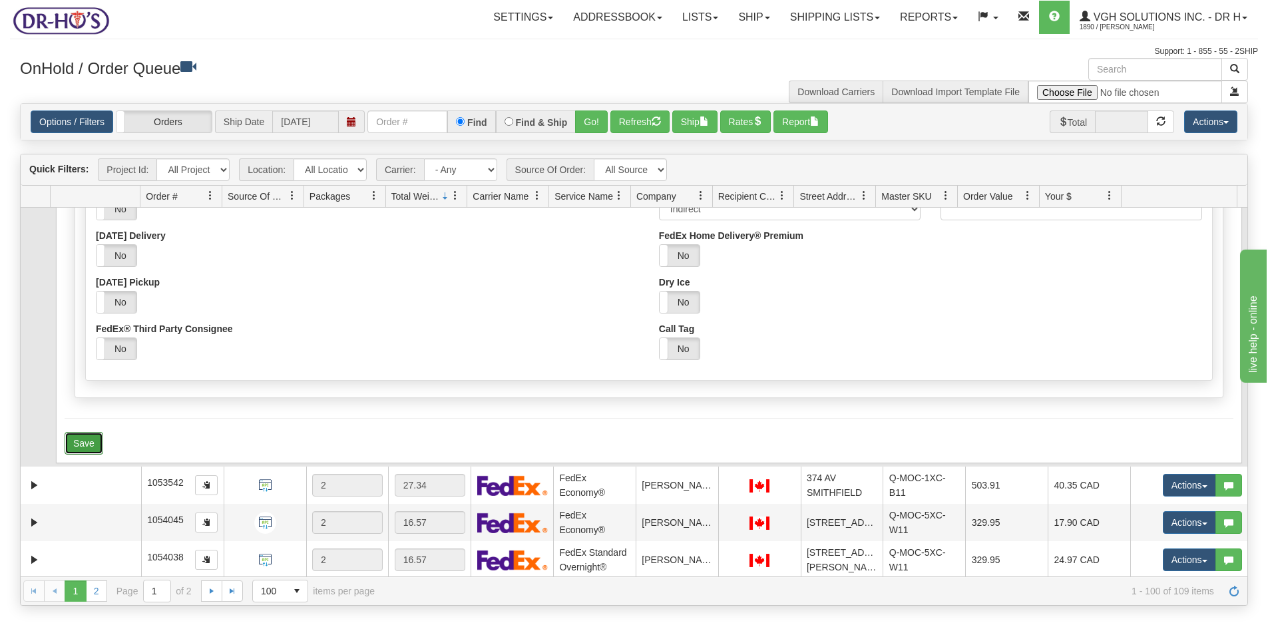
click at [76, 445] on button "Save" at bounding box center [84, 443] width 39 height 23
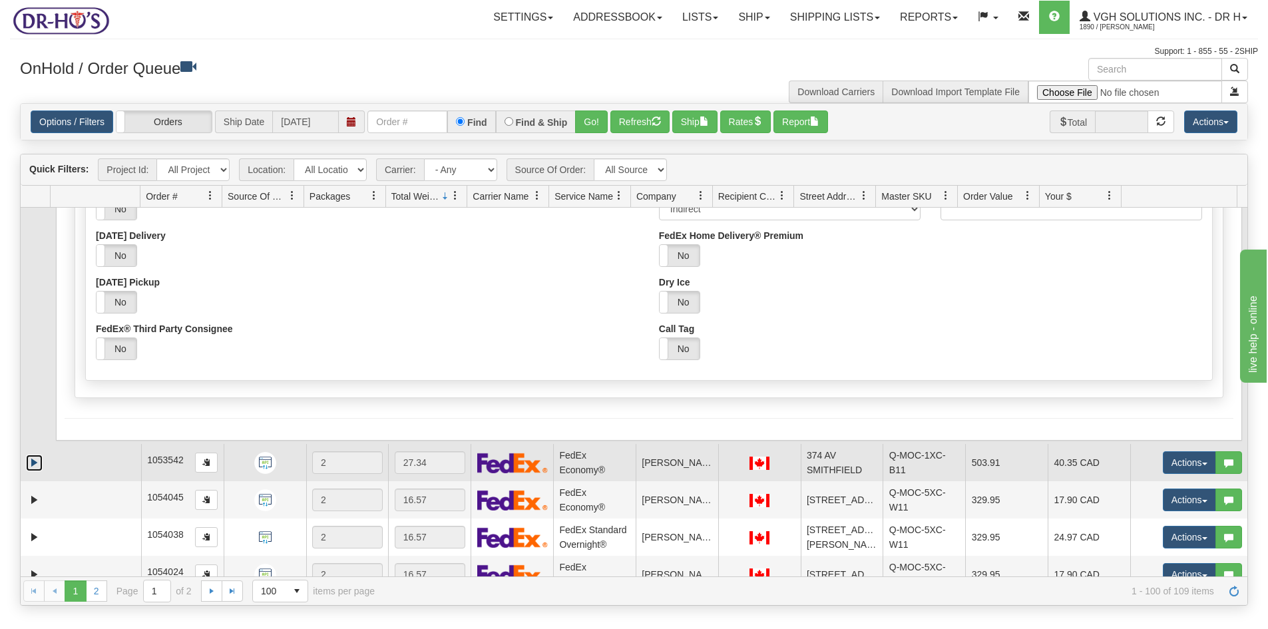
click at [34, 463] on link "Expand" at bounding box center [34, 463] width 17 height 17
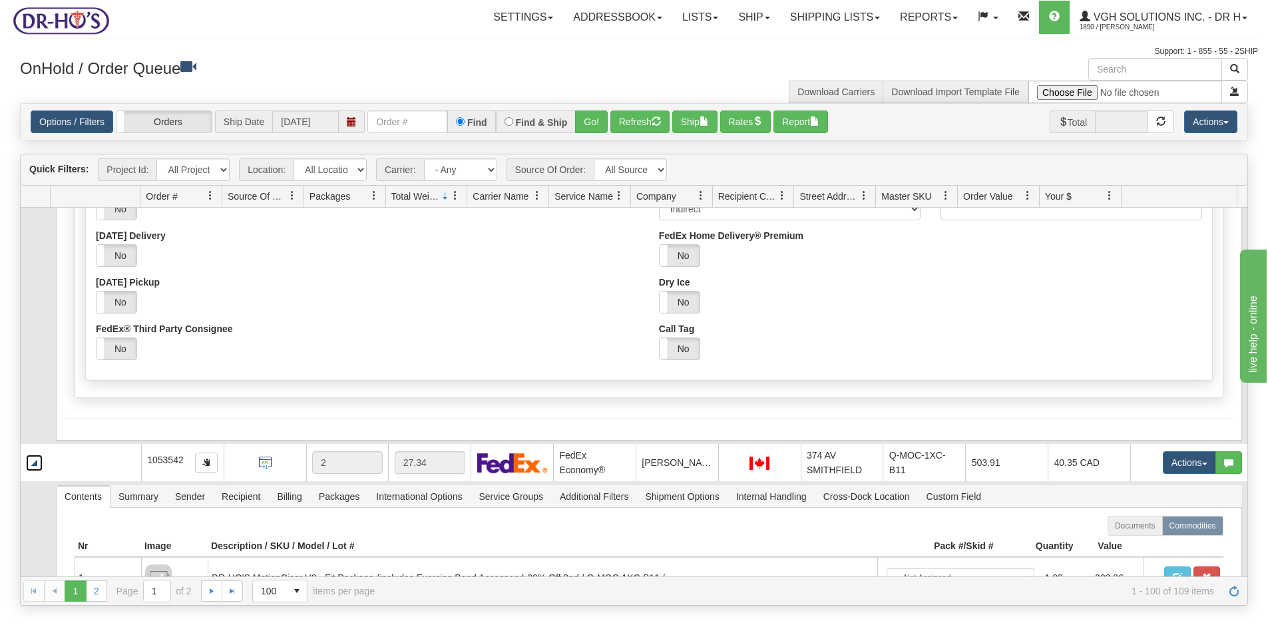
scroll to position [1731, 0]
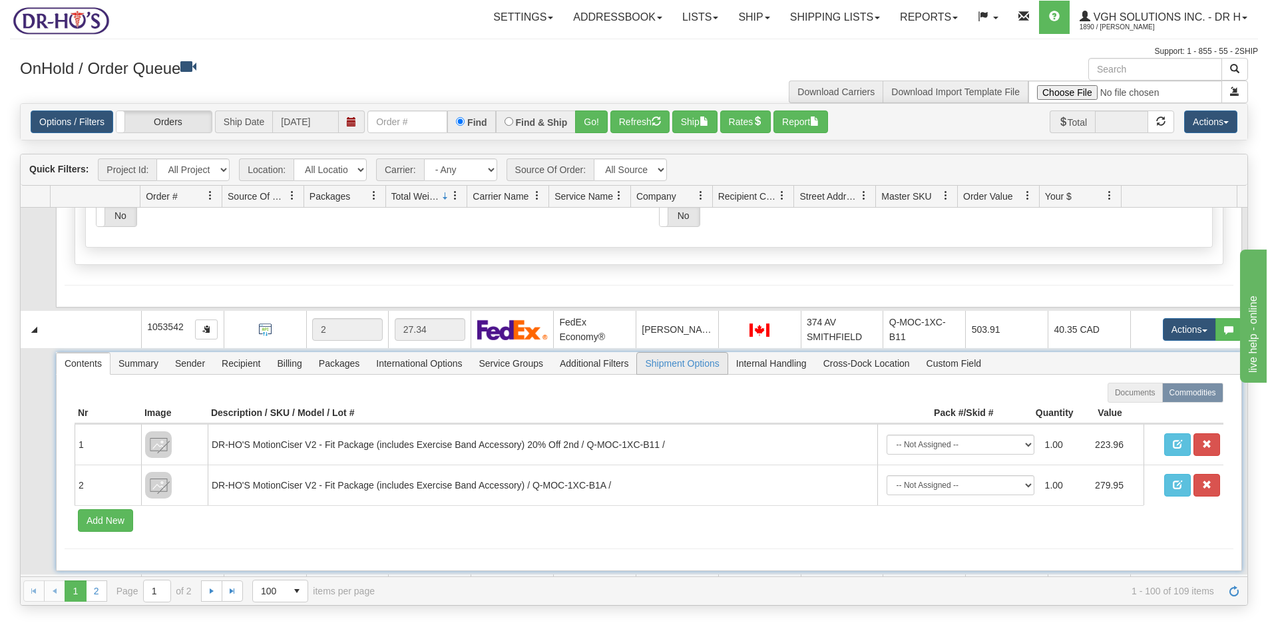
click at [678, 362] on span "Shipment Options" at bounding box center [682, 363] width 90 height 21
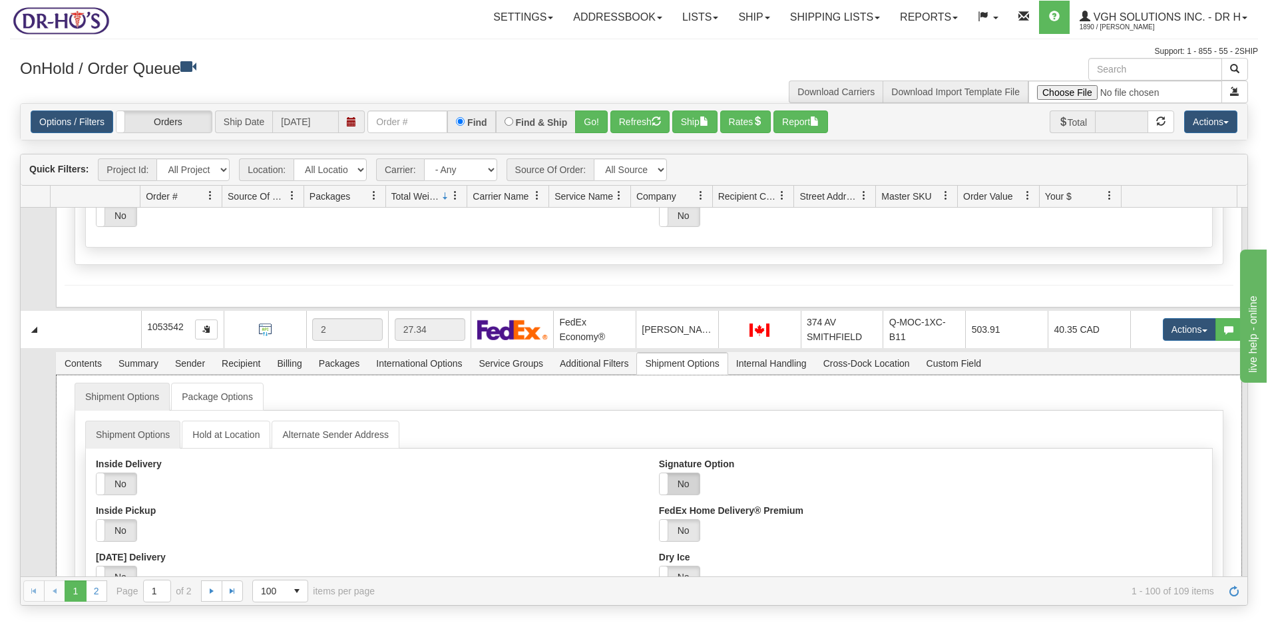
click at [680, 481] on label "No" at bounding box center [680, 483] width 40 height 21
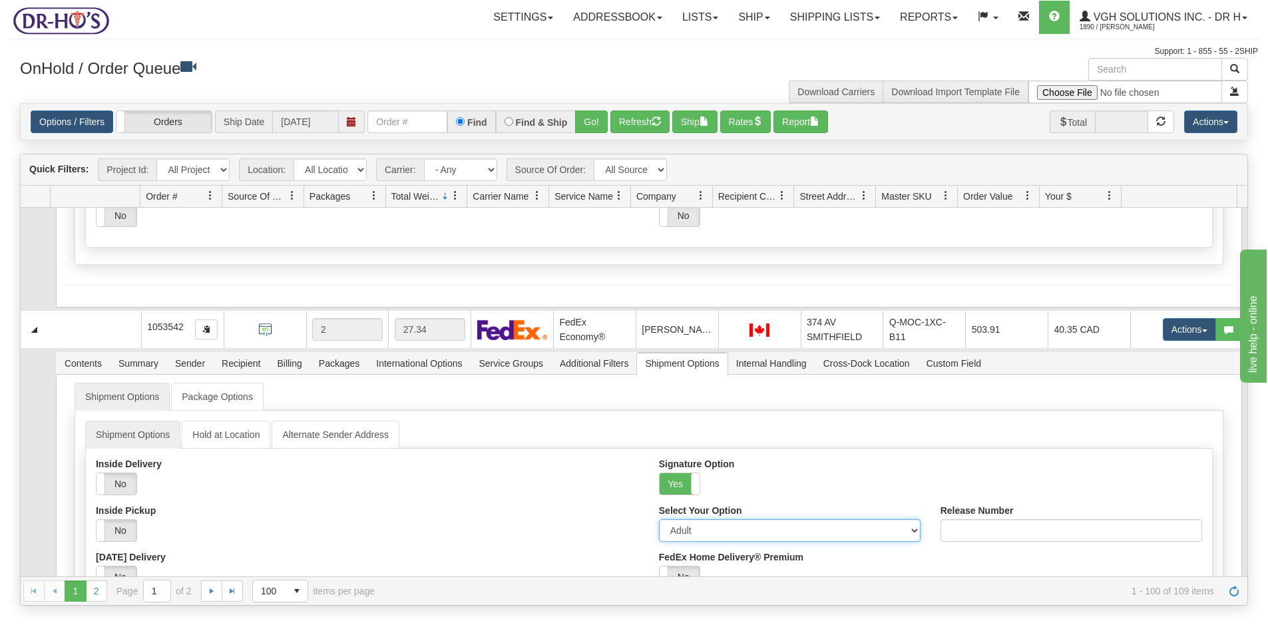
click at [682, 533] on select "Adult Direct Indirect No Signature Required Service Default" at bounding box center [790, 530] width 262 height 23
select select "2"
click at [659, 519] on select "Adult Direct Indirect No Signature Required Service Default" at bounding box center [790, 530] width 262 height 23
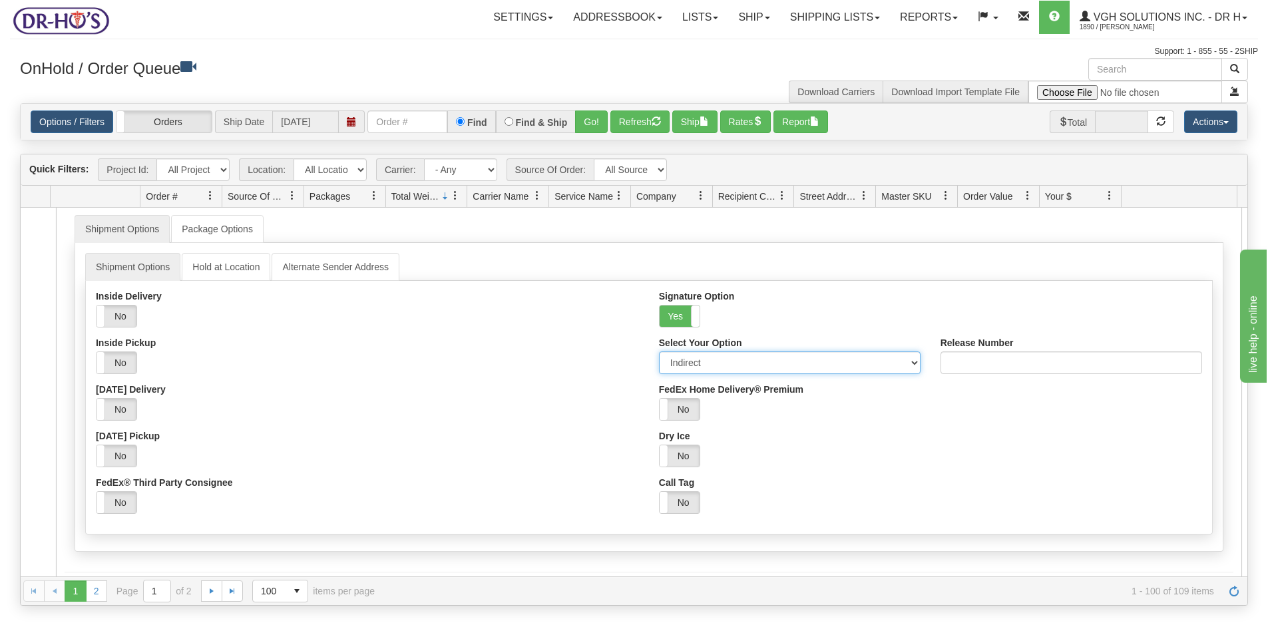
scroll to position [1997, 0]
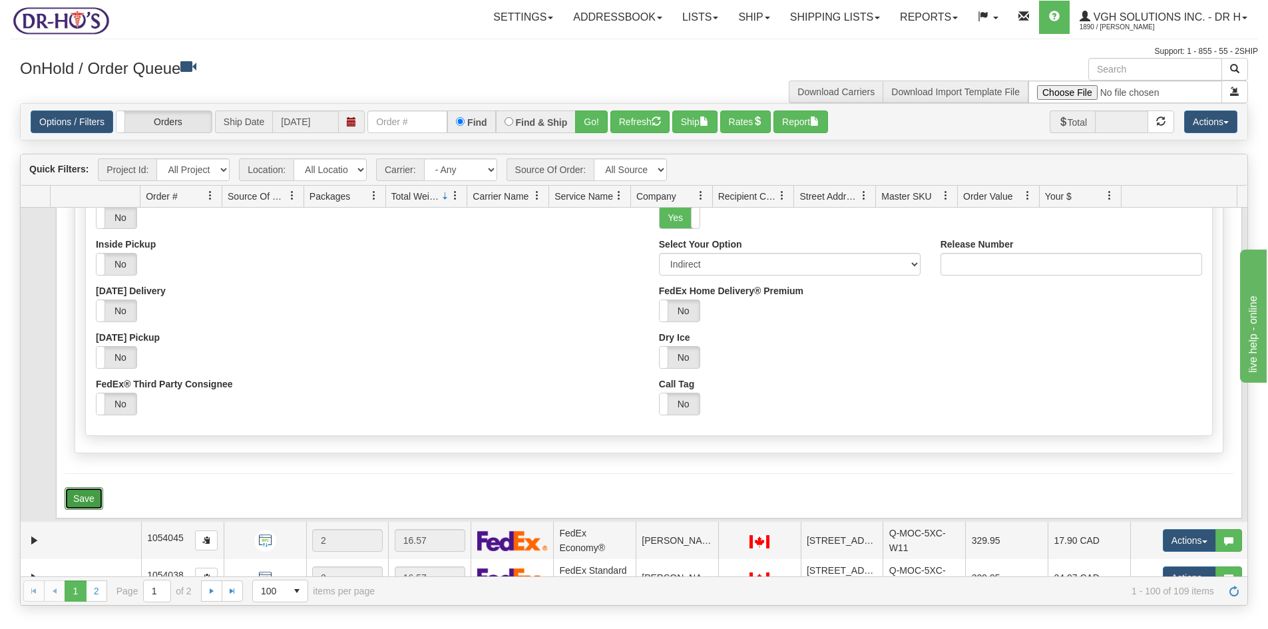
click at [77, 499] on button "Save" at bounding box center [84, 498] width 39 height 23
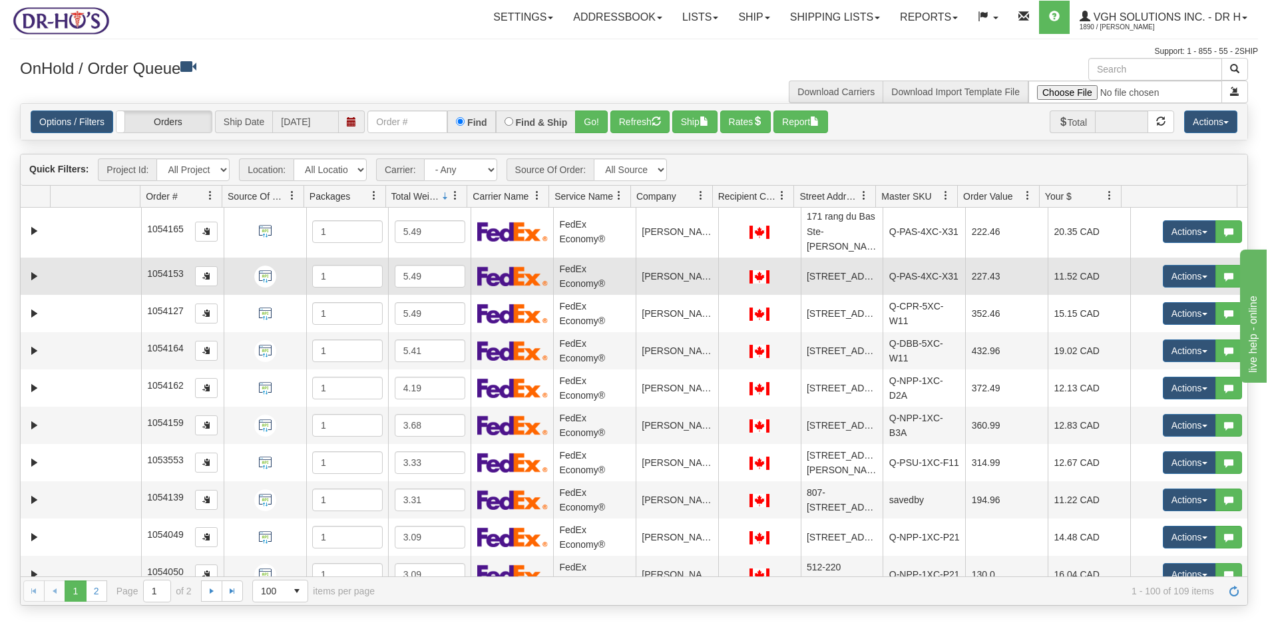
scroll to position [4727, 0]
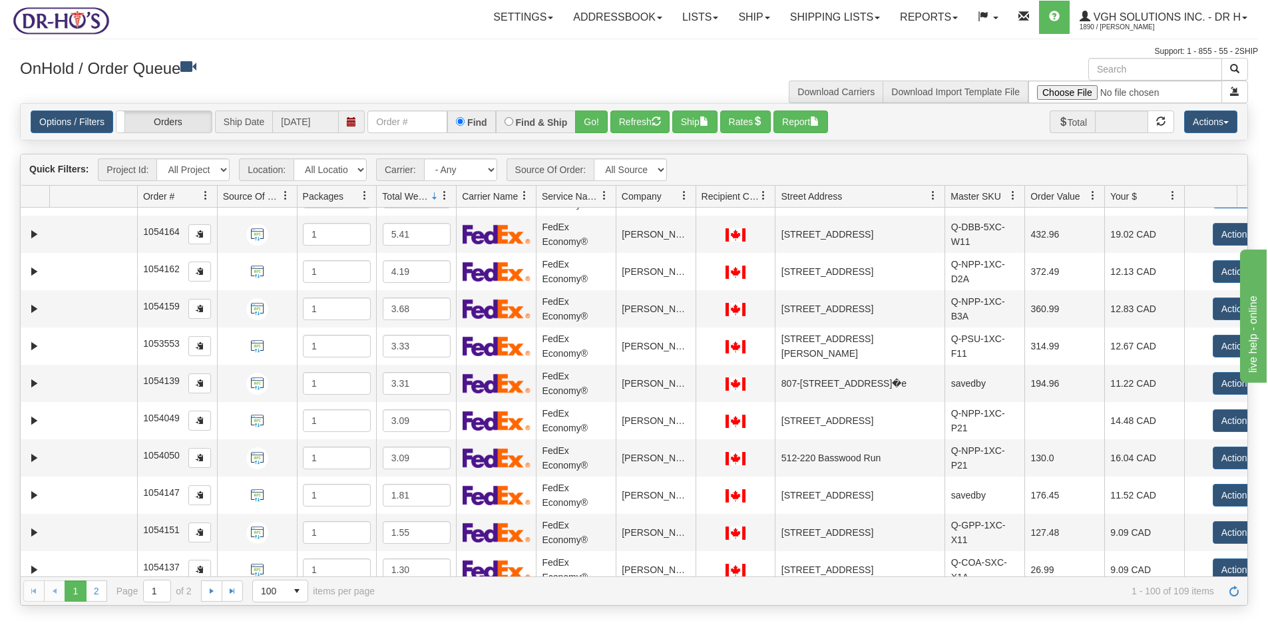
drag, startPoint x: 875, startPoint y: 196, endPoint x: 937, endPoint y: 196, distance: 62.6
click at [937, 196] on div "Id Location Request Id Reply Id Order # Source Of Order Packages Total Weight C…" at bounding box center [629, 196] width 1217 height 21
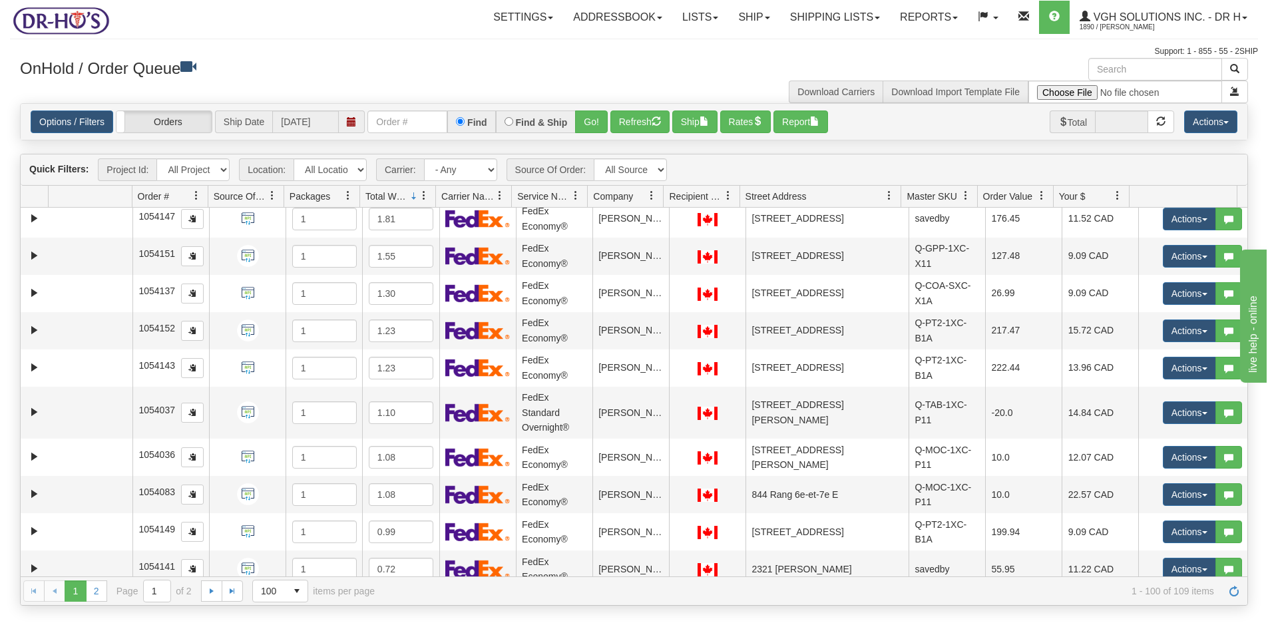
scroll to position [4952, 0]
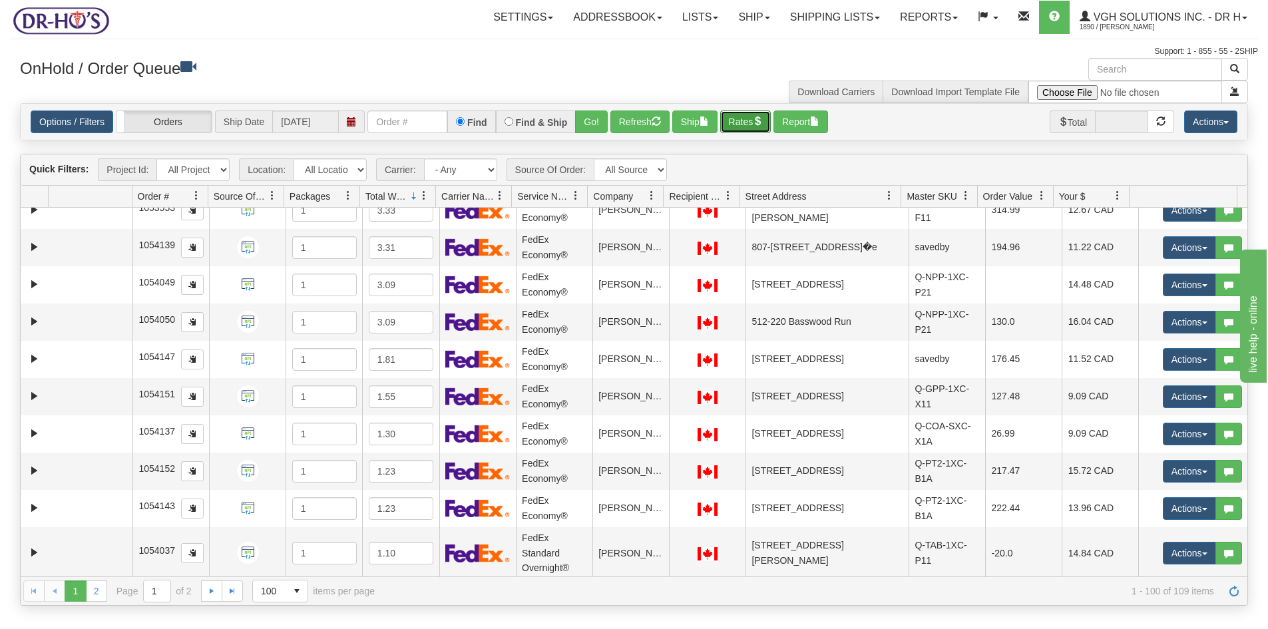
click at [749, 124] on button "Rates" at bounding box center [745, 122] width 51 height 23
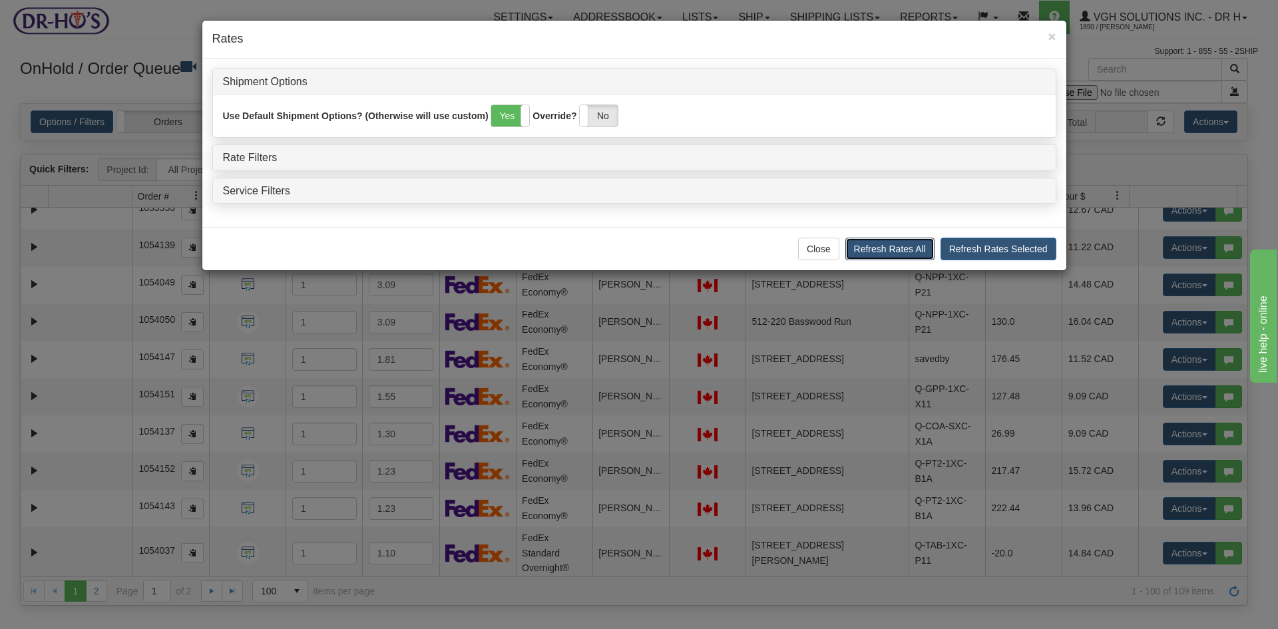
click at [894, 252] on button "Refresh Rates All" at bounding box center [889, 249] width 89 height 23
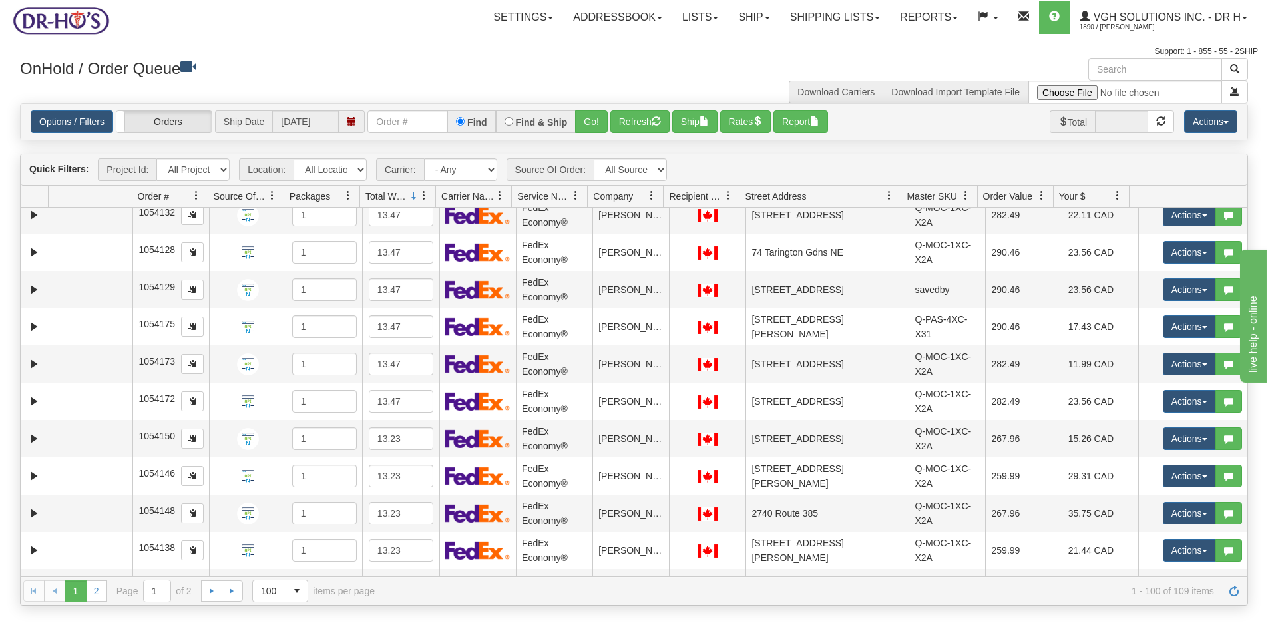
scroll to position [2064, 0]
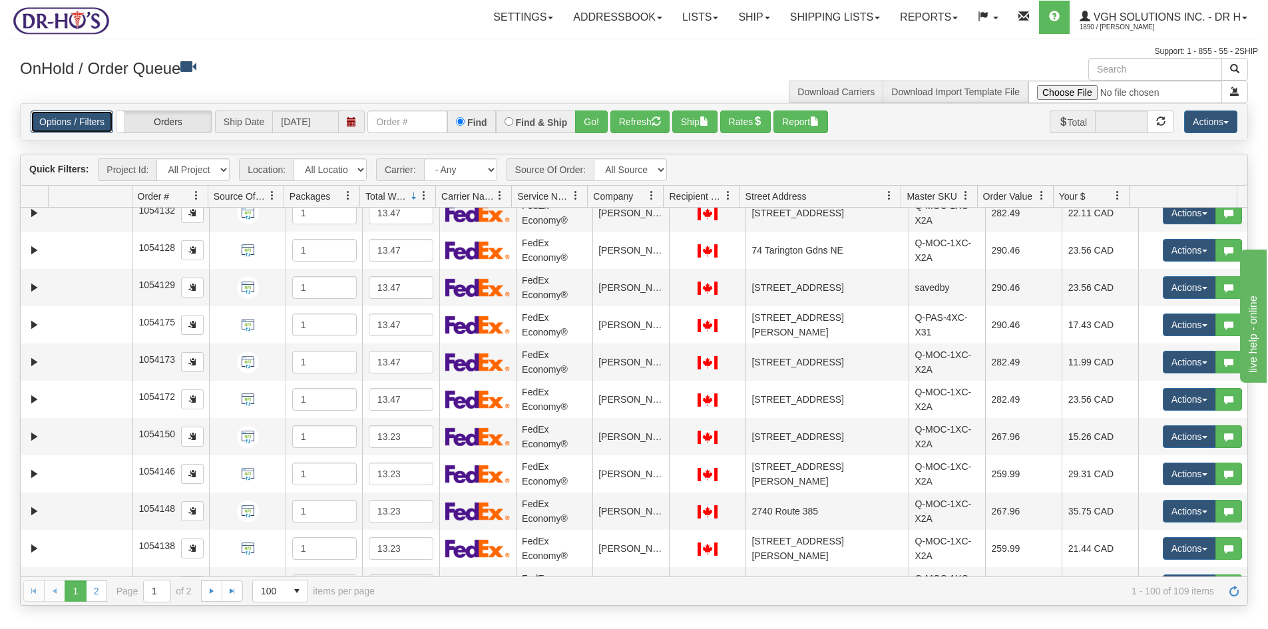
click at [78, 126] on link "Options / Filters" at bounding box center [72, 122] width 83 height 23
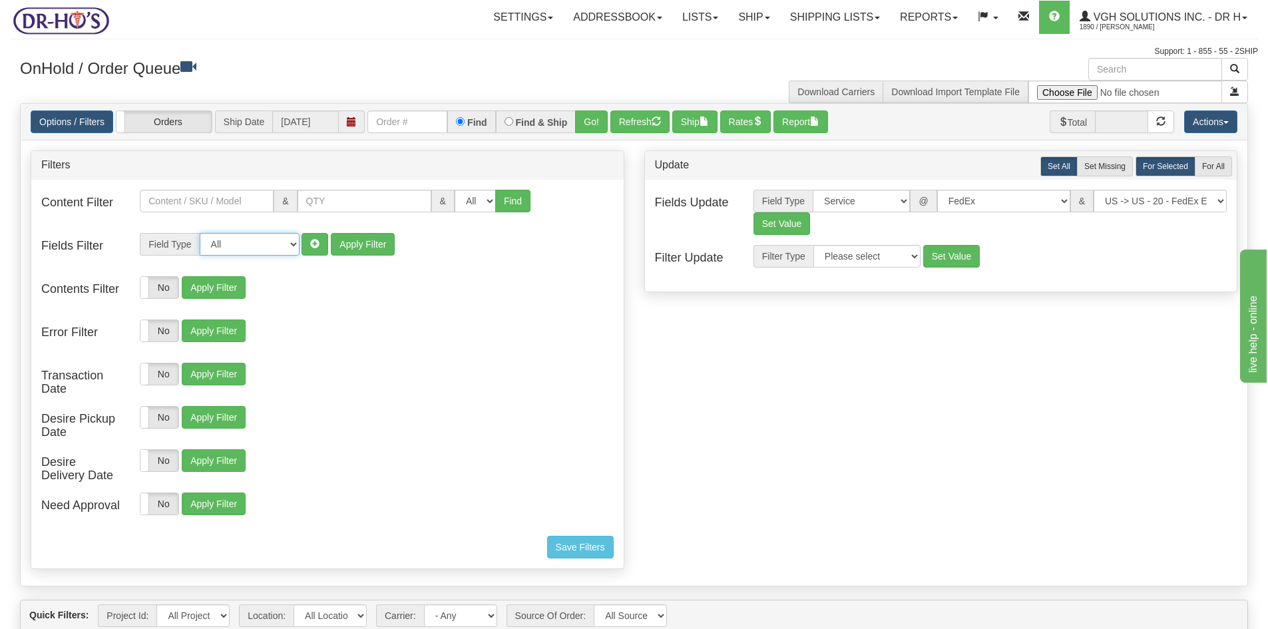
click at [294, 244] on select "All Contact Person Company Country Country & State/Province City Zip / Postal S…" at bounding box center [250, 244] width 100 height 23
select select "94"
click at [200, 233] on select "All Contact Person Company Country Country & State/Province City Zip / Postal S…" at bounding box center [250, 244] width 100 height 23
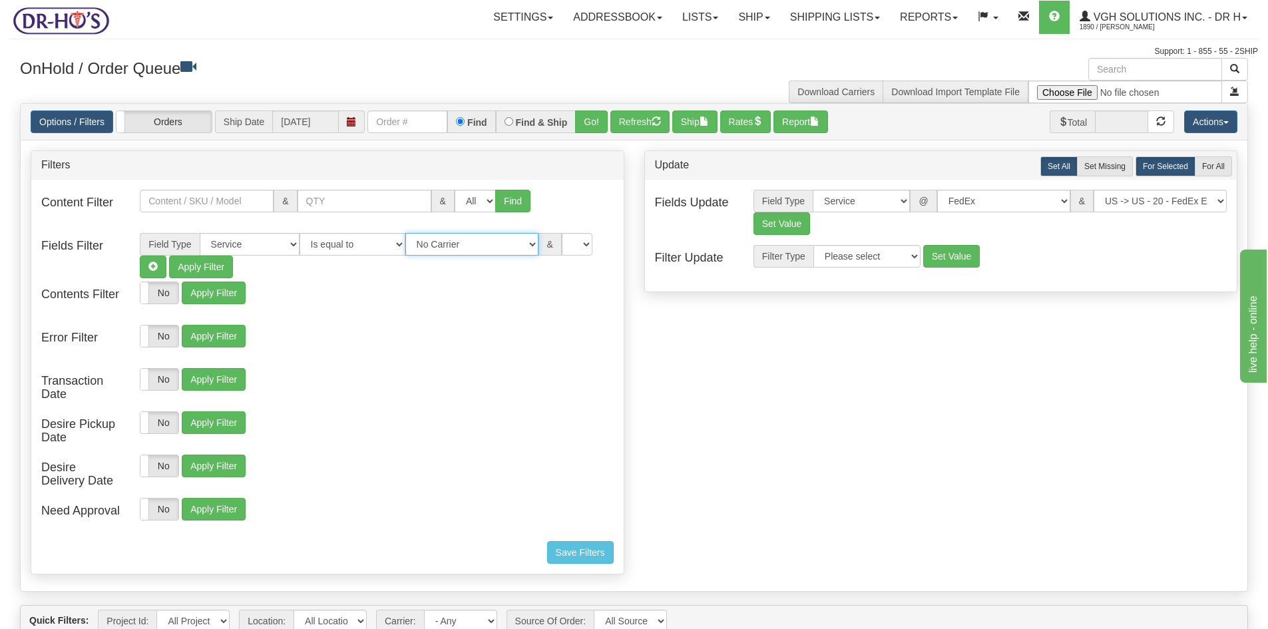
click at [517, 242] on select "No Carrier FedEx UPS Purolator Canpar Canada Post BeSwyft Kindersley. Day & [PE…" at bounding box center [471, 244] width 133 height 23
select select "2"
click at [405, 233] on select "No Carrier FedEx UPS Purolator Canpar Canada Post BeSwyft Kindersley. Day & [PE…" at bounding box center [471, 244] width 133 height 23
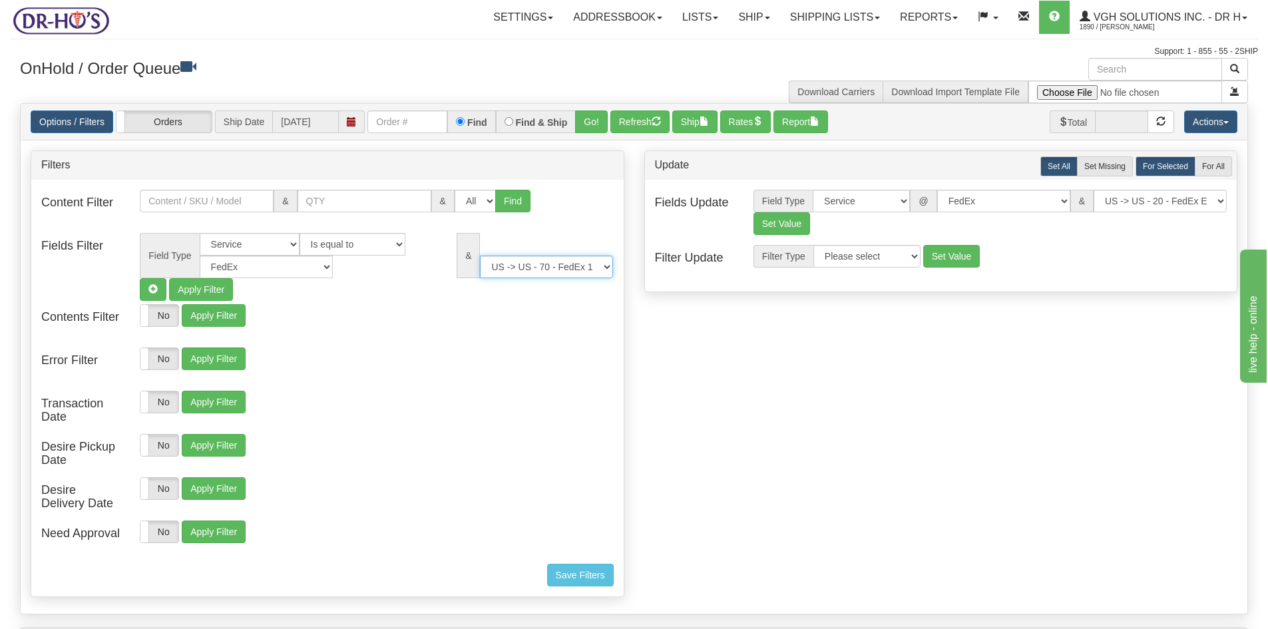
click at [606, 268] on select "US -> US - 70 - FedEx 1 Day® Freight US -> US - 03 - FedEx 2 Day® US -> US - 49…" at bounding box center [546, 267] width 133 height 23
select select "05"
click at [480, 256] on select "US -> US - 70 - FedEx 1 Day® Freight US -> US - 03 - FedEx 2 Day® US -> US - 49…" at bounding box center [546, 267] width 133 height 23
click at [638, 115] on button "Refresh" at bounding box center [639, 122] width 59 height 23
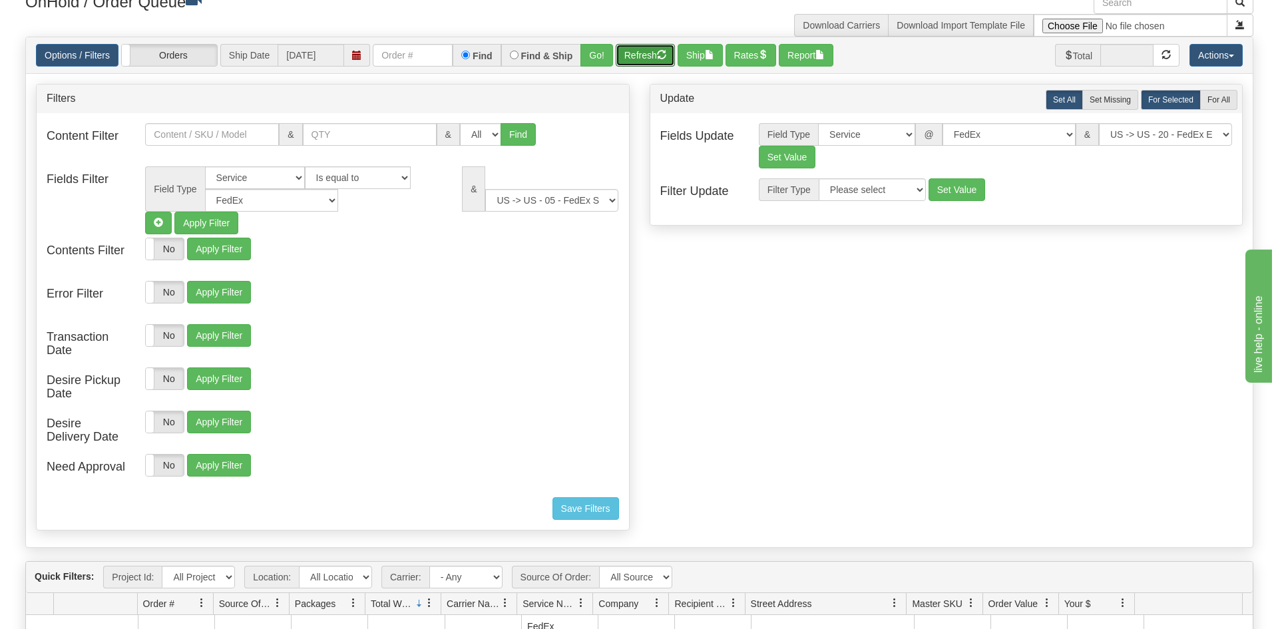
scroll to position [0, 0]
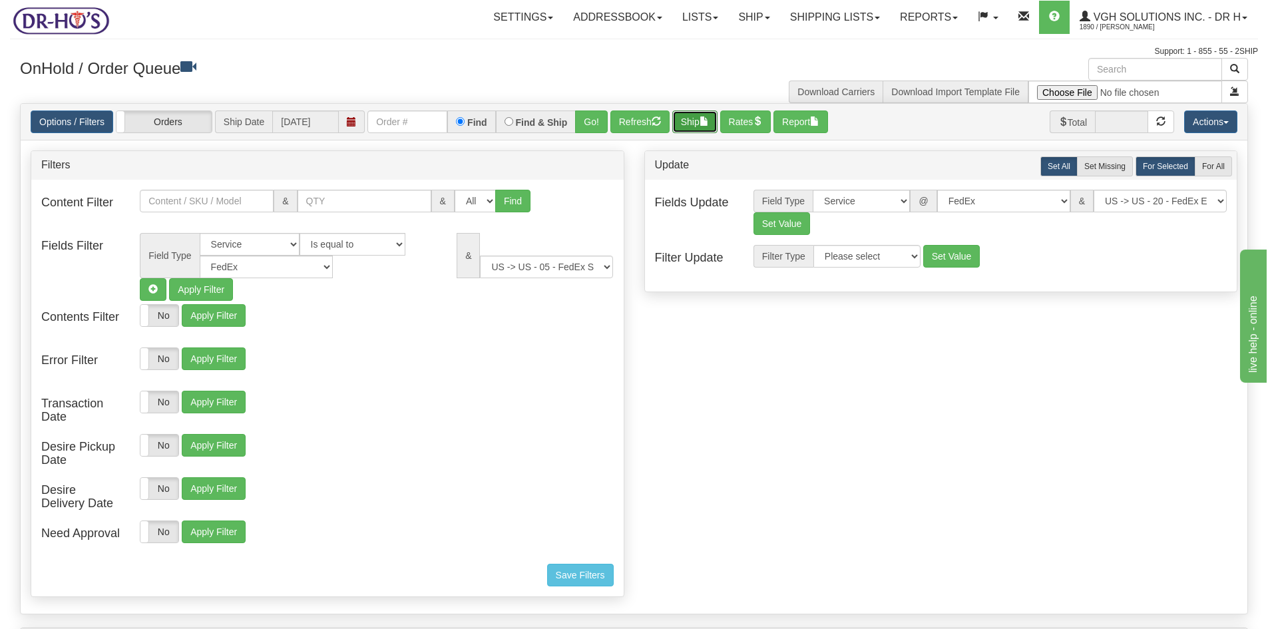
click at [698, 126] on button "Ship" at bounding box center [694, 122] width 45 height 23
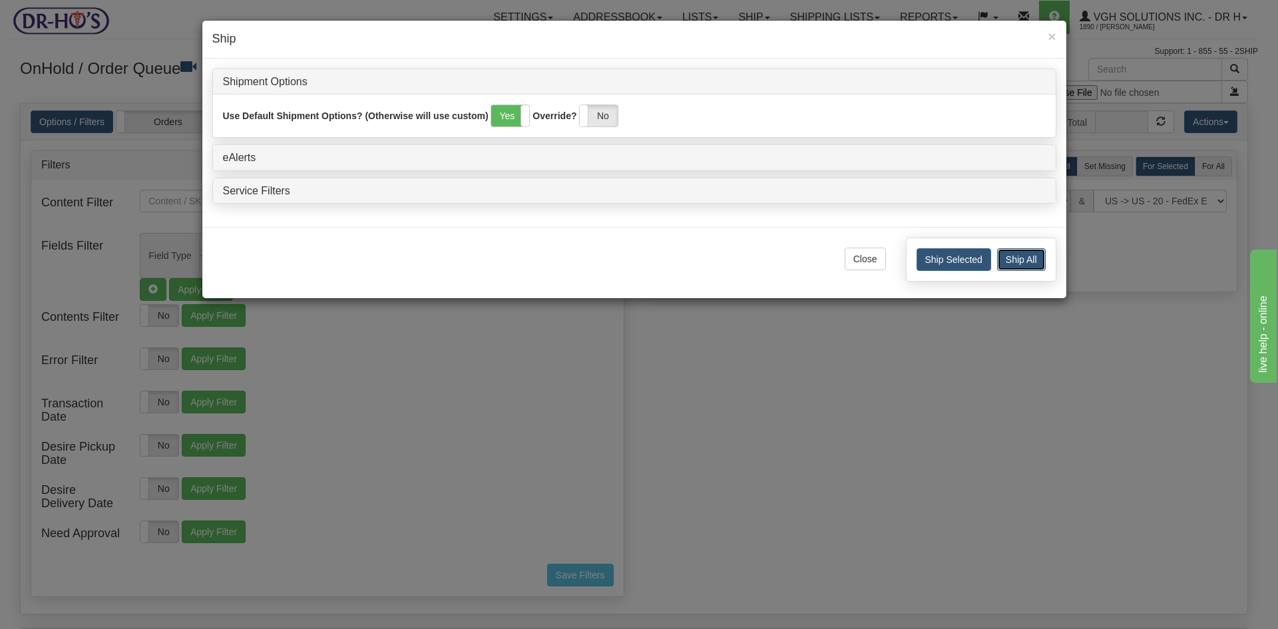
click at [1021, 262] on button "Ship All" at bounding box center [1021, 259] width 49 height 23
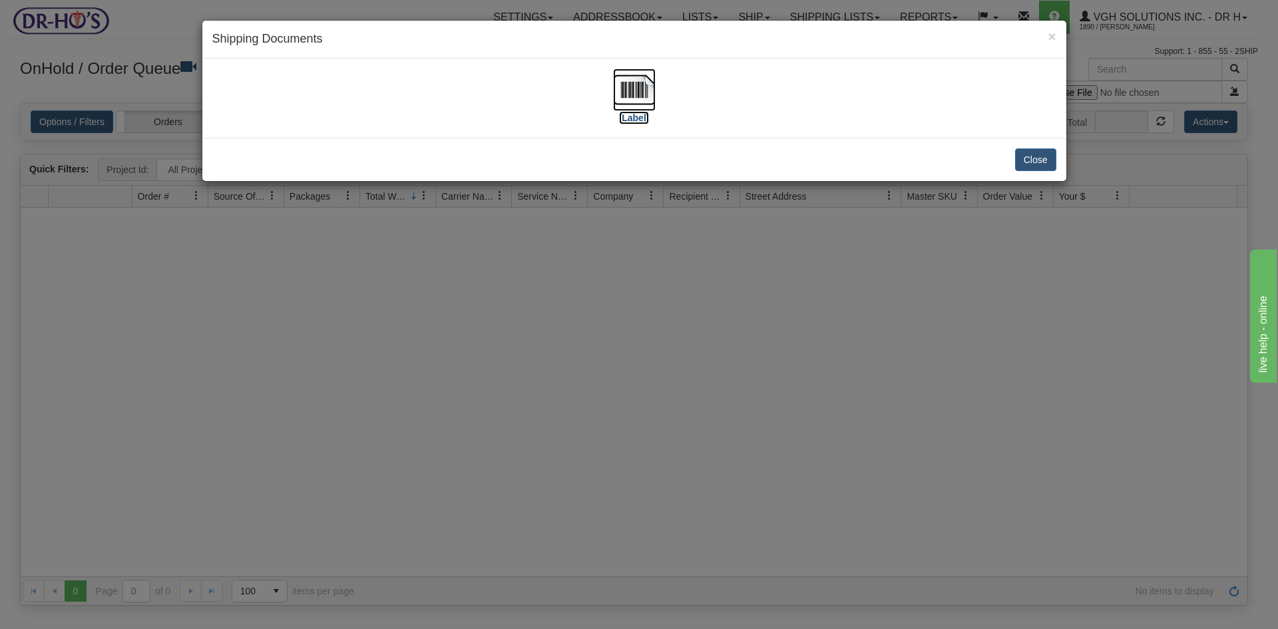
click at [635, 79] on img at bounding box center [634, 90] width 43 height 43
click at [1030, 158] on button "Close" at bounding box center [1035, 159] width 41 height 23
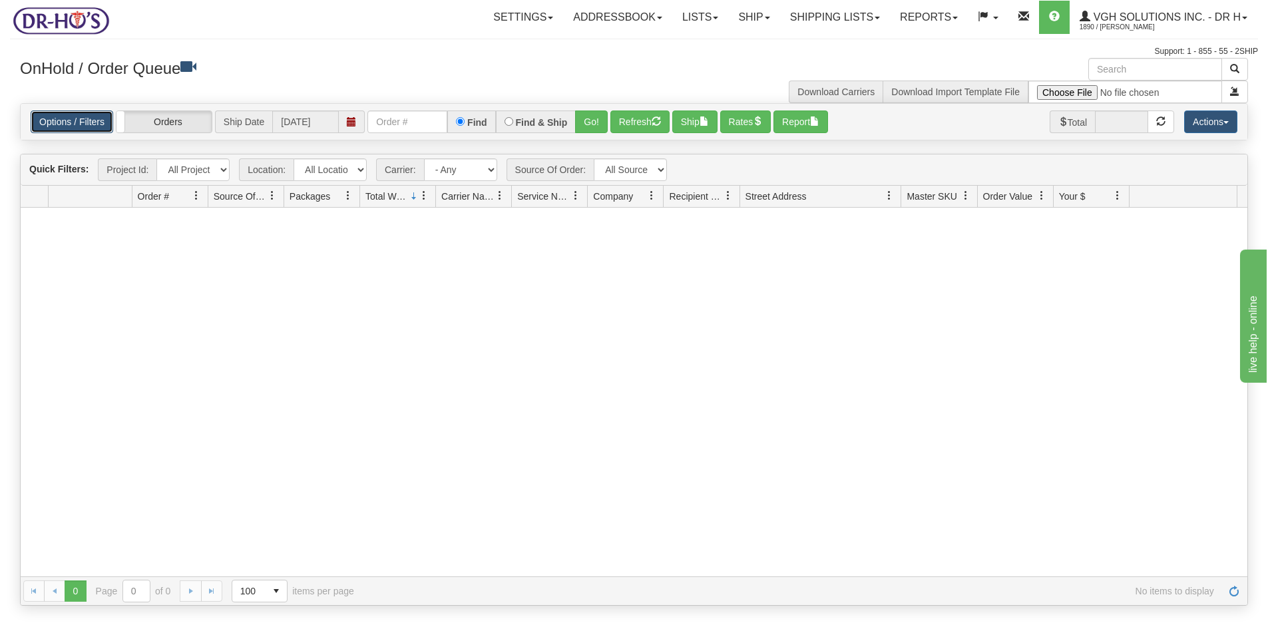
click at [92, 126] on link "Options / Filters" at bounding box center [72, 122] width 83 height 23
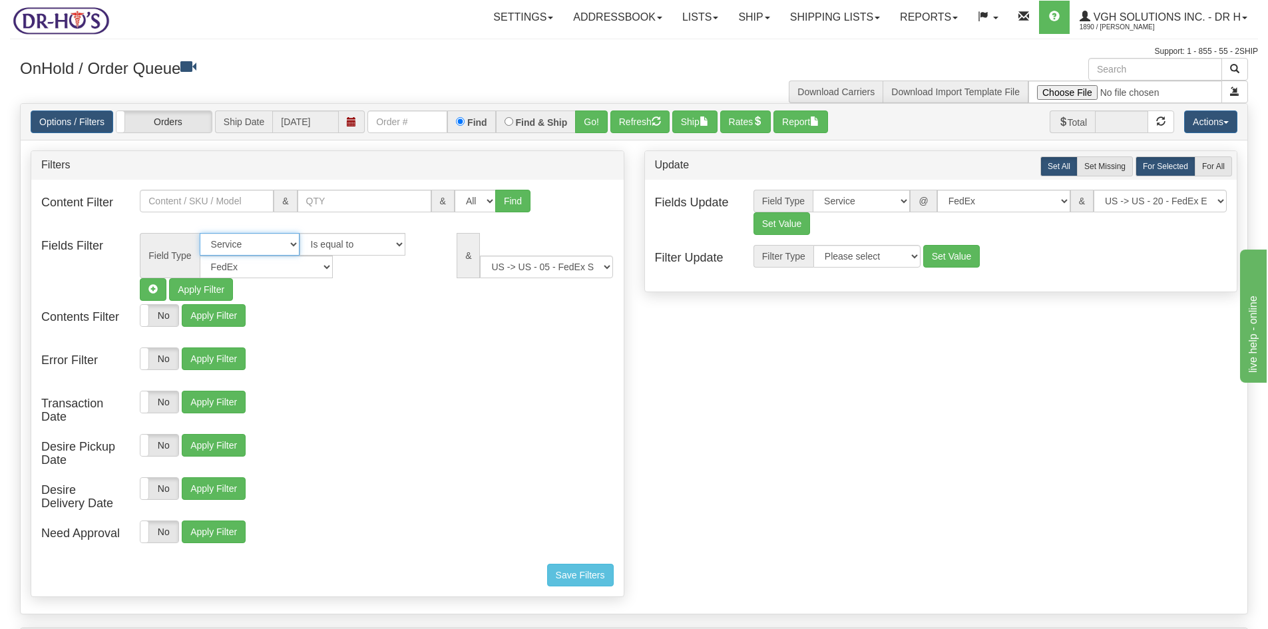
drag, startPoint x: 289, startPoint y: 243, endPoint x: 296, endPoint y: 253, distance: 12.4
click at [289, 243] on select "All Contact Person Company Country Country & State/Province City Zip / Postal S…" at bounding box center [250, 244] width 100 height 23
select select
click at [200, 233] on select "All Contact Person Company Country Country & State/Province City Zip / Postal S…" at bounding box center [250, 244] width 100 height 23
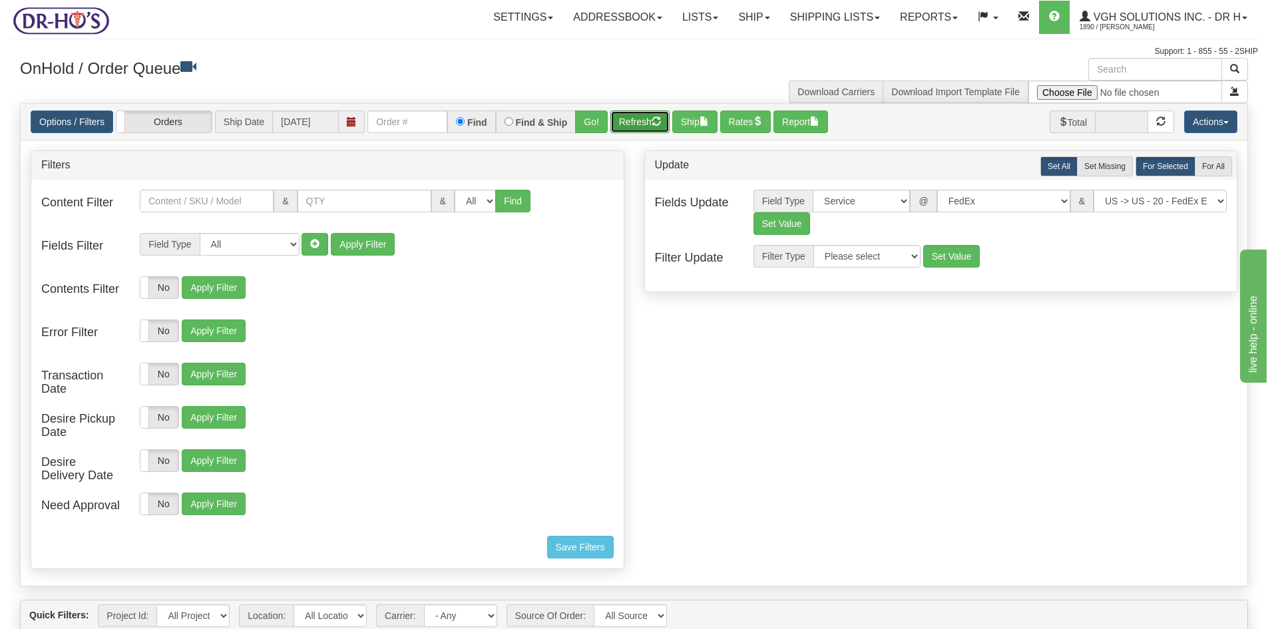
click at [634, 117] on button "Refresh" at bounding box center [639, 122] width 59 height 23
click at [79, 121] on link "Options / Filters" at bounding box center [72, 122] width 83 height 23
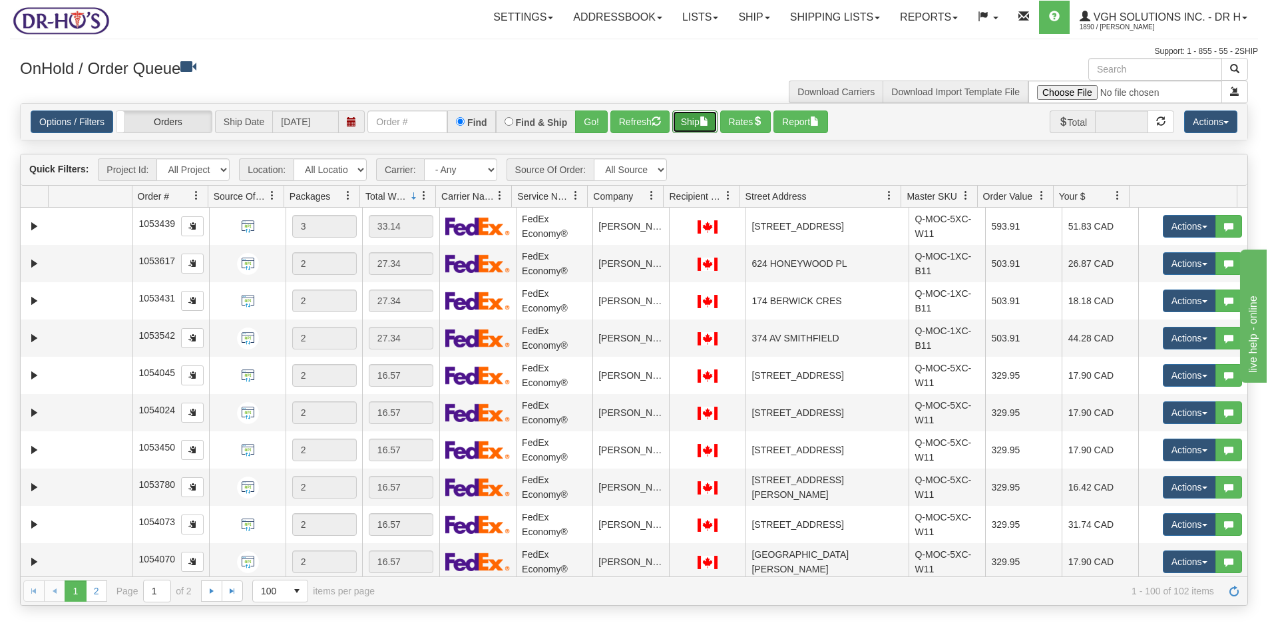
click at [684, 120] on button "Ship" at bounding box center [694, 122] width 45 height 23
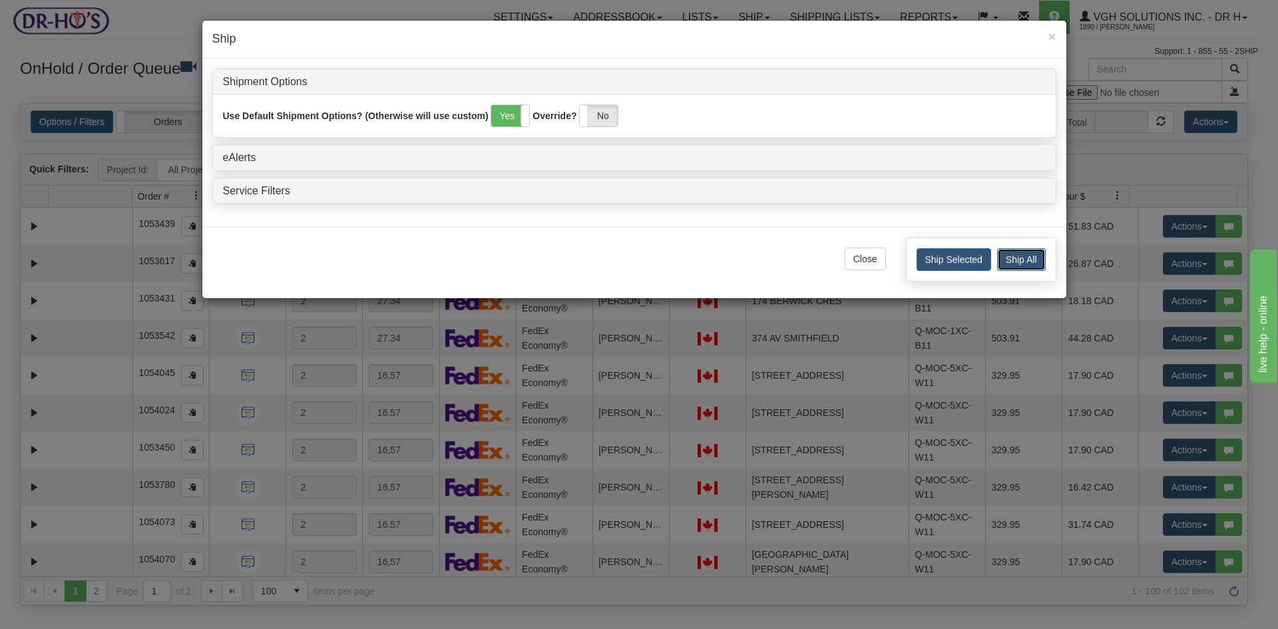
click at [1025, 260] on button "Ship All" at bounding box center [1021, 259] width 49 height 23
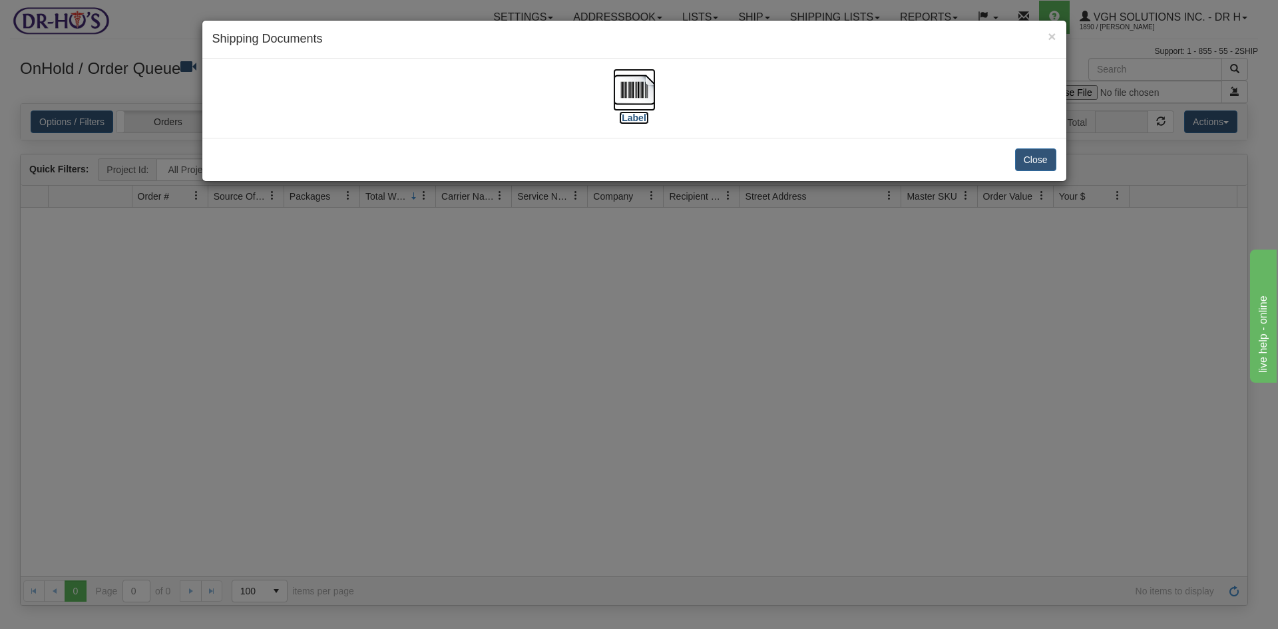
click at [632, 93] on img at bounding box center [634, 90] width 43 height 43
